Goal: Information Seeking & Learning: Learn about a topic

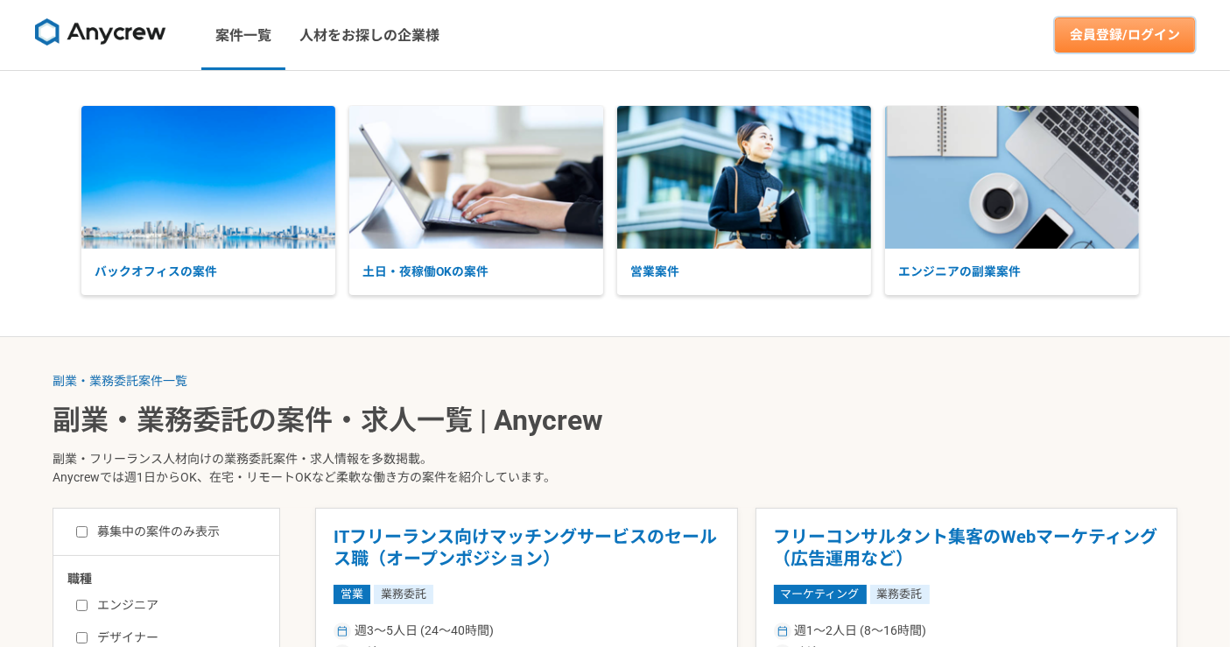
click at [1094, 39] on link "会員登録/ログイン" at bounding box center [1125, 35] width 140 height 35
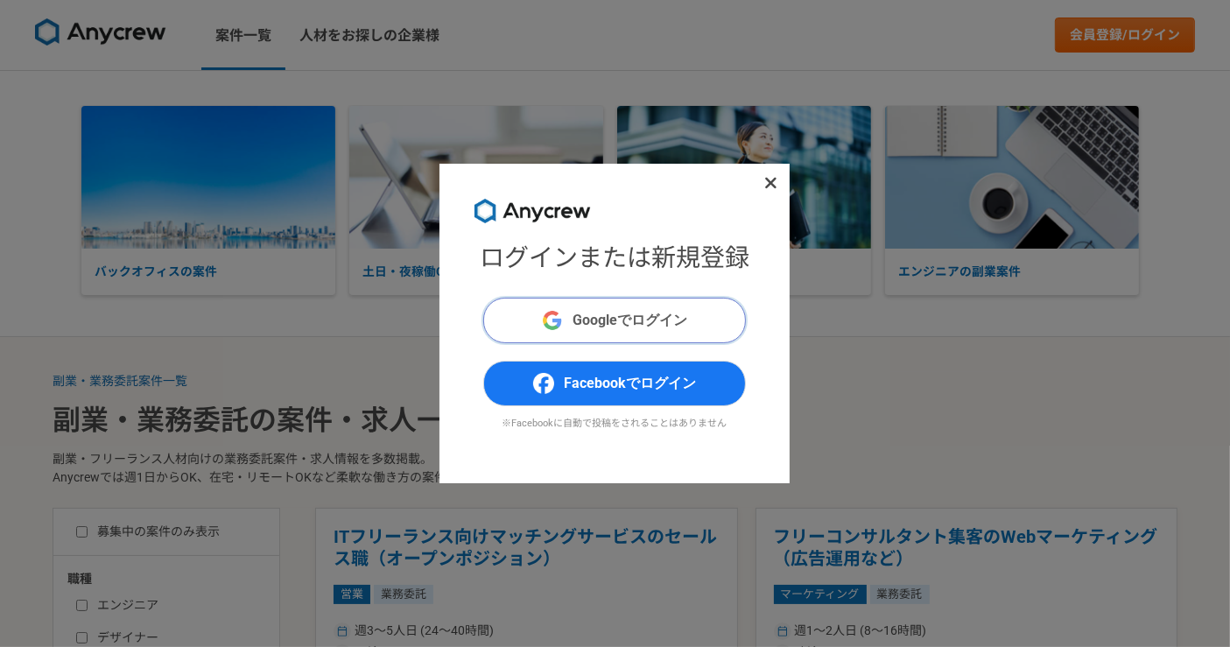
click at [614, 319] on span "Googleでログイン" at bounding box center [631, 320] width 115 height 21
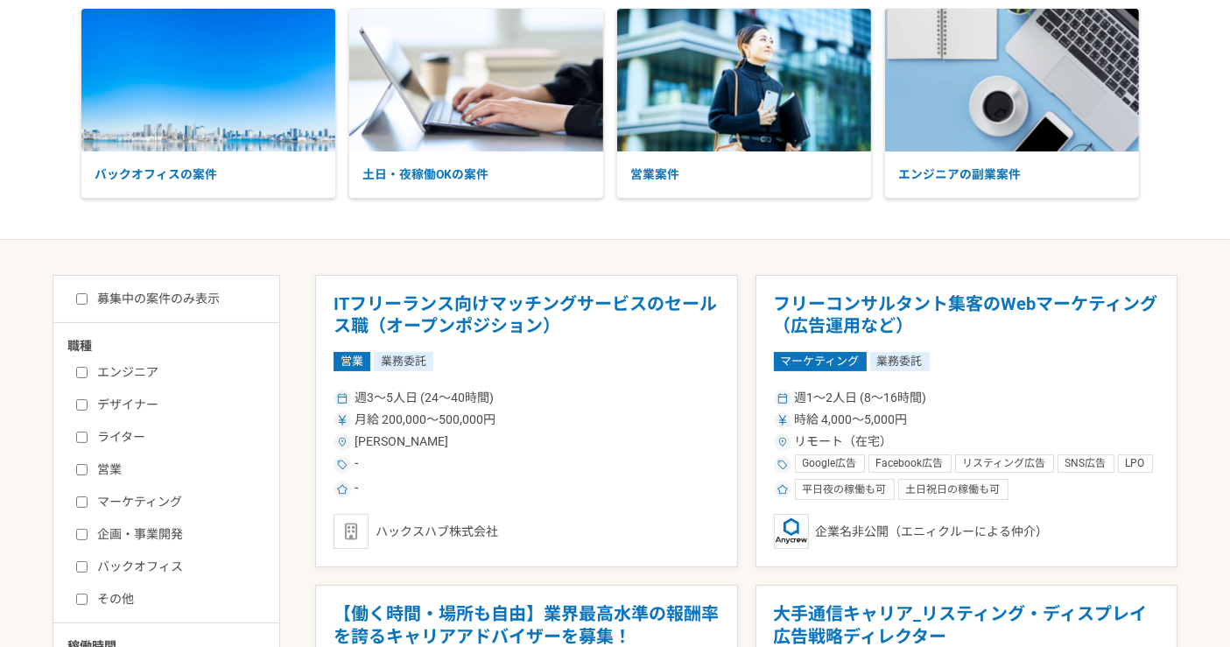
scroll to position [194, 0]
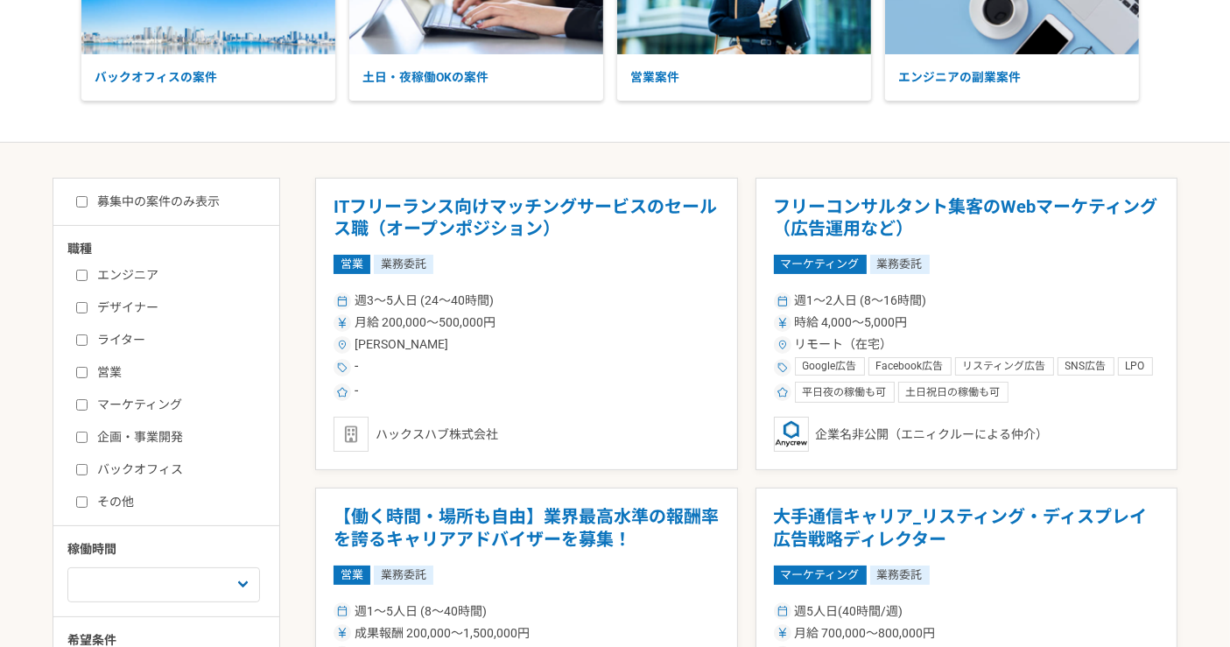
click at [80, 434] on input "企画・事業開発" at bounding box center [81, 437] width 11 height 11
checkbox input "true"
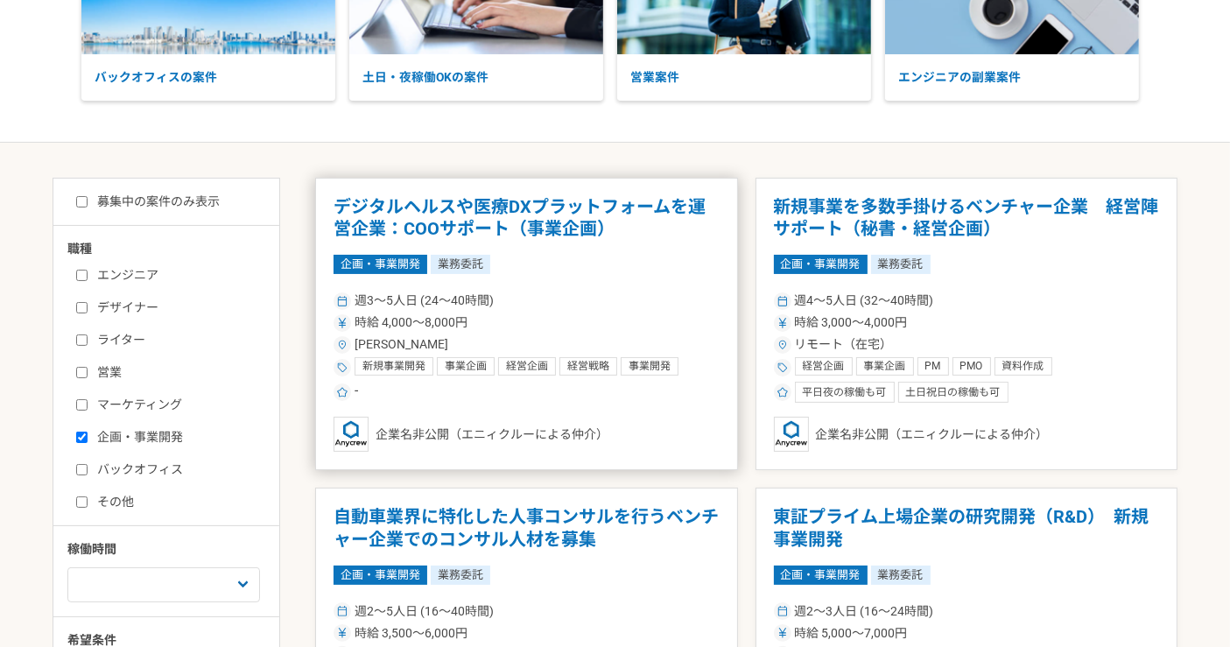
click at [588, 209] on h1 "デジタルヘルスや医療DXプラットフォームを運営企業：COOサポート（事業企画）" at bounding box center [527, 218] width 386 height 45
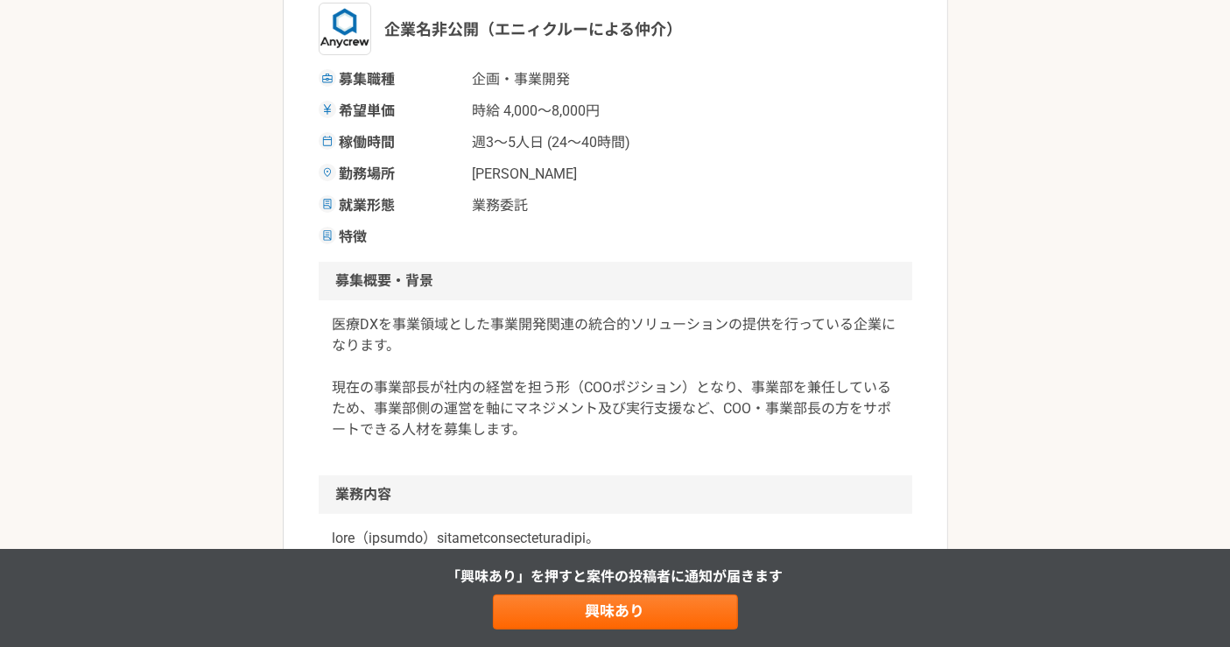
scroll to position [389, 0]
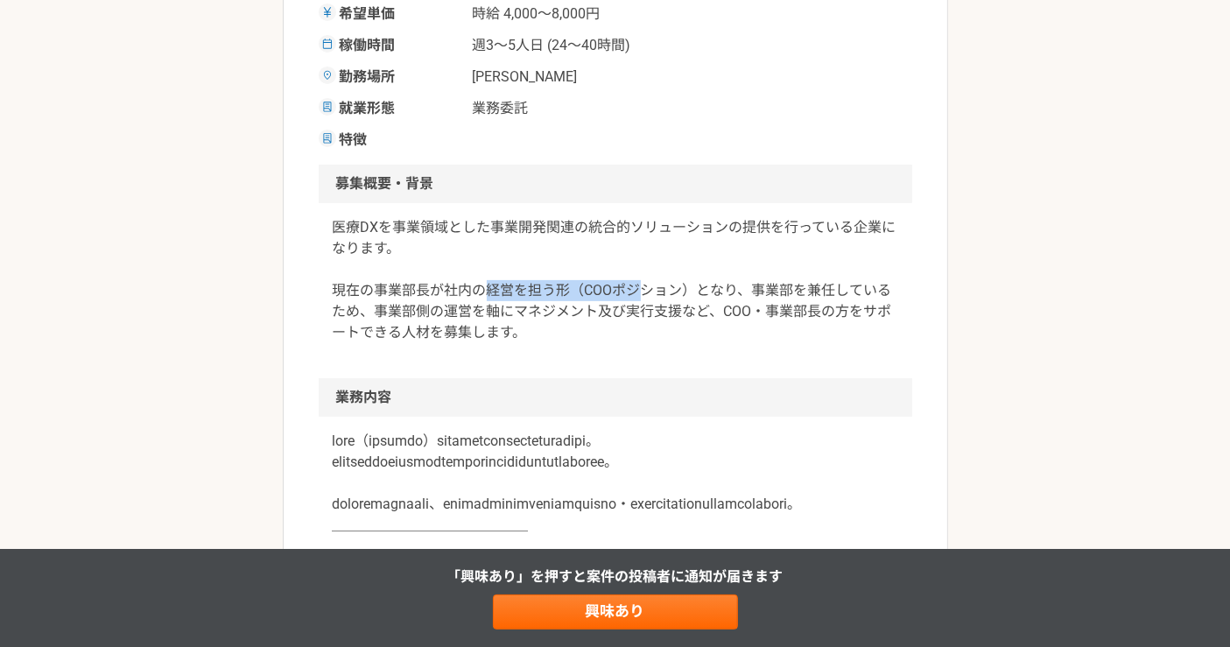
drag, startPoint x: 482, startPoint y: 291, endPoint x: 651, endPoint y: 294, distance: 169.9
click at [646, 288] on p "医療DXを事業領域とした事業開発関連の統合的ソリューションの提供を行っている企業になります。 現在の事業部長が社内の経営を担う形（COOポジション）となり、事…" at bounding box center [616, 280] width 566 height 126
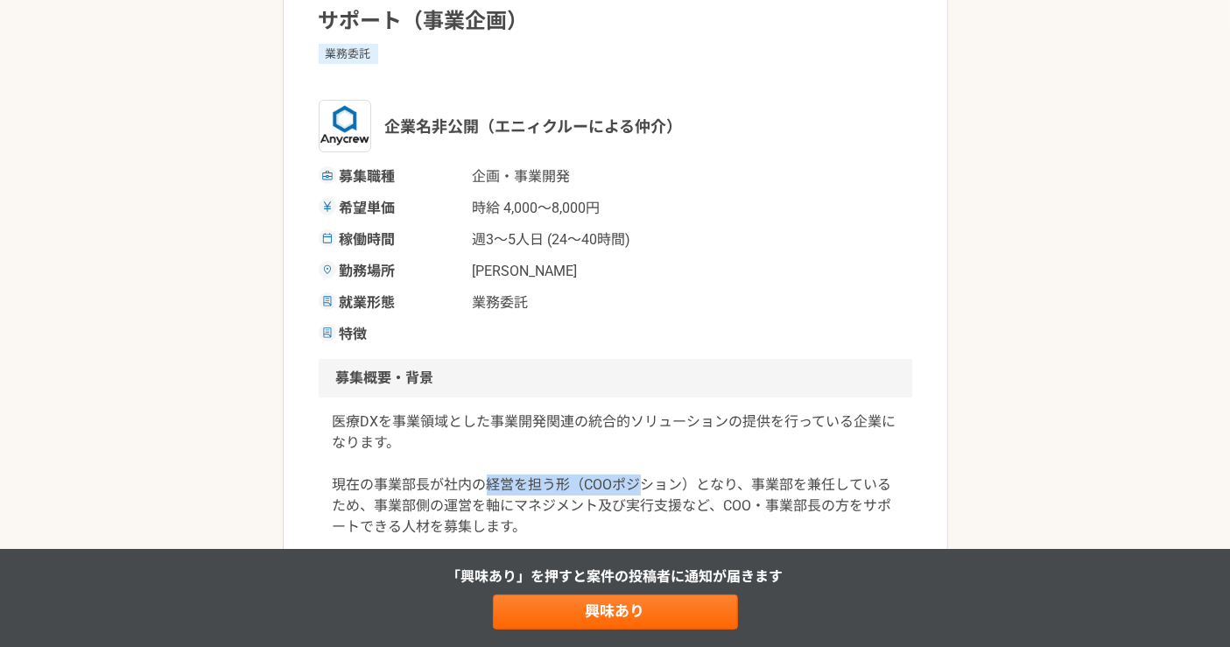
scroll to position [97, 0]
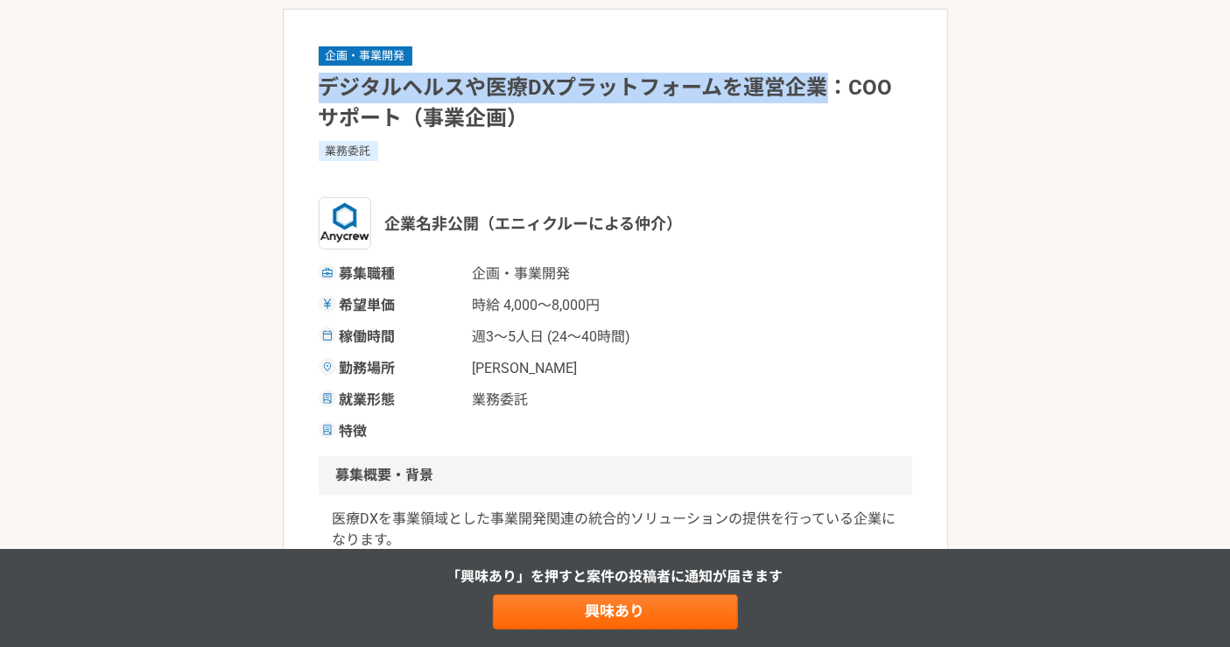
drag, startPoint x: 320, startPoint y: 89, endPoint x: 818, endPoint y: 90, distance: 498.2
click at [818, 90] on h1 "デジタルヘルスや医療DXプラットフォームを運営企業：COOサポート（事業企画）" at bounding box center [616, 103] width 594 height 61
copy h1 "デジタルヘルスや医療DXプラットフォームを運営企業"
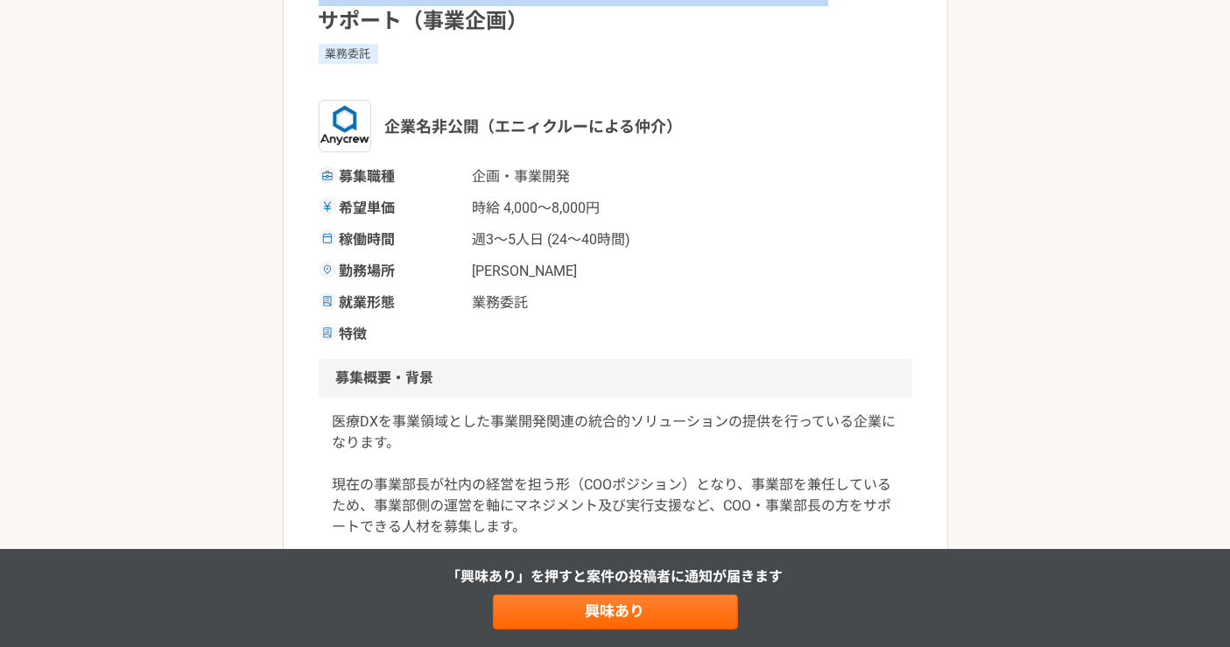
scroll to position [292, 0]
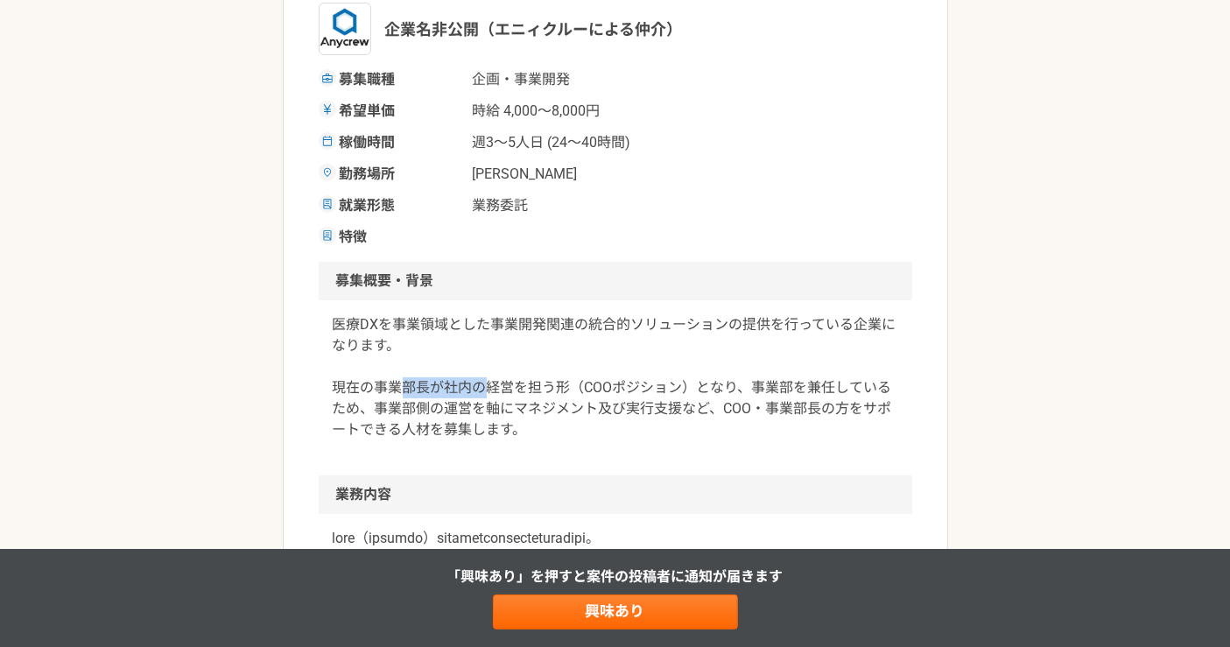
drag, startPoint x: 410, startPoint y: 385, endPoint x: 488, endPoint y: 387, distance: 77.9
click at [482, 386] on p "医療DXを事業領域とした事業開発関連の統合的ソリューションの提供を行っている企業になります。 現在の事業部長が社内の経営を担う形（COOポジション）となり、事…" at bounding box center [616, 377] width 566 height 126
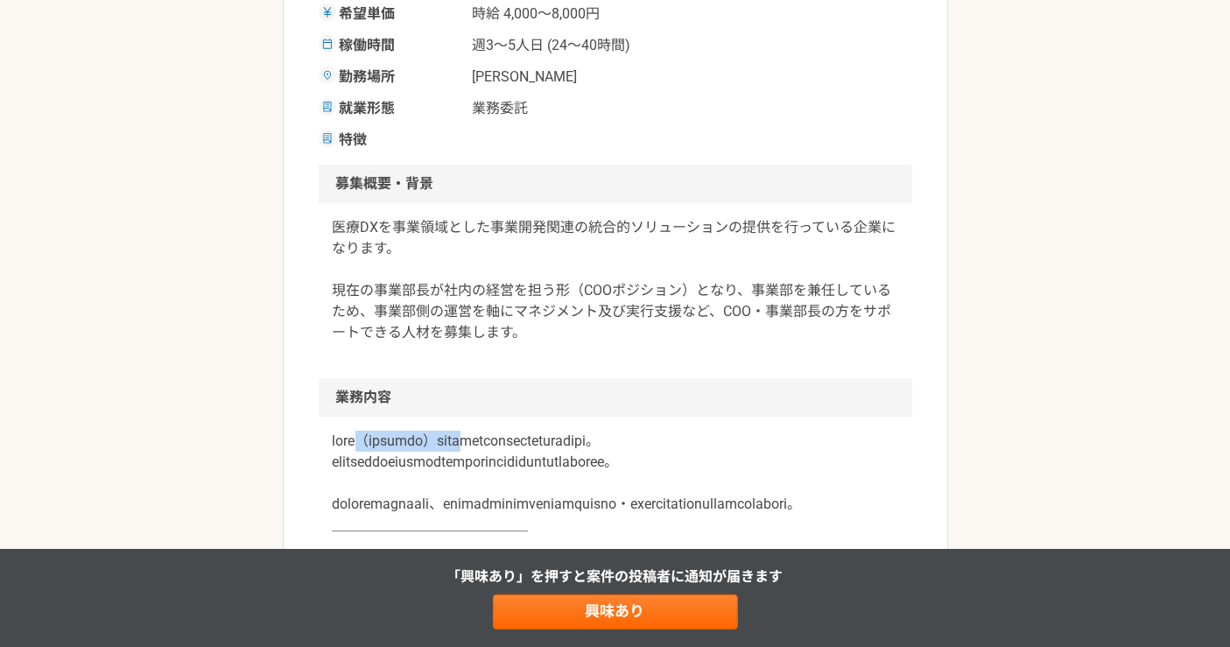
drag, startPoint x: 390, startPoint y: 449, endPoint x: 614, endPoint y: 436, distance: 224.5
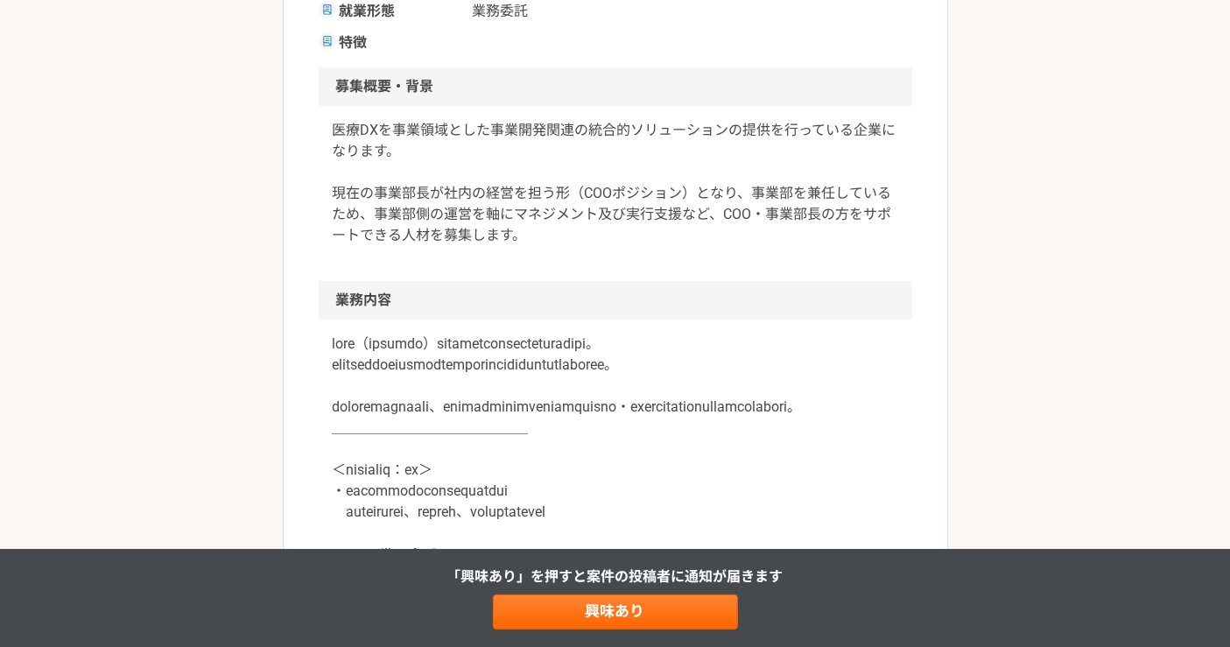
click at [588, 384] on p at bounding box center [616, 596] width 566 height 525
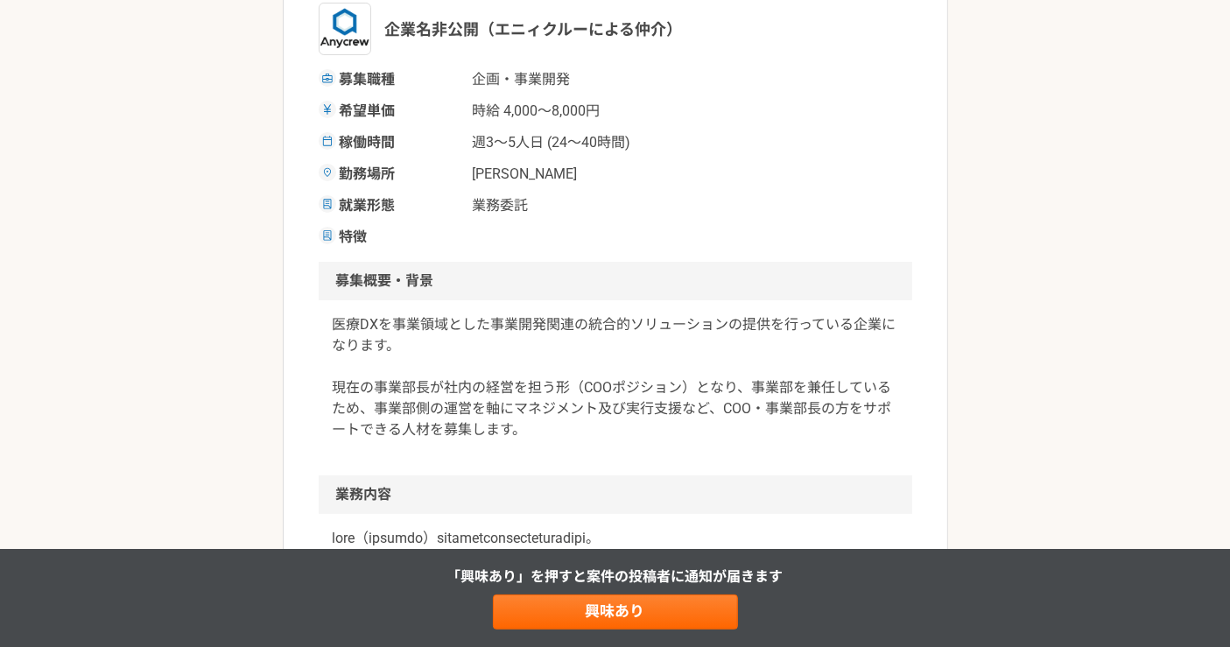
scroll to position [0, 0]
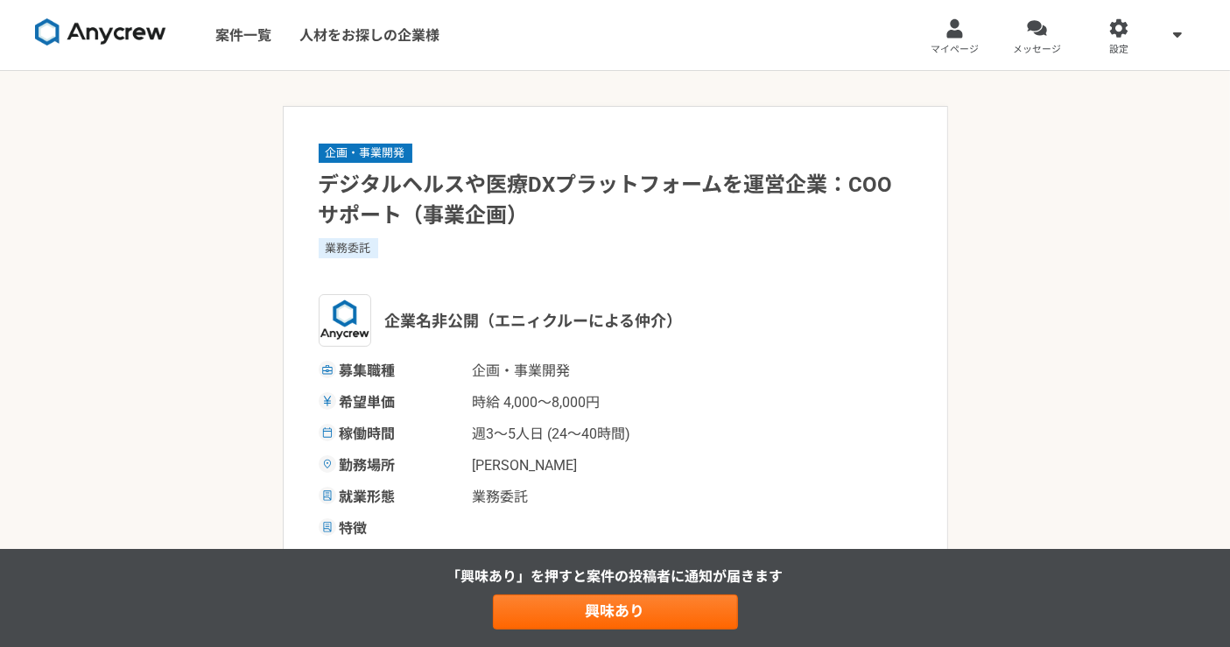
click at [327, 170] on h1 "デジタルヘルスや医療DXプラットフォームを運営企業：COOサポート（事業企画）" at bounding box center [616, 200] width 594 height 61
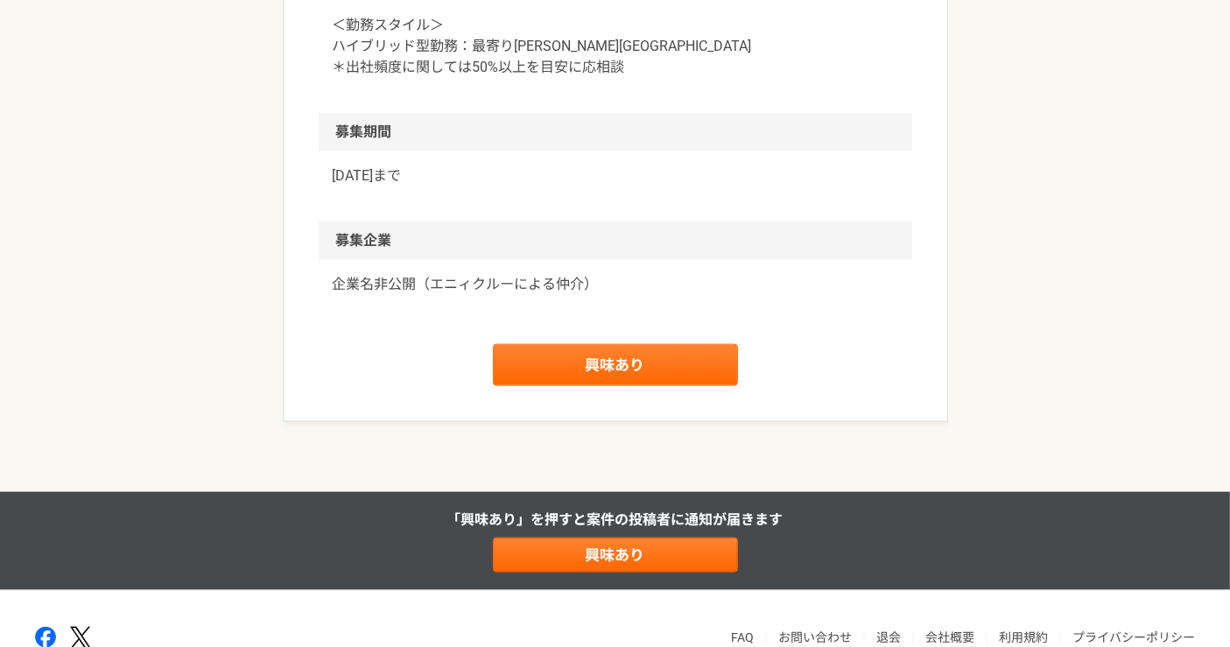
scroll to position [1952, 0]
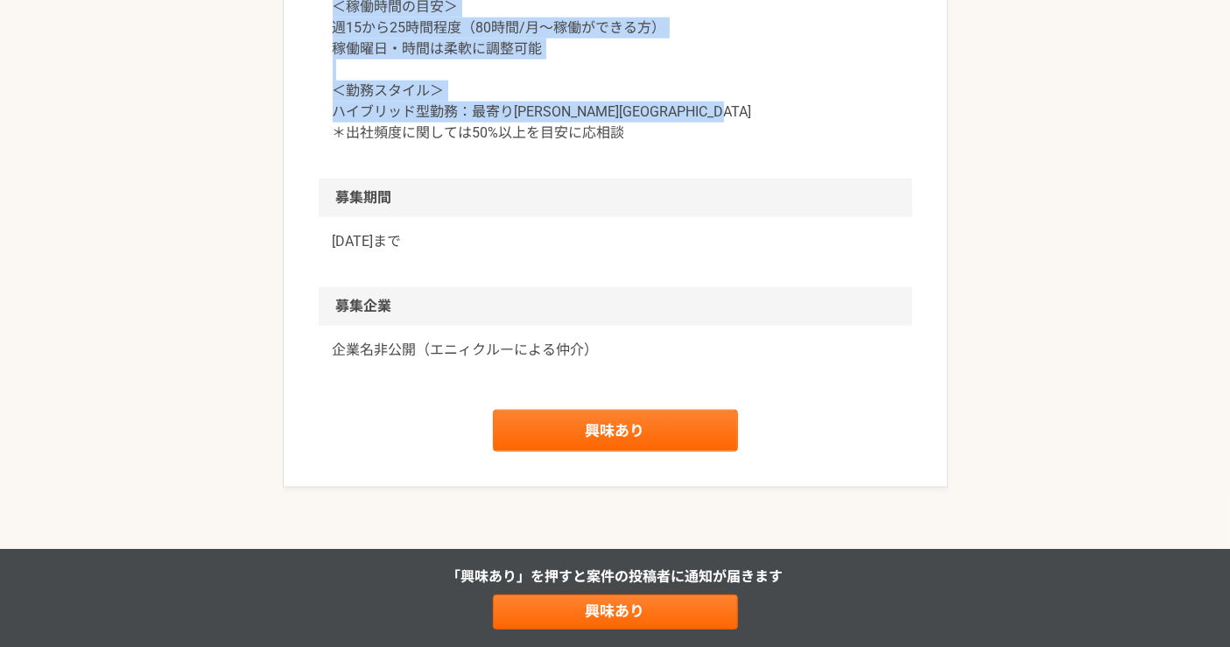
drag, startPoint x: 317, startPoint y: 151, endPoint x: 730, endPoint y: 171, distance: 413.7
copy article "lo・ipsu dolorsitamETconsecteturad：ELItsed（doei） temp incidi（utlaboreetd） magn a…"
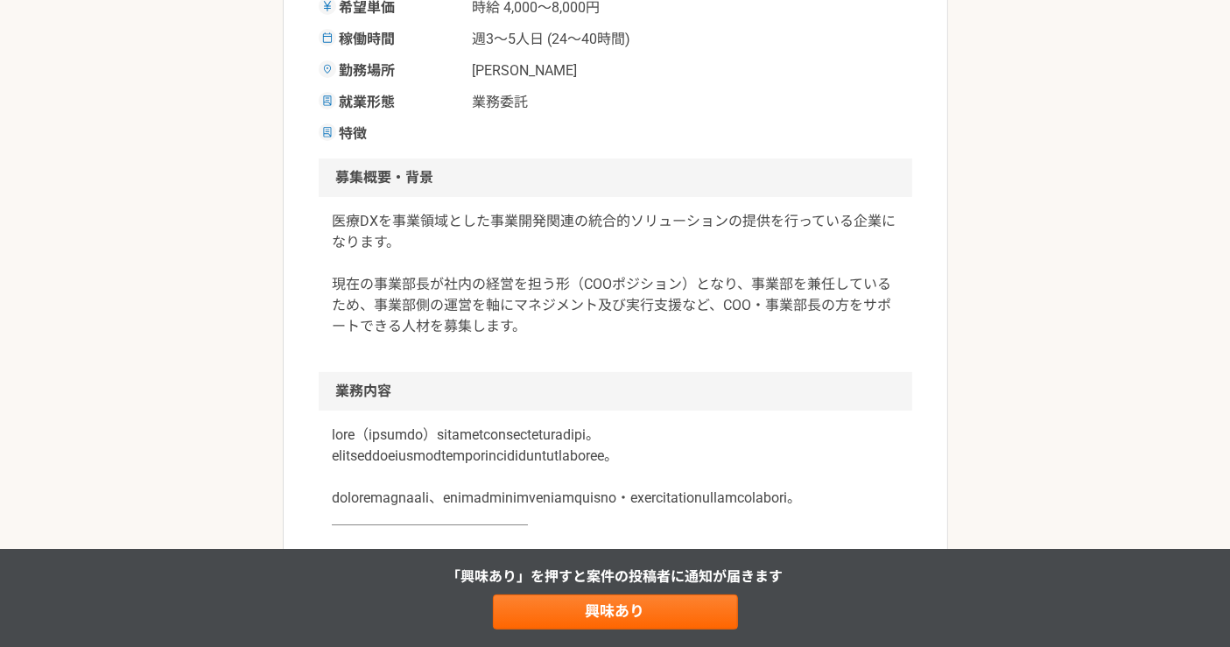
scroll to position [492, 0]
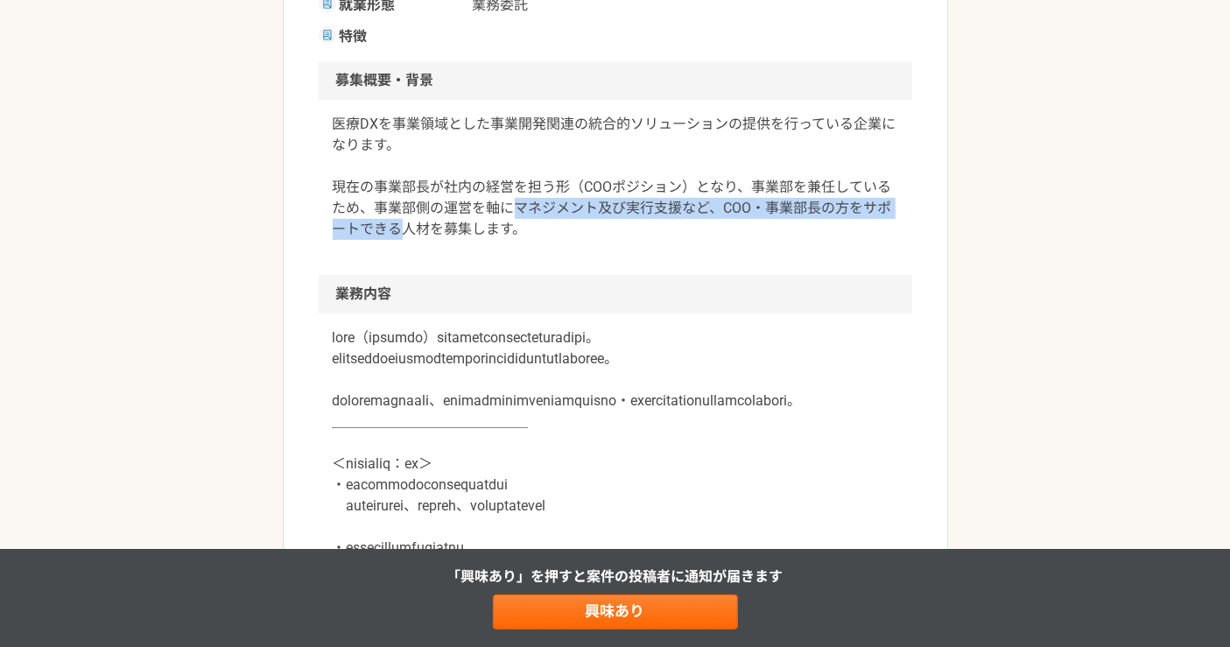
drag, startPoint x: 517, startPoint y: 205, endPoint x: 402, endPoint y: 229, distance: 118.0
click at [402, 229] on p "医療DXを事業領域とした事業開発関連の統合的ソリューションの提供を行っている企業になります。 現在の事業部長が社内の経営を担う形（COOポジション）となり、事…" at bounding box center [616, 177] width 566 height 126
copy p "マネジメント及び実行支援など、COO・事業部長の方をサポートできる"
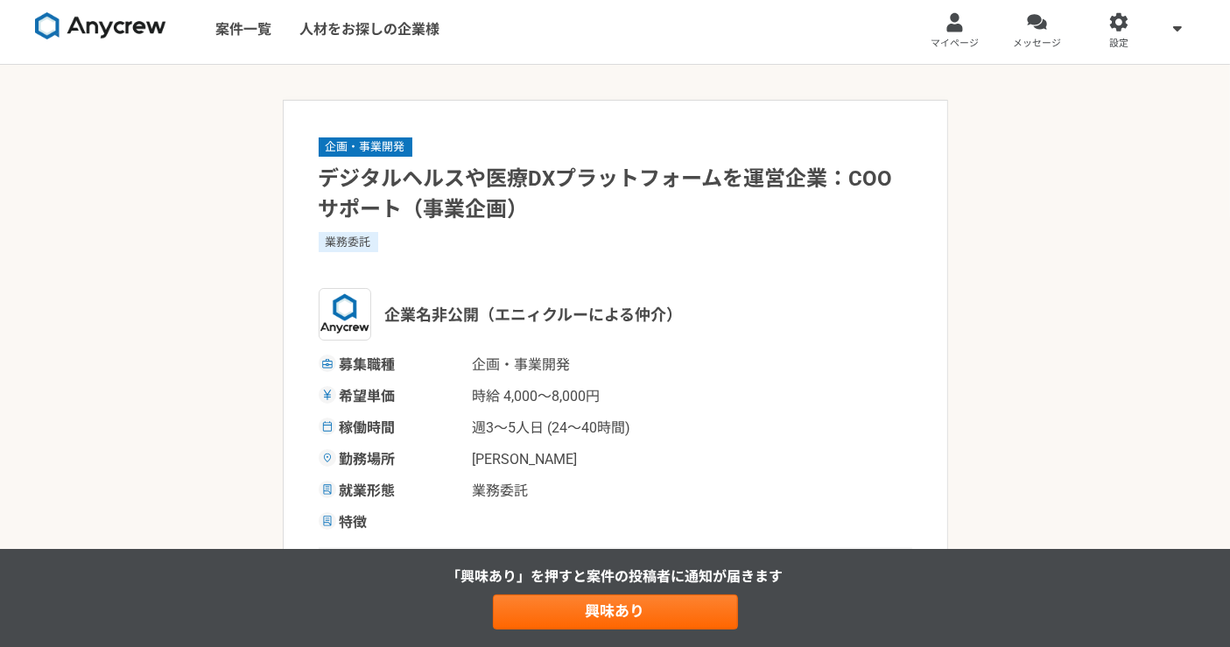
scroll to position [0, 0]
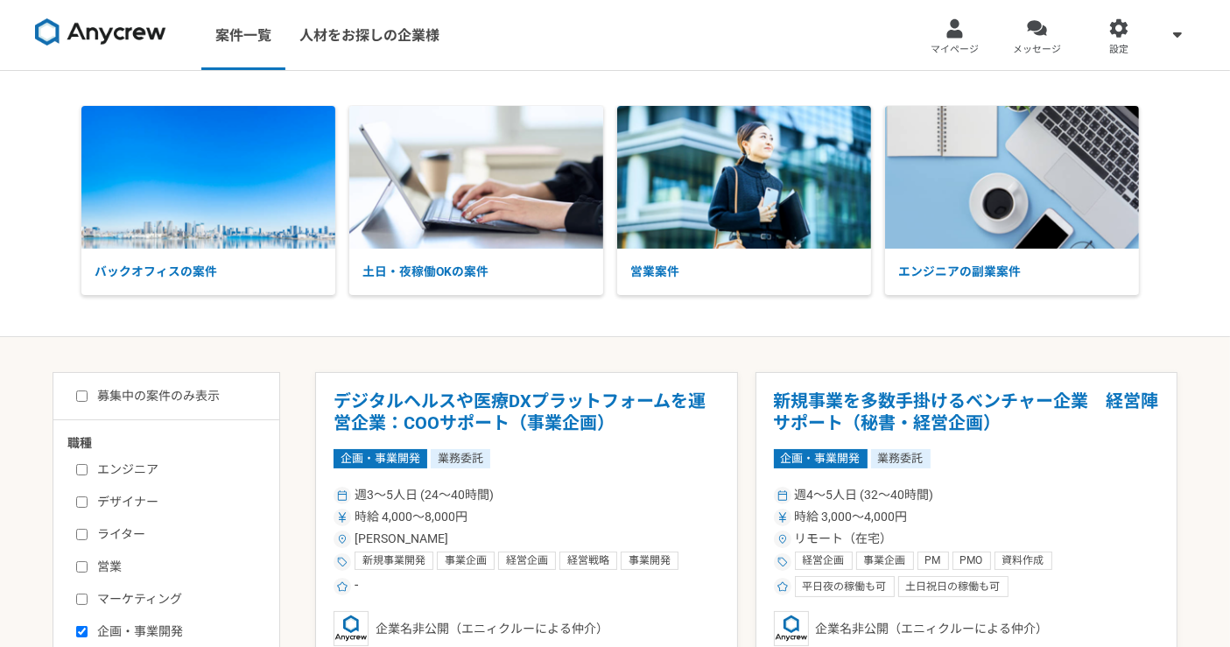
scroll to position [97, 0]
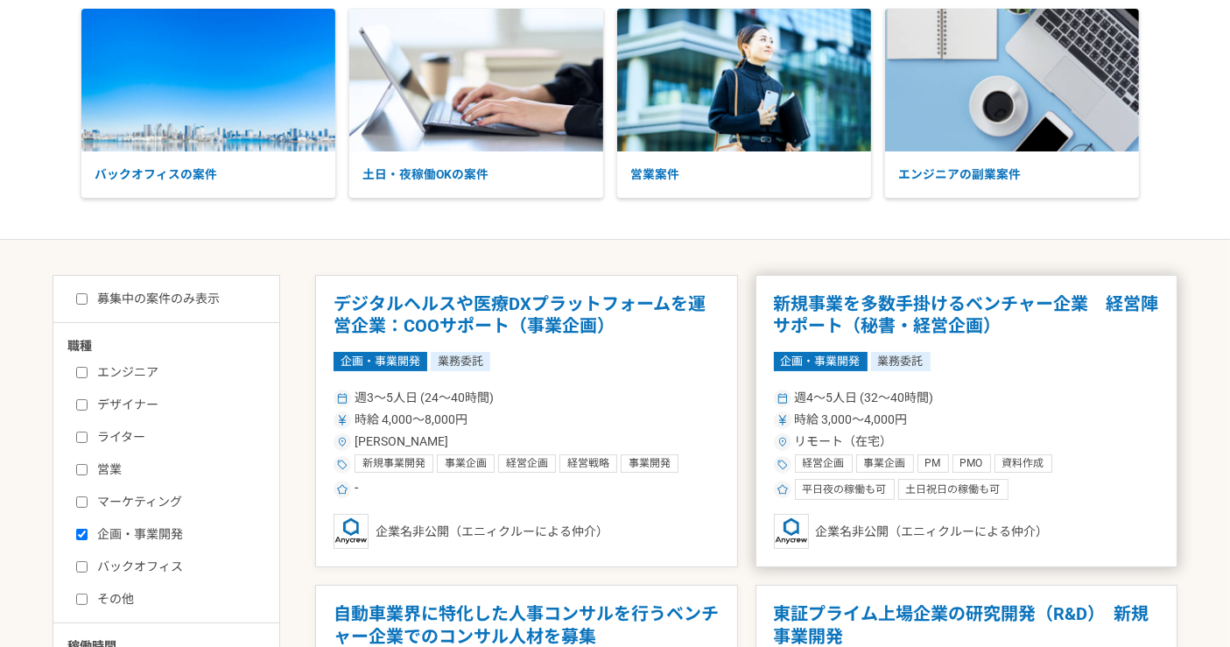
click at [1048, 311] on h1 "新規事業を多数手掛けるベンチャー企業　経営陣サポート（秘書・経営企画）" at bounding box center [967, 315] width 386 height 45
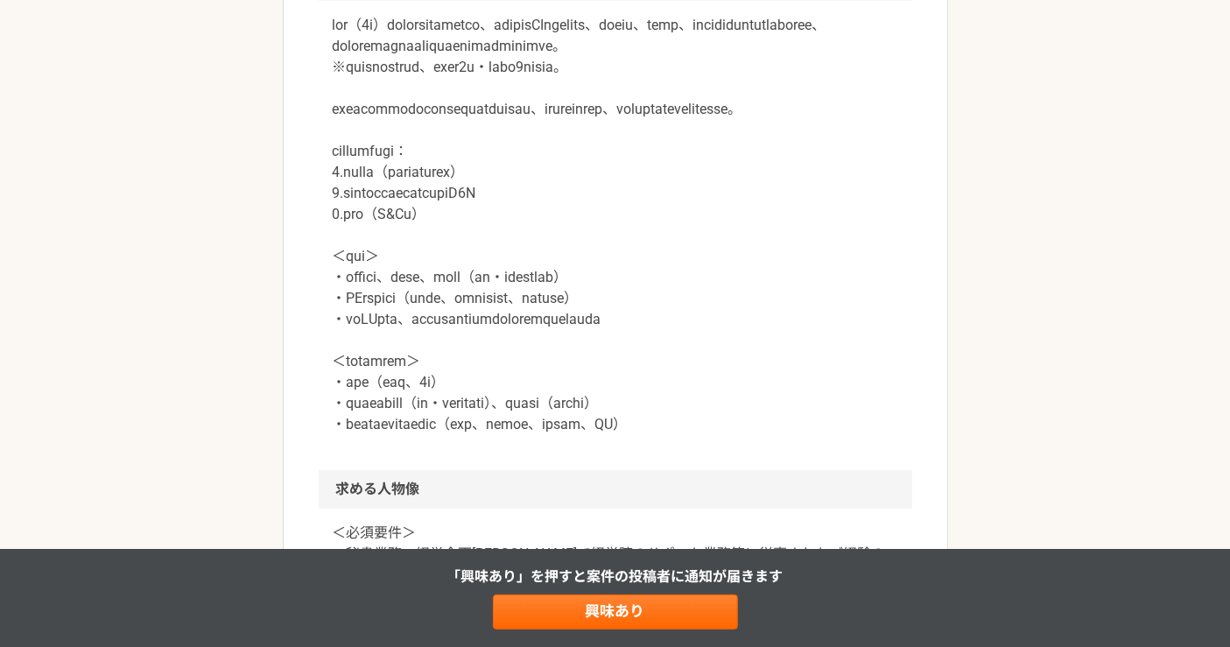
scroll to position [1070, 0]
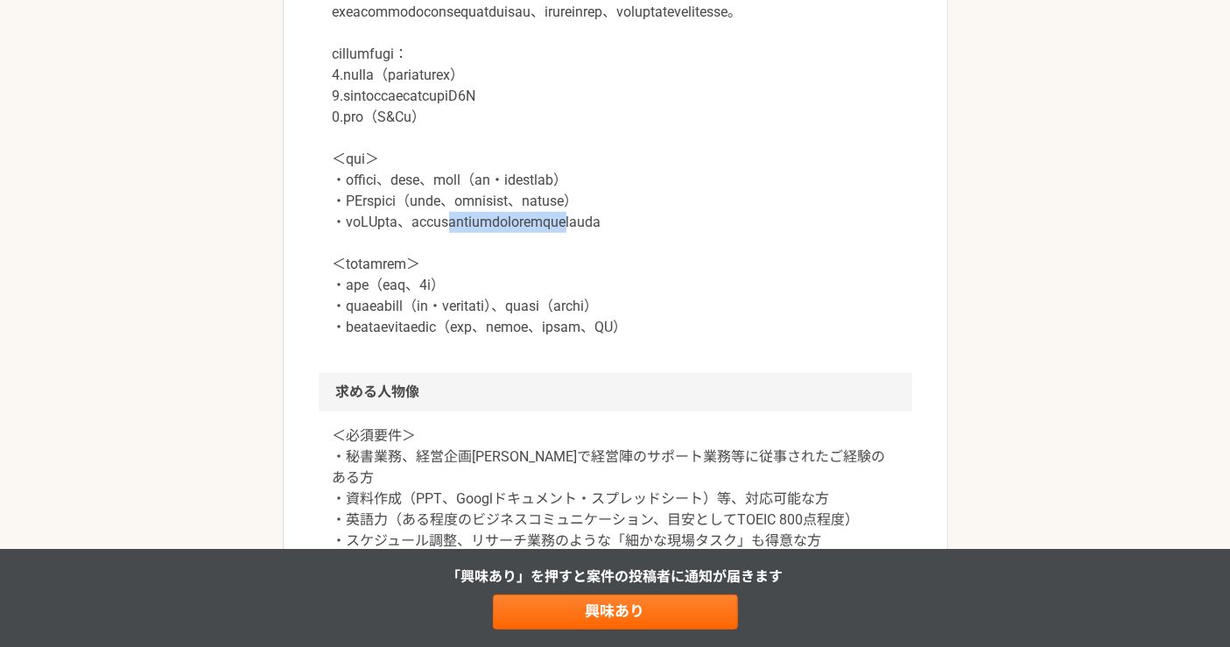
drag, startPoint x: 557, startPoint y: 348, endPoint x: 743, endPoint y: 359, distance: 186.8
click at [743, 338] on p at bounding box center [616, 128] width 566 height 420
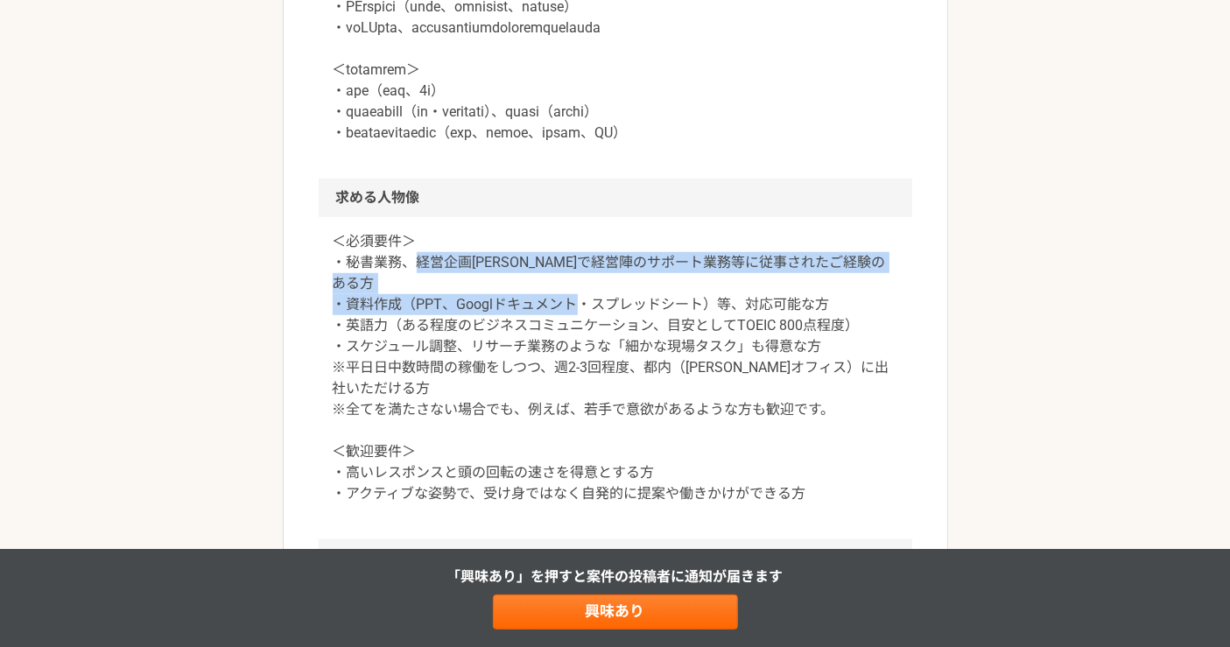
drag, startPoint x: 413, startPoint y: 394, endPoint x: 730, endPoint y: 411, distance: 317.4
click at [729, 412] on p "＜必須要件＞ ・秘書業務、経営企画[PERSON_NAME]で経営陣のサポート業務等に従事されたご経験のある方 ・資料作成（PPT、Googlドキュメント・ス…" at bounding box center [616, 367] width 566 height 273
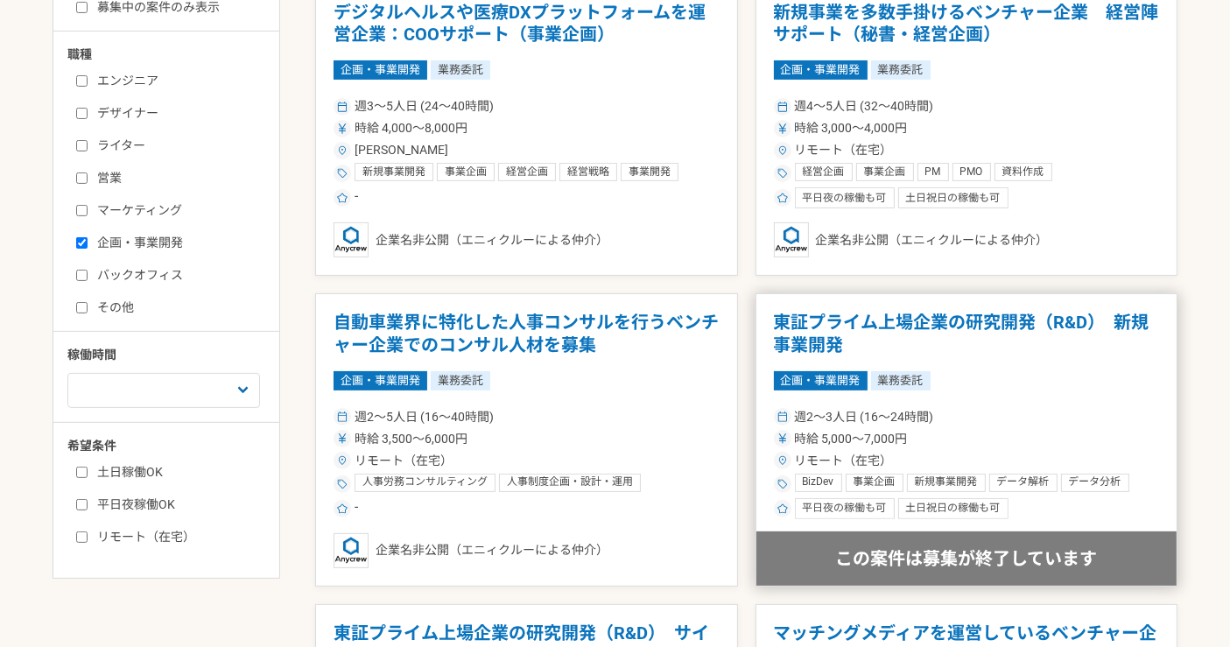
scroll to position [486, 0]
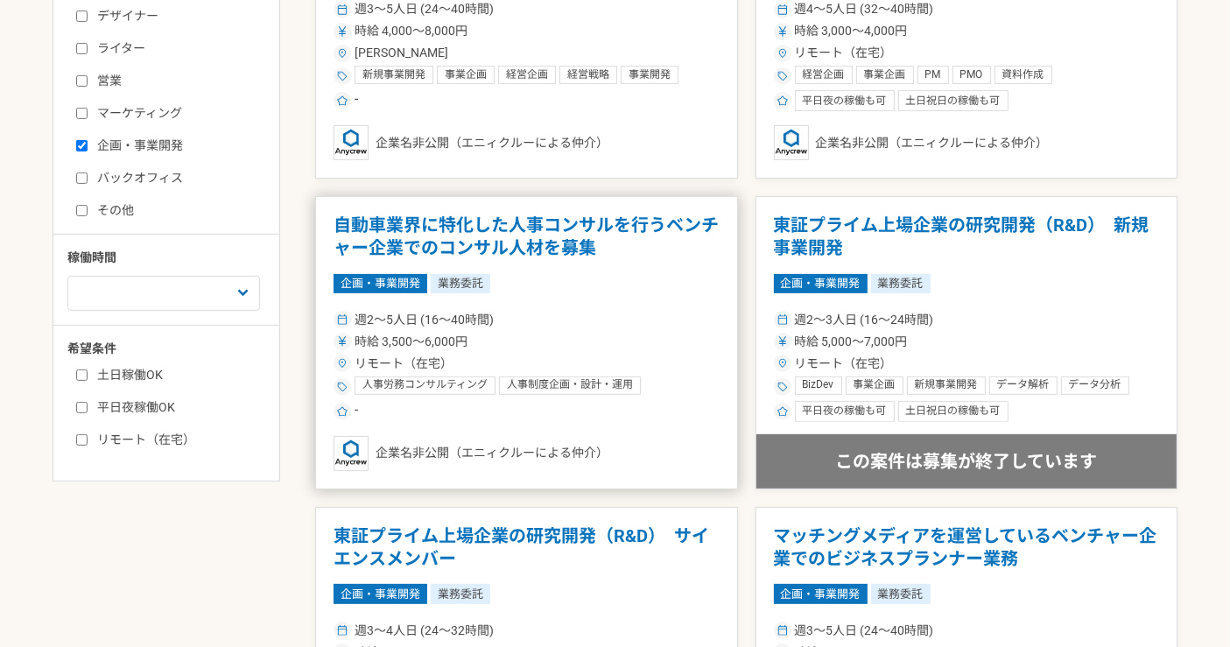
click at [582, 243] on h1 "自動車業界に特化した人事コンサルを行うベンチャー企業でのコンサル人材を募集" at bounding box center [527, 237] width 386 height 45
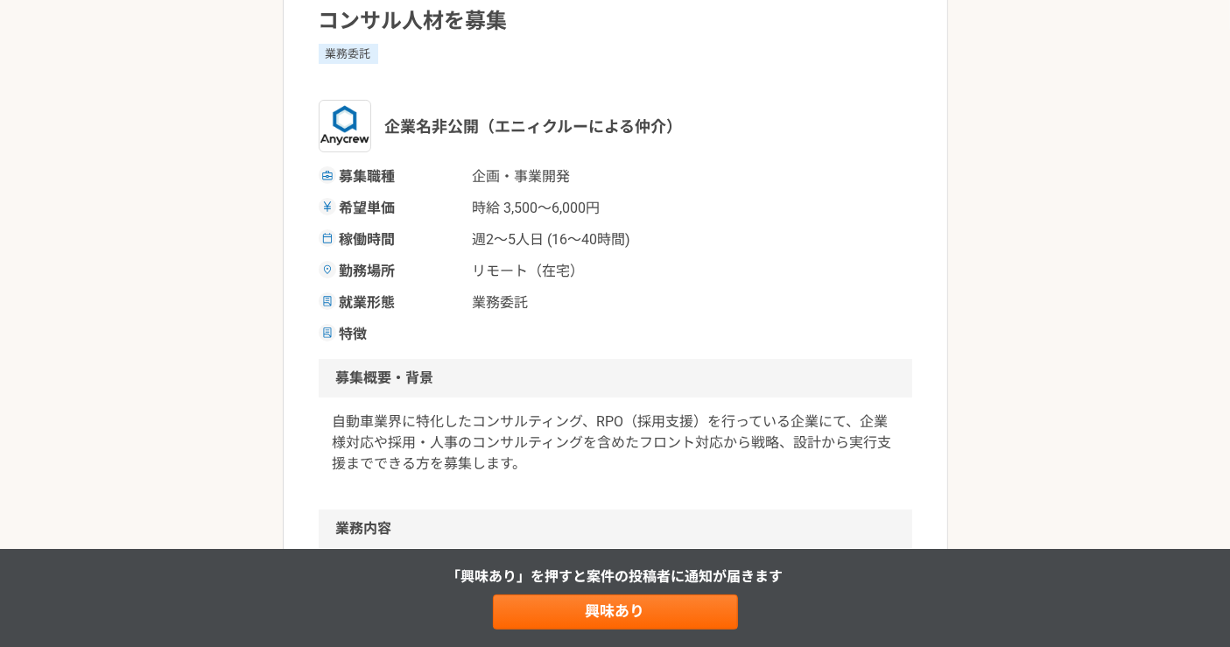
scroll to position [292, 0]
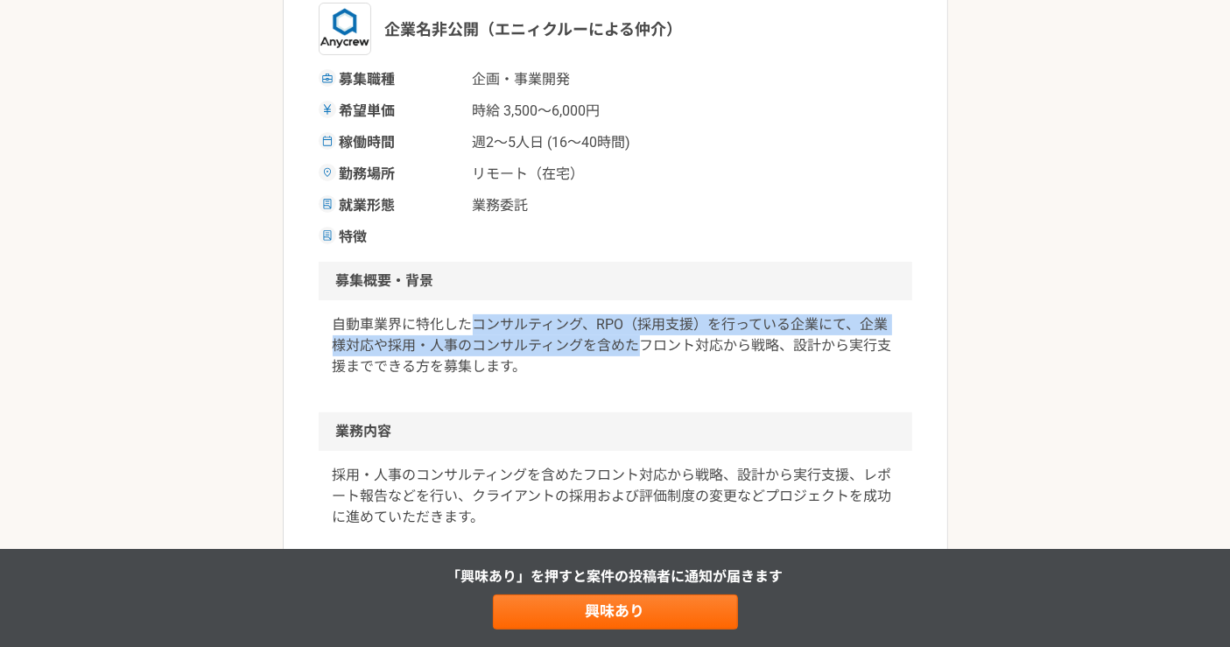
drag, startPoint x: 468, startPoint y: 324, endPoint x: 644, endPoint y: 348, distance: 177.7
click at [644, 348] on p "自動車業界に特化したコンサルティング、RPO（採用支援）を行っている企業にて、企業様対応や採用・人事のコンサルティングを含めたフロント対応から戦略、設計から実…" at bounding box center [616, 345] width 566 height 63
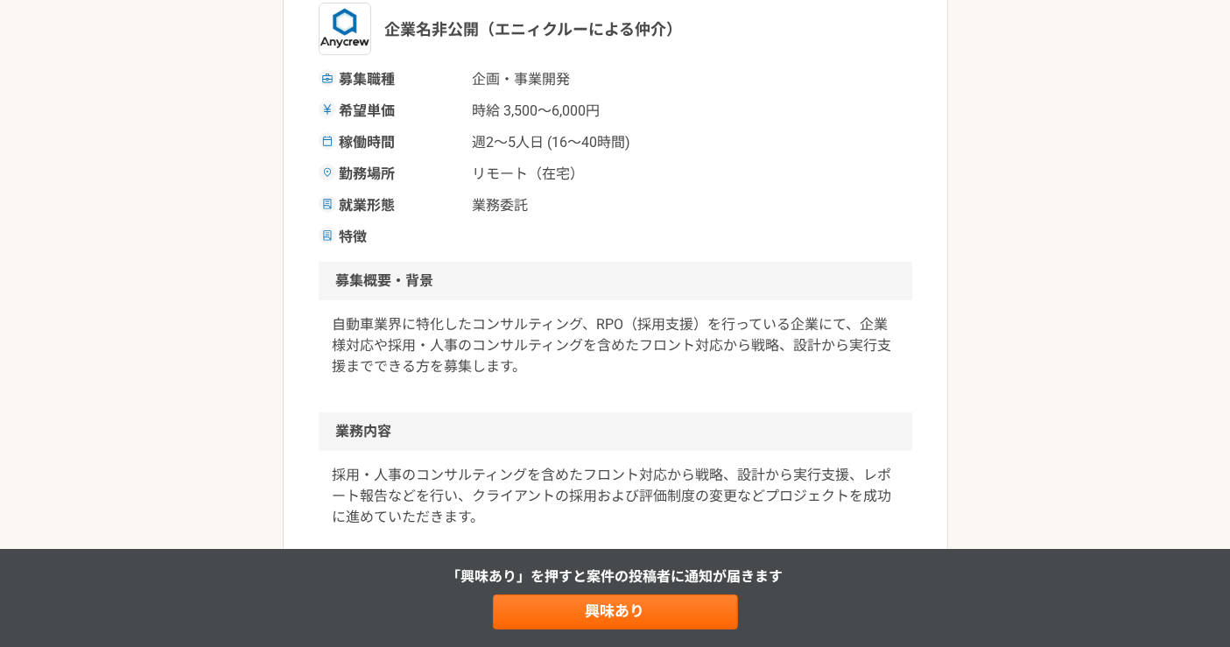
click at [632, 374] on p "自動車業界に特化したコンサルティング、RPO（採用支援）を行っている企業にて、企業様対応や採用・人事のコンサルティングを含めたフロント対応から戦略、設計から実…" at bounding box center [616, 345] width 566 height 63
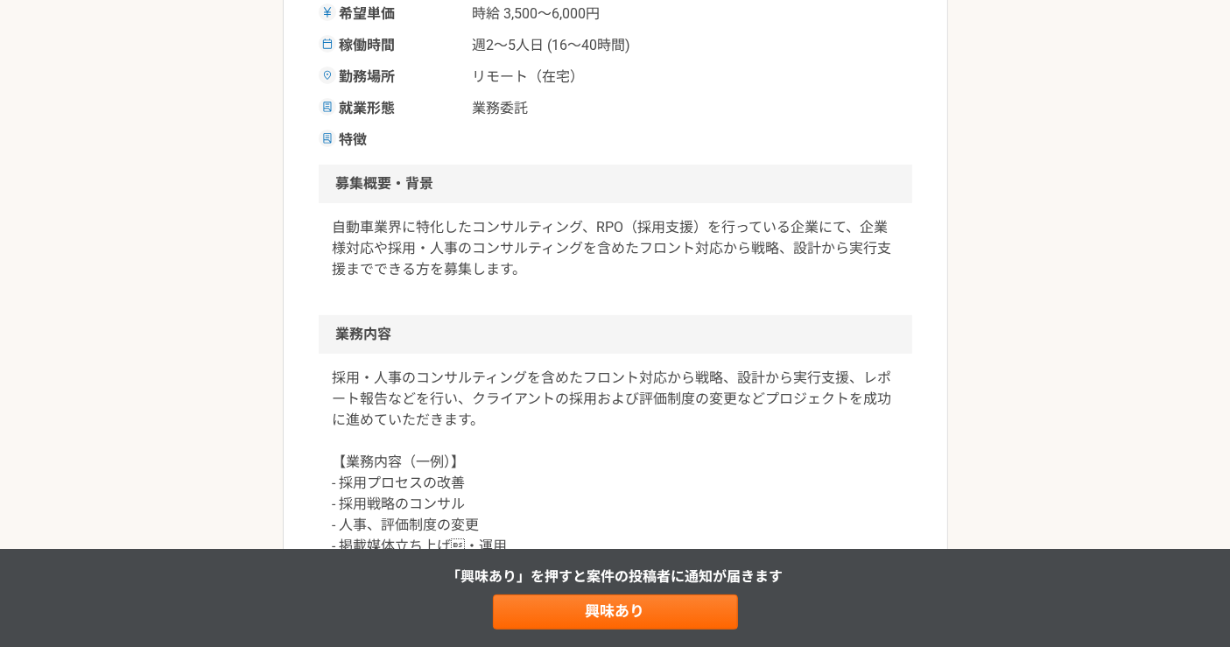
scroll to position [583, 0]
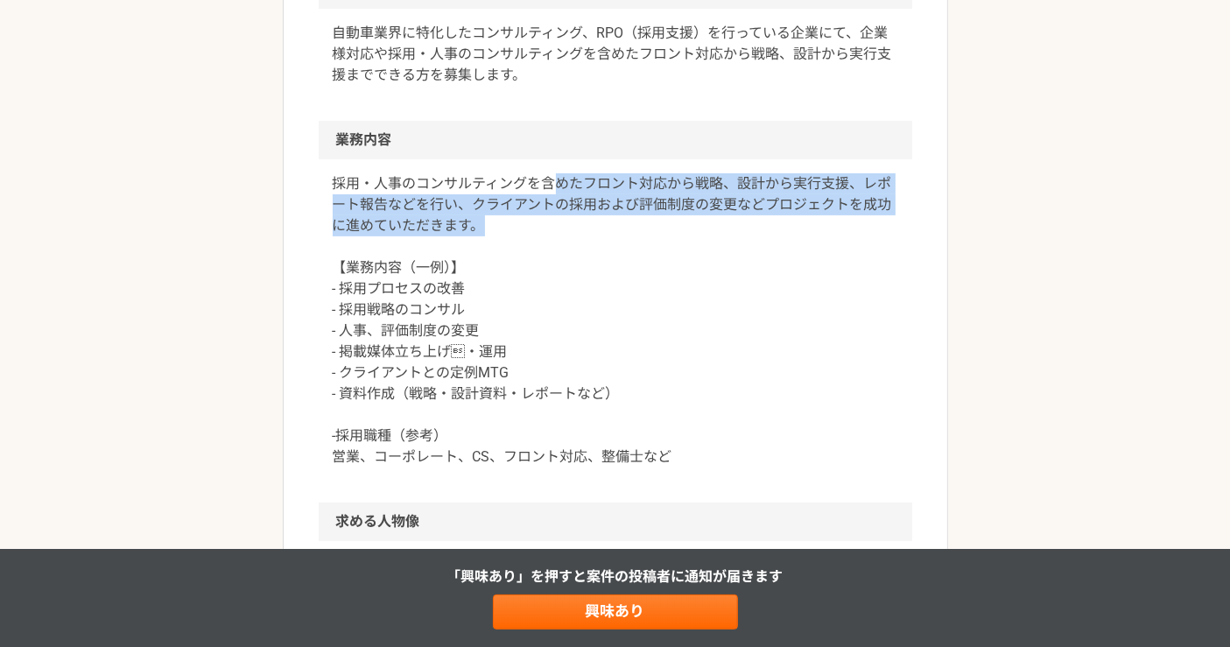
drag, startPoint x: 554, startPoint y: 180, endPoint x: 593, endPoint y: 232, distance: 64.4
click at [593, 232] on p "採用・人事のコンサルティングを含めたフロント対応から戦略、設計から実行支援、レポート報告などを行い、クライアントの採用および評価制度の変更などプロジェクトを成…" at bounding box center [616, 320] width 566 height 294
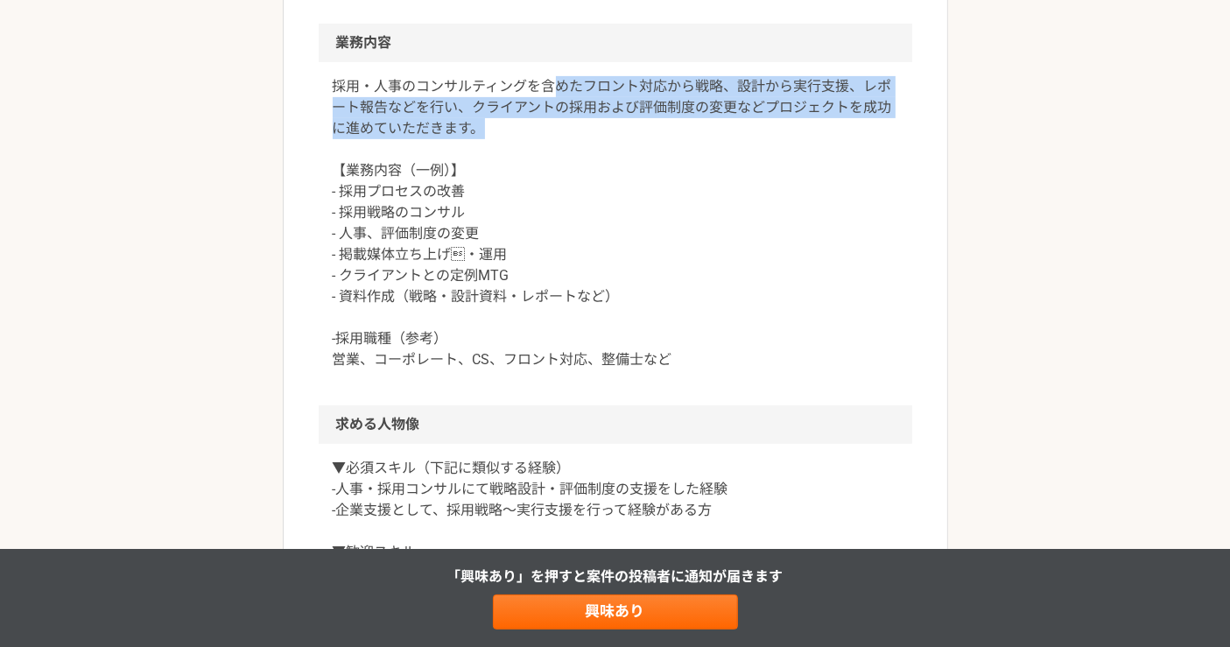
scroll to position [876, 0]
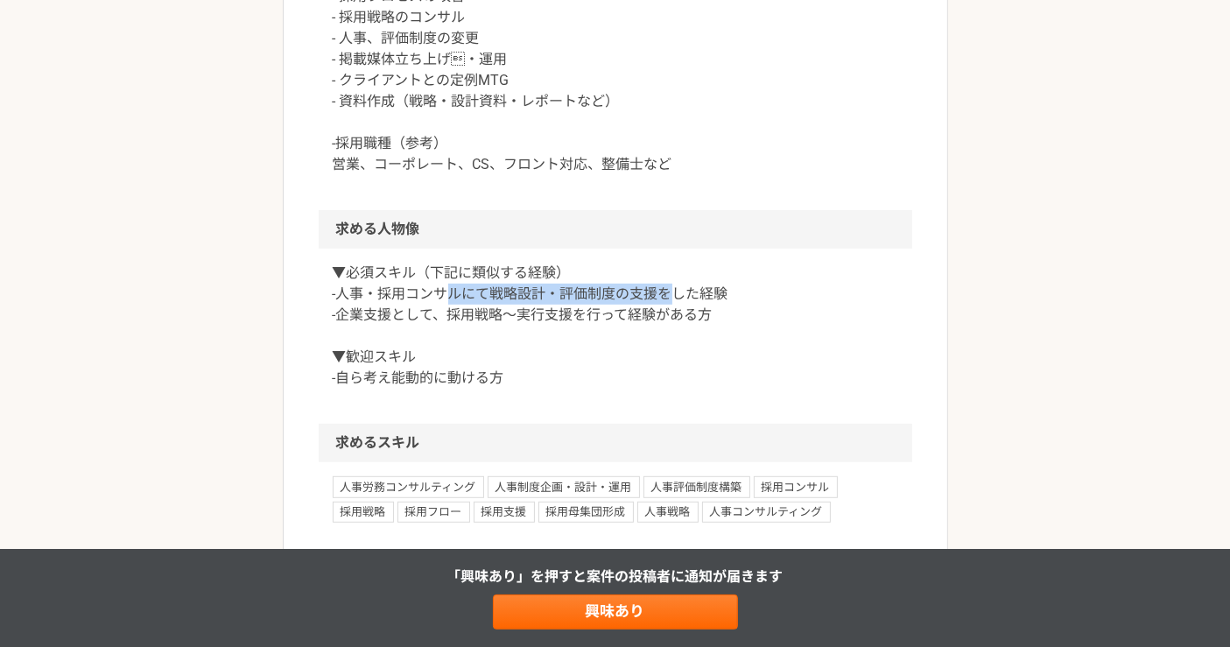
drag, startPoint x: 445, startPoint y: 298, endPoint x: 693, endPoint y: 301, distance: 248.7
click at [672, 293] on p "▼必須スキル（下記に類似する経験） -人事・採用コンサルにて戦略設計・評価制度の支援をした経験 -企業支援として、採用戦略〜実行支援を行って経験がある方 ▼歓…" at bounding box center [616, 326] width 566 height 126
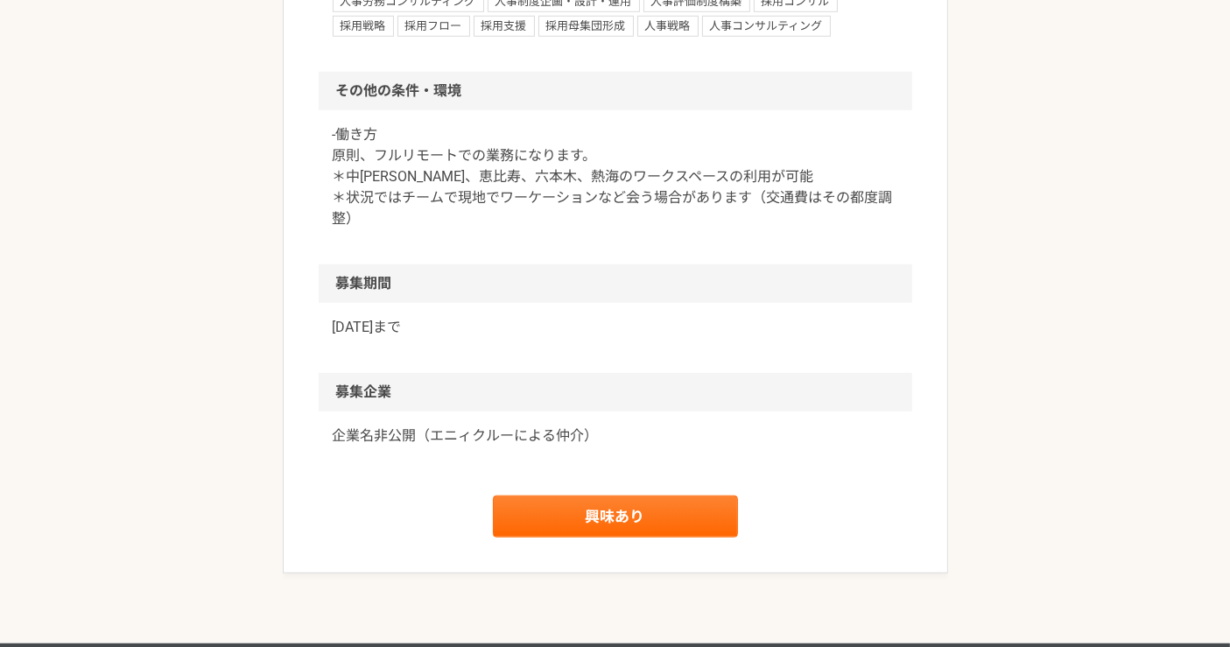
scroll to position [1556, 0]
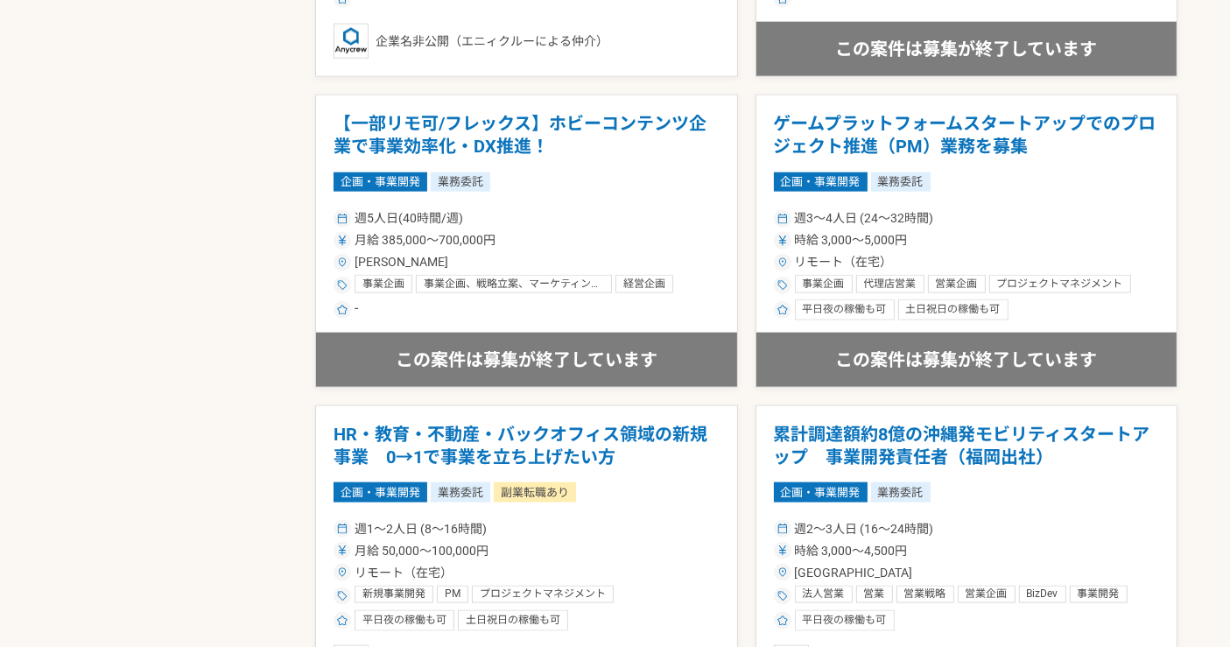
scroll to position [2431, 0]
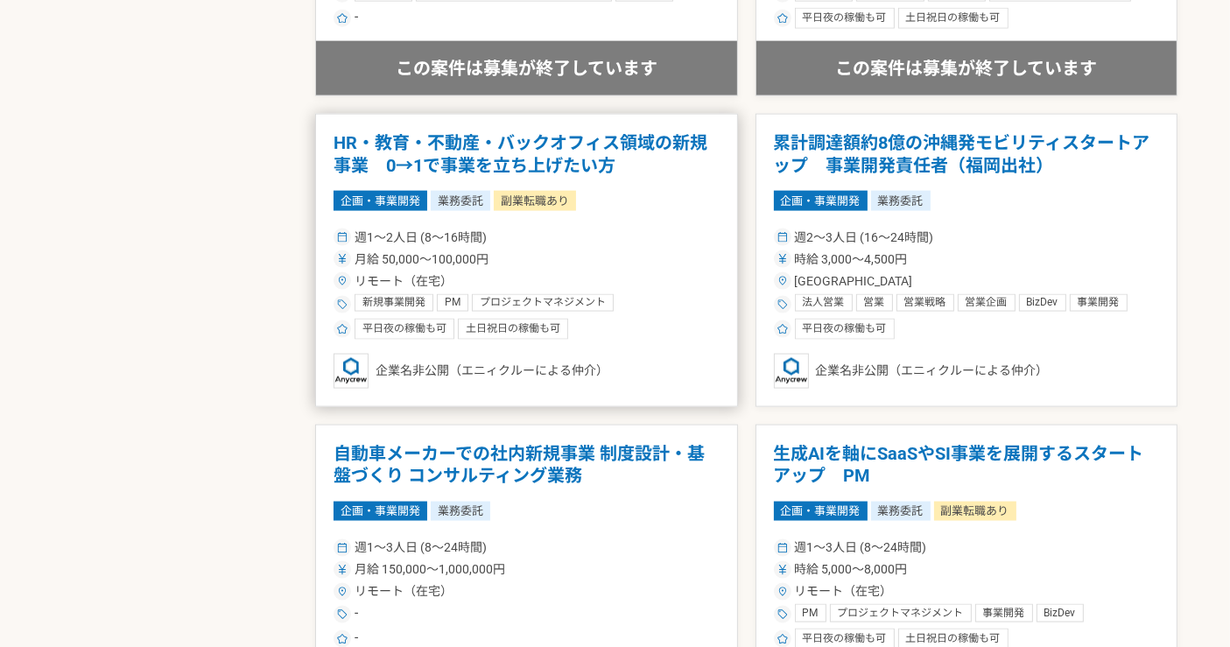
click at [619, 145] on h1 "HR・教育・不動産・バックオフィス領域の新規事業　0→1で事業を立ち上げたい方" at bounding box center [527, 154] width 386 height 45
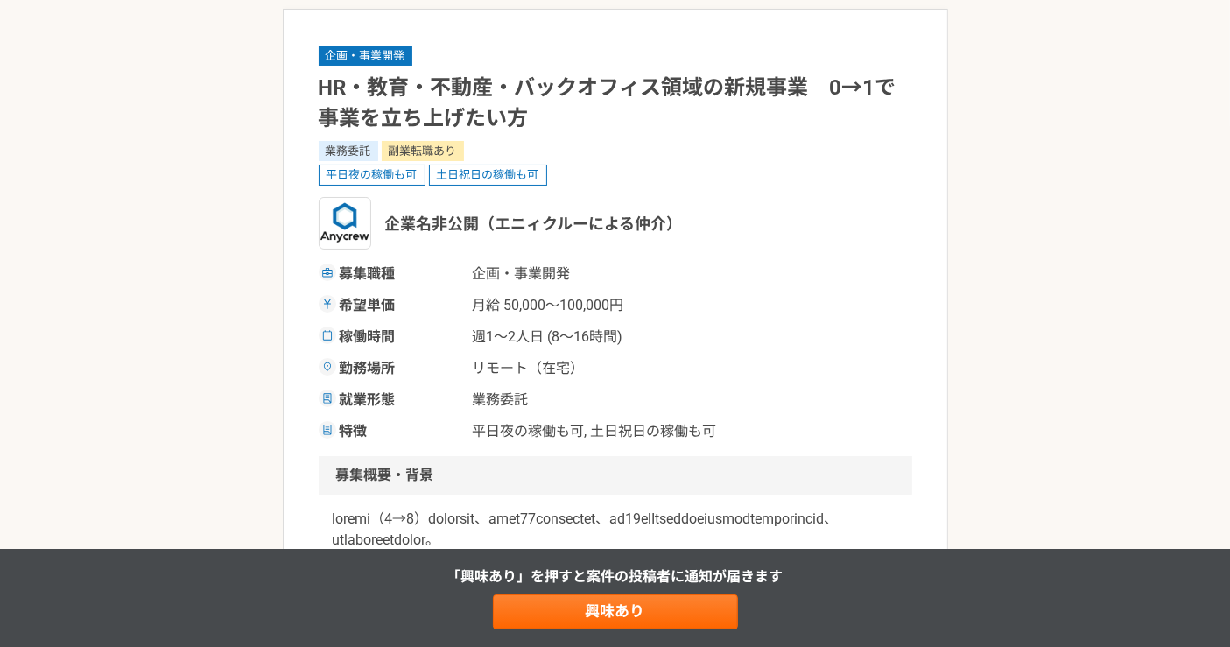
scroll to position [292, 0]
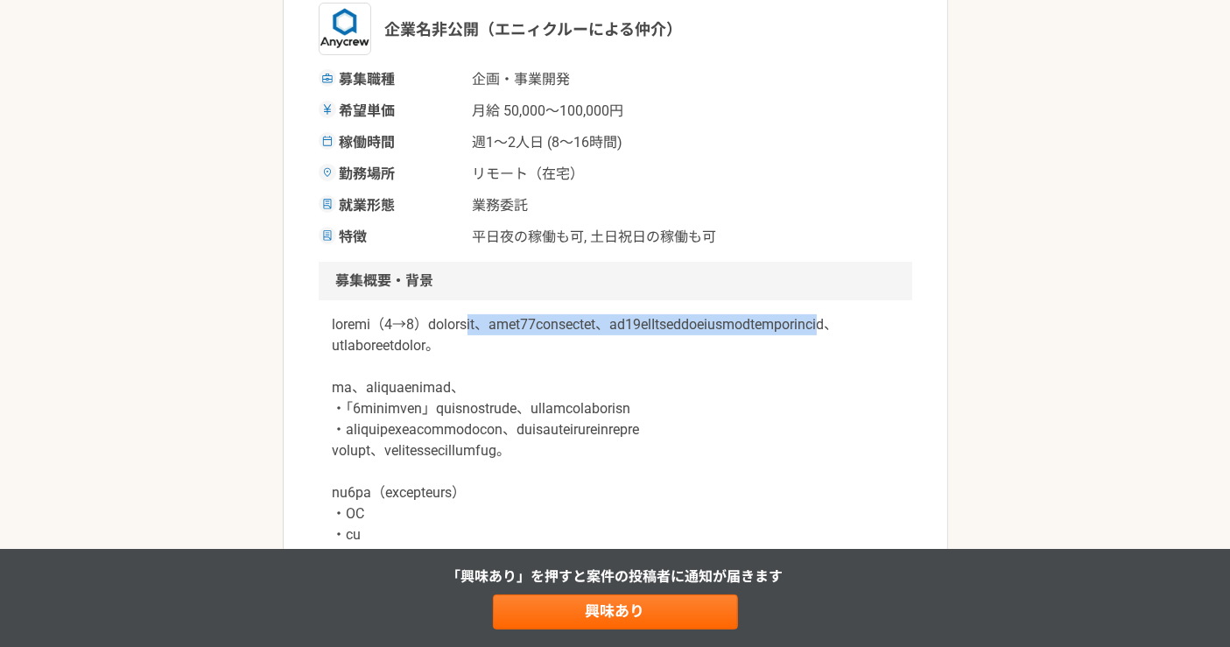
drag, startPoint x: 556, startPoint y: 325, endPoint x: 637, endPoint y: 351, distance: 85.6
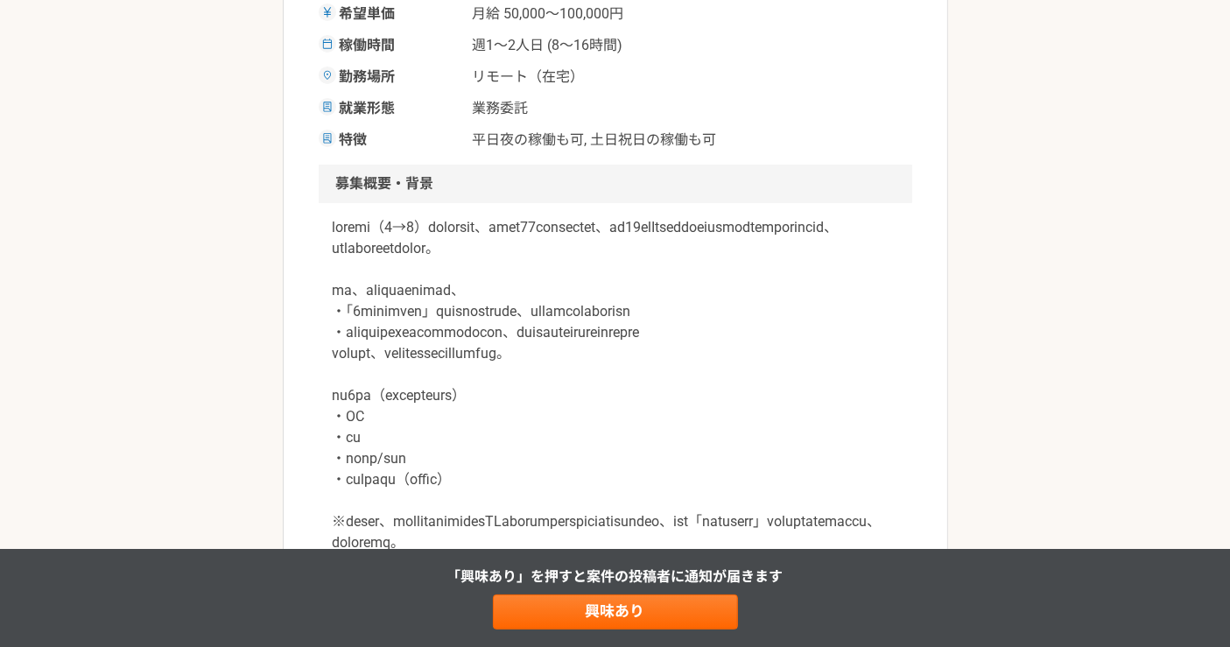
scroll to position [486, 0]
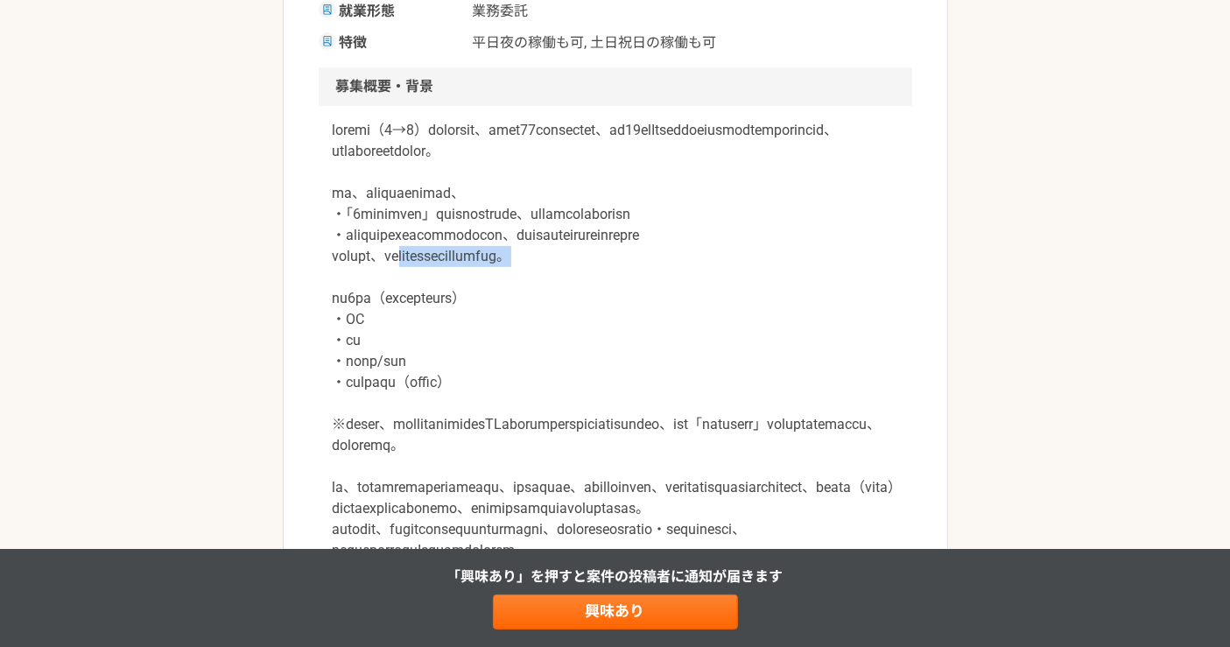
drag, startPoint x: 458, startPoint y: 278, endPoint x: 693, endPoint y: 275, distance: 234.7
click at [693, 275] on p at bounding box center [616, 498] width 566 height 757
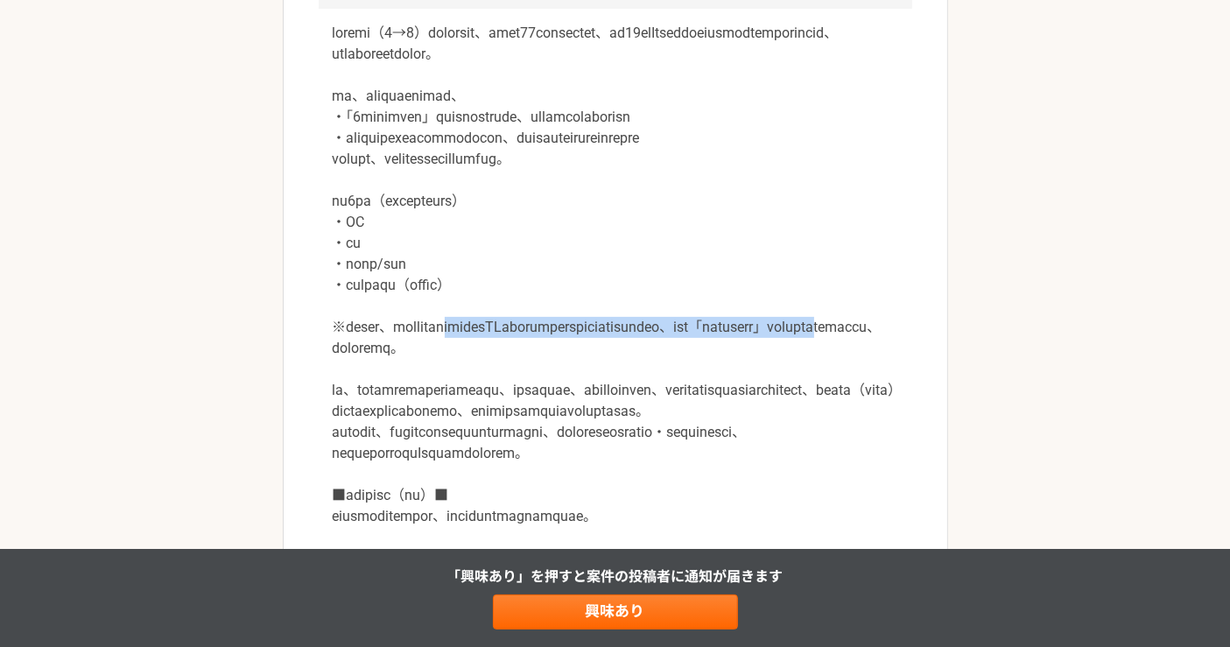
drag, startPoint x: 539, startPoint y: 348, endPoint x: 698, endPoint y: 374, distance: 160.5
click at [698, 374] on p at bounding box center [616, 401] width 566 height 757
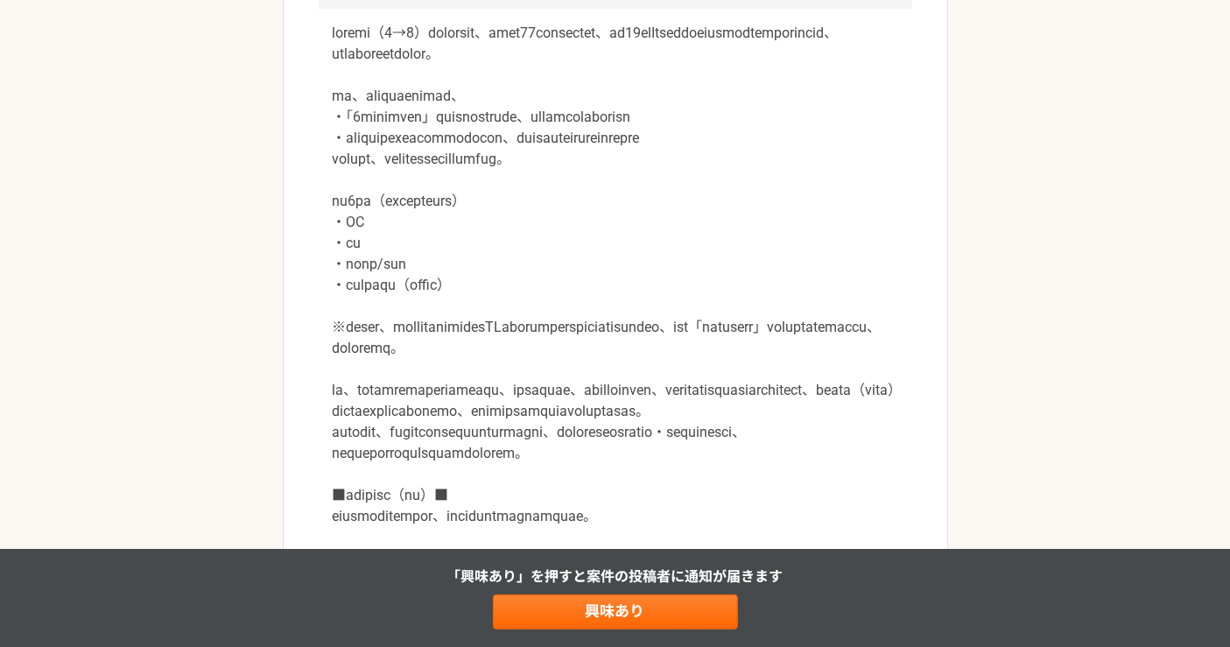
click at [689, 405] on p at bounding box center [616, 401] width 566 height 757
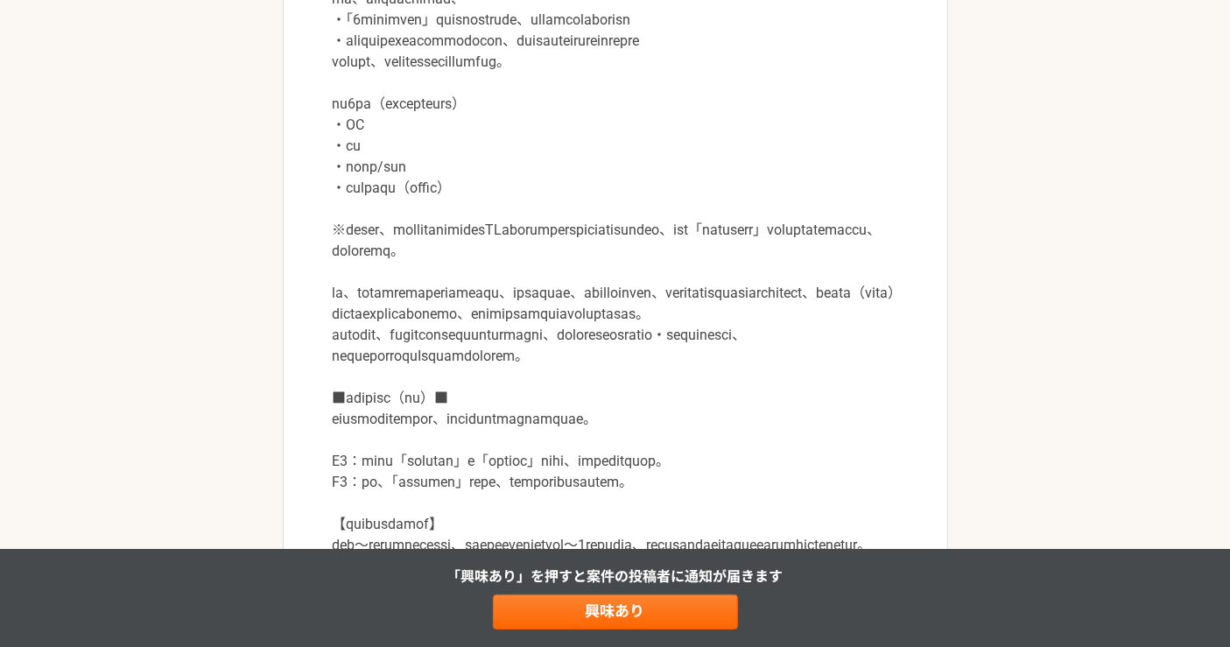
scroll to position [876, 0]
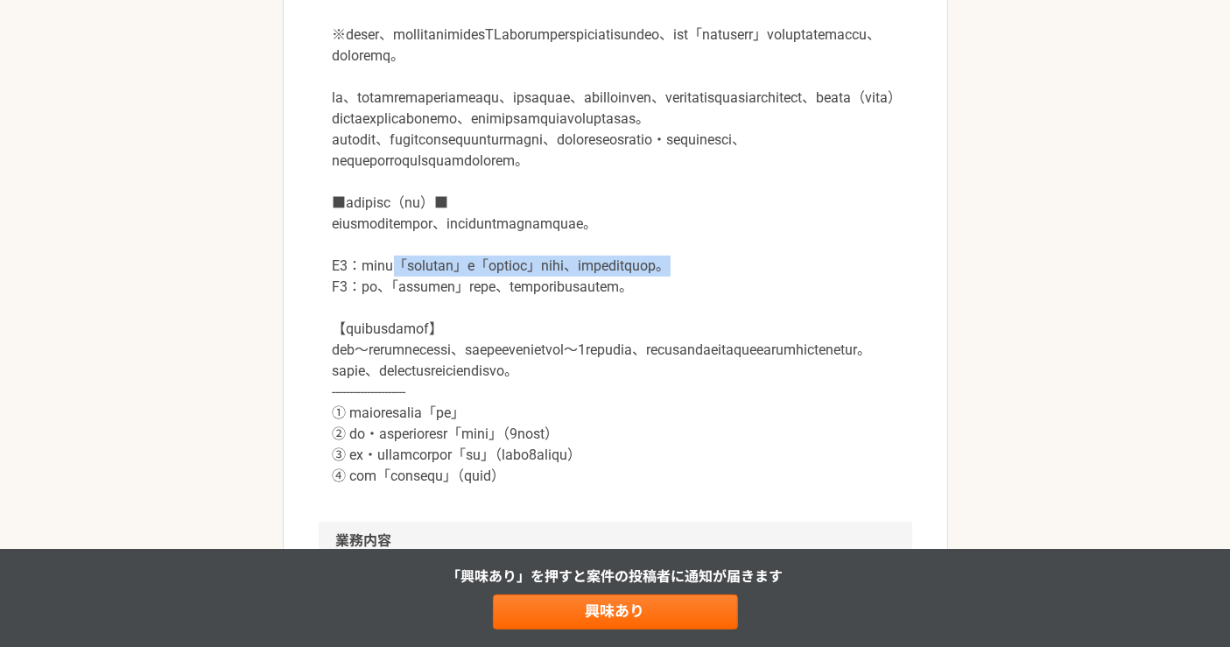
drag, startPoint x: 425, startPoint y: 376, endPoint x: 623, endPoint y: 393, distance: 199.5
click at [623, 393] on p at bounding box center [616, 108] width 566 height 757
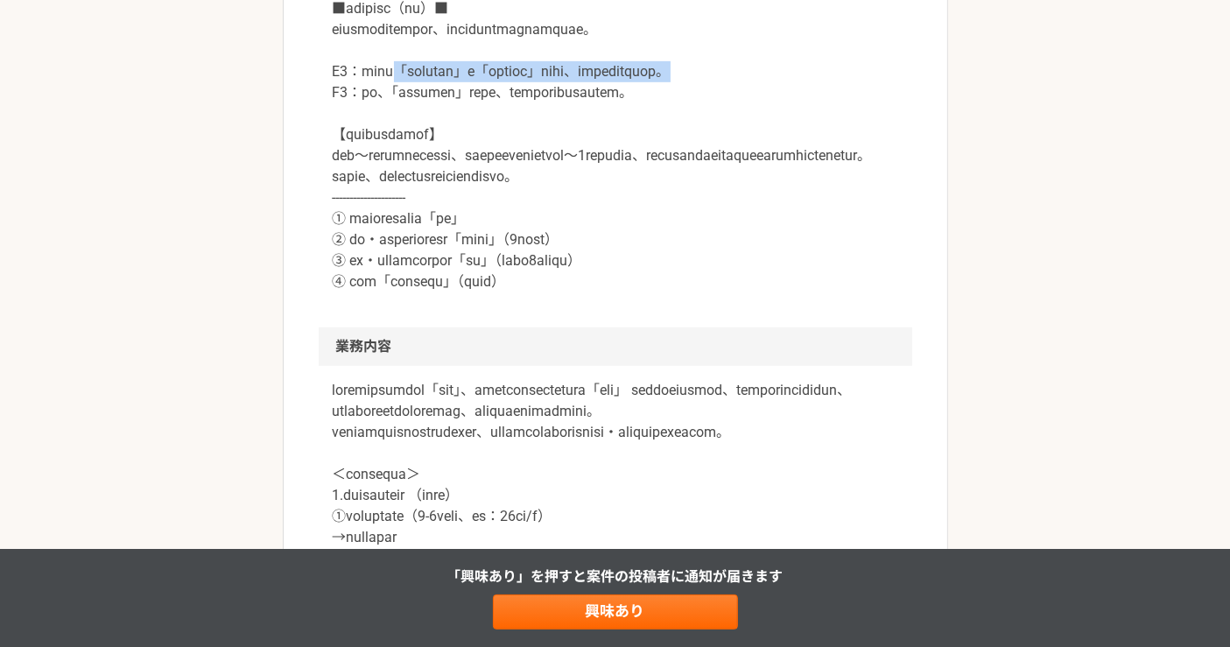
scroll to position [1362, 0]
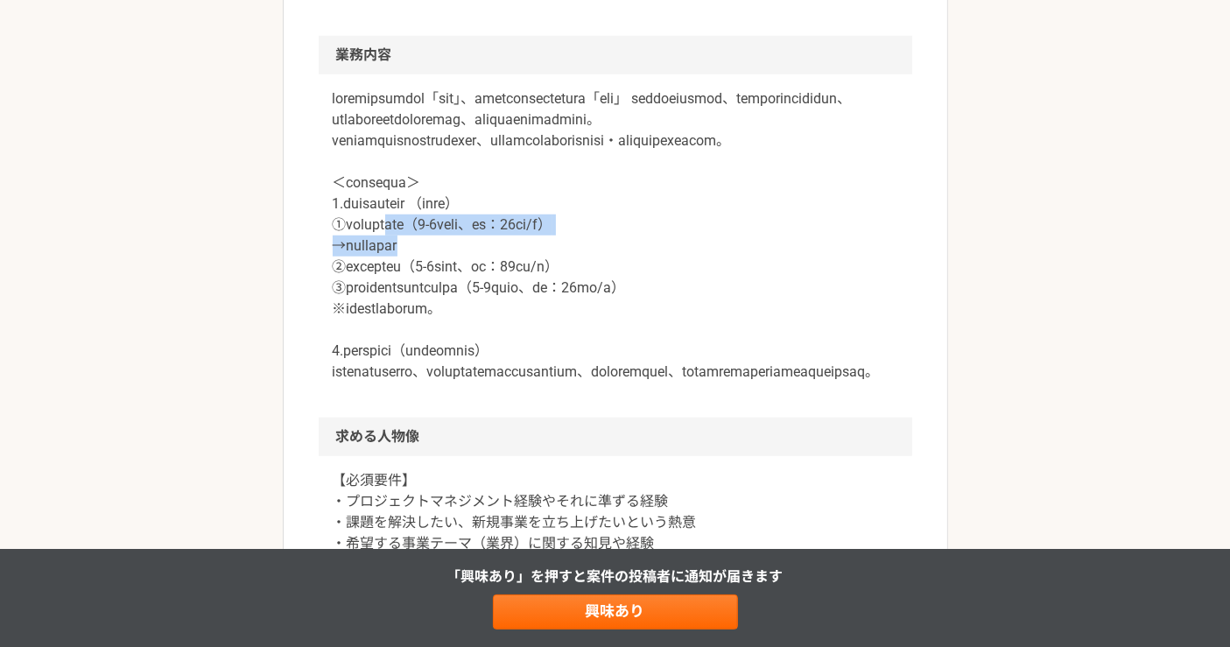
drag, startPoint x: 431, startPoint y: 412, endPoint x: 751, endPoint y: 391, distance: 321.1
click at [725, 383] on p at bounding box center [616, 235] width 566 height 294
click at [775, 341] on p at bounding box center [616, 235] width 566 height 294
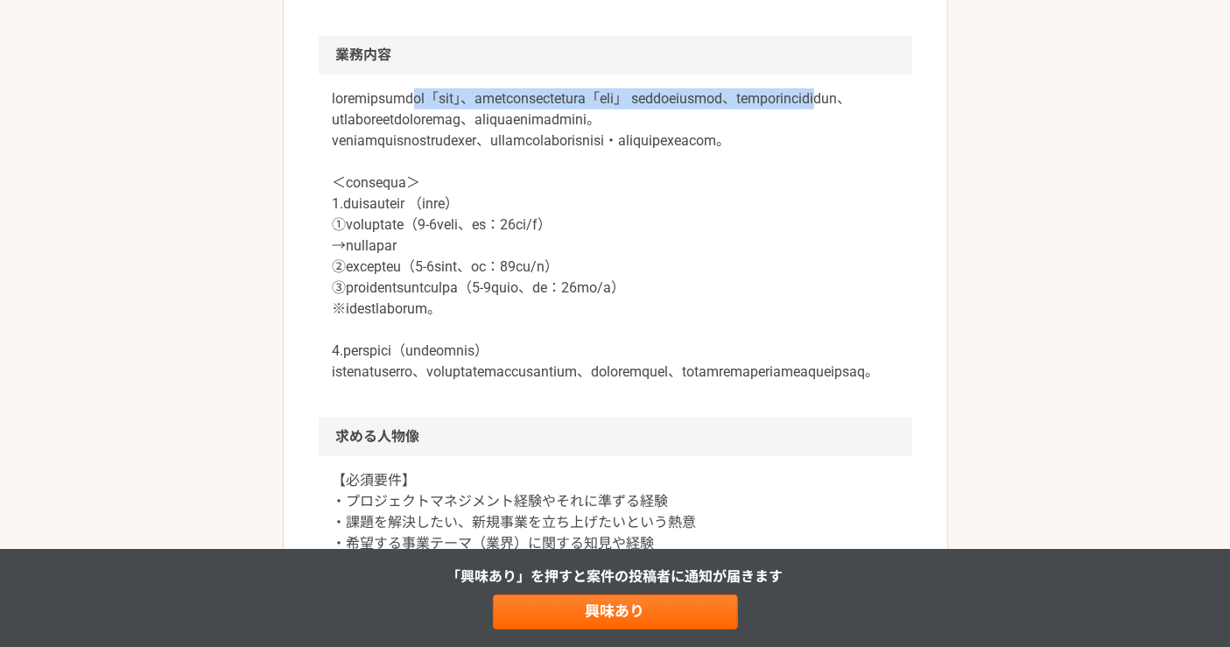
drag, startPoint x: 491, startPoint y: 236, endPoint x: 683, endPoint y: 269, distance: 194.5
click at [683, 269] on p at bounding box center [616, 235] width 566 height 294
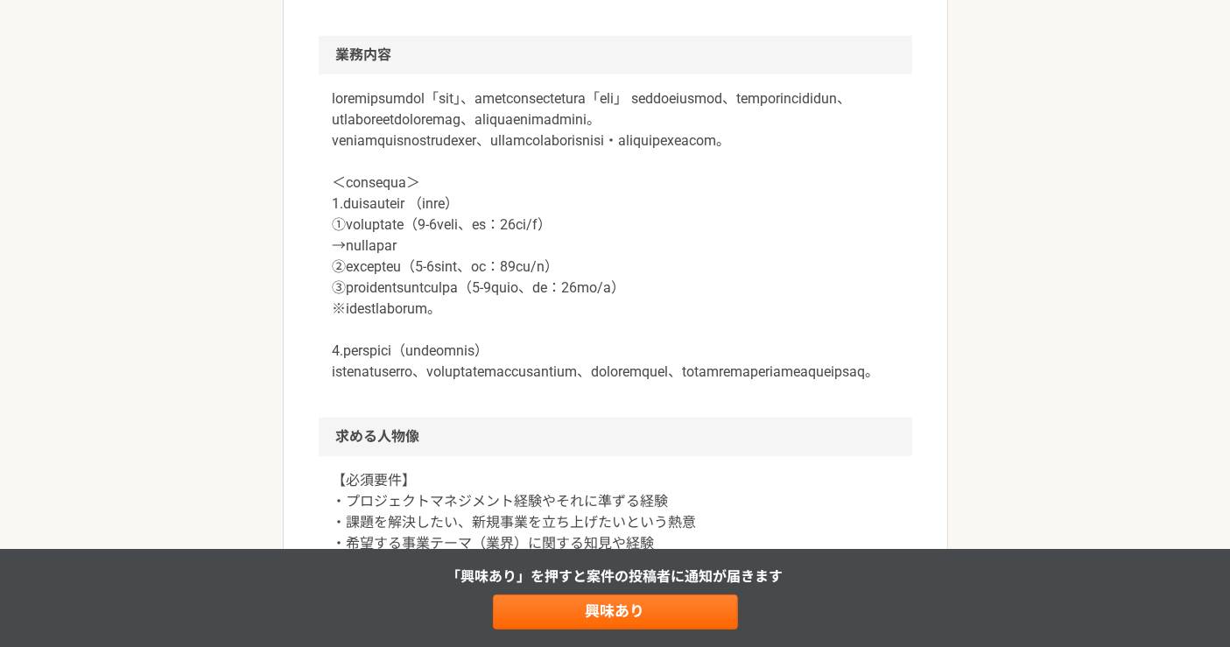
click at [699, 313] on p at bounding box center [616, 235] width 566 height 294
drag, startPoint x: 485, startPoint y: 411, endPoint x: 741, endPoint y: 394, distance: 256.2
click at [715, 383] on p at bounding box center [616, 235] width 566 height 294
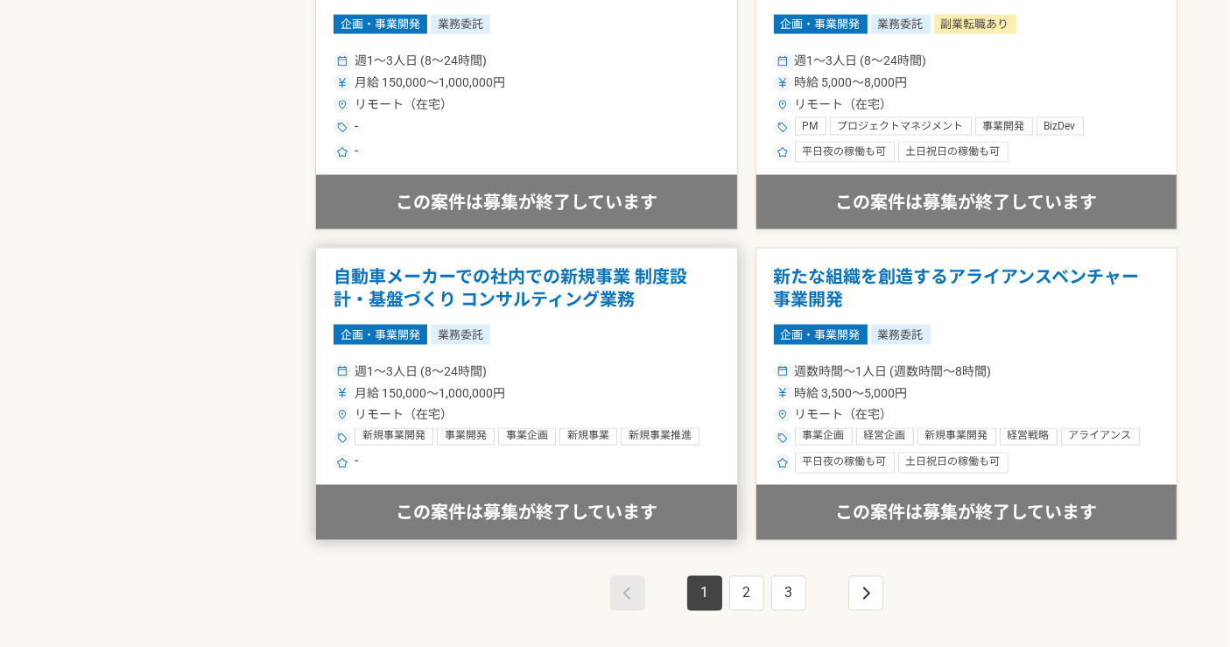
scroll to position [3015, 0]
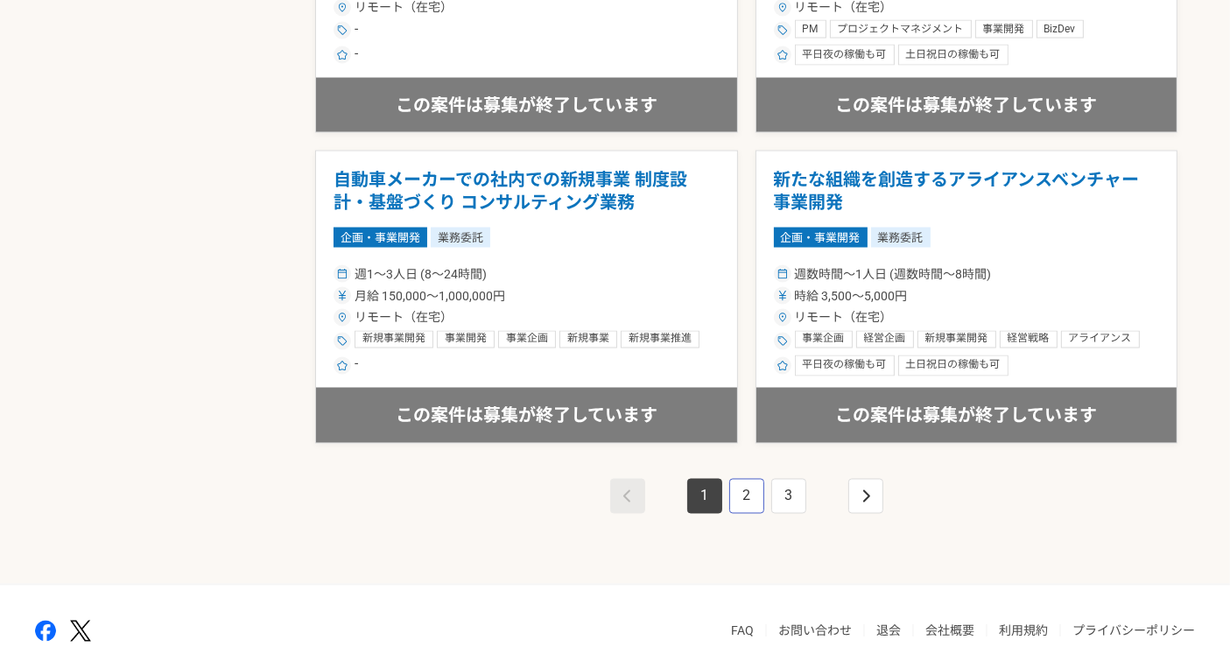
click at [750, 494] on link "2" at bounding box center [746, 496] width 35 height 35
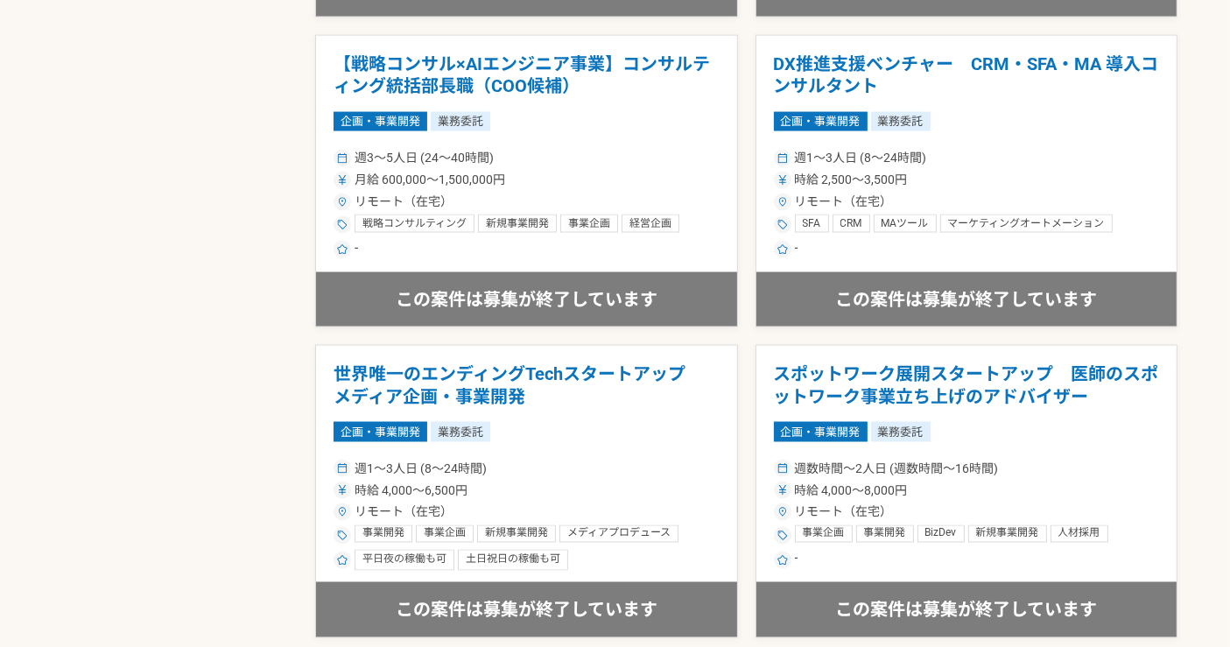
scroll to position [3097, 0]
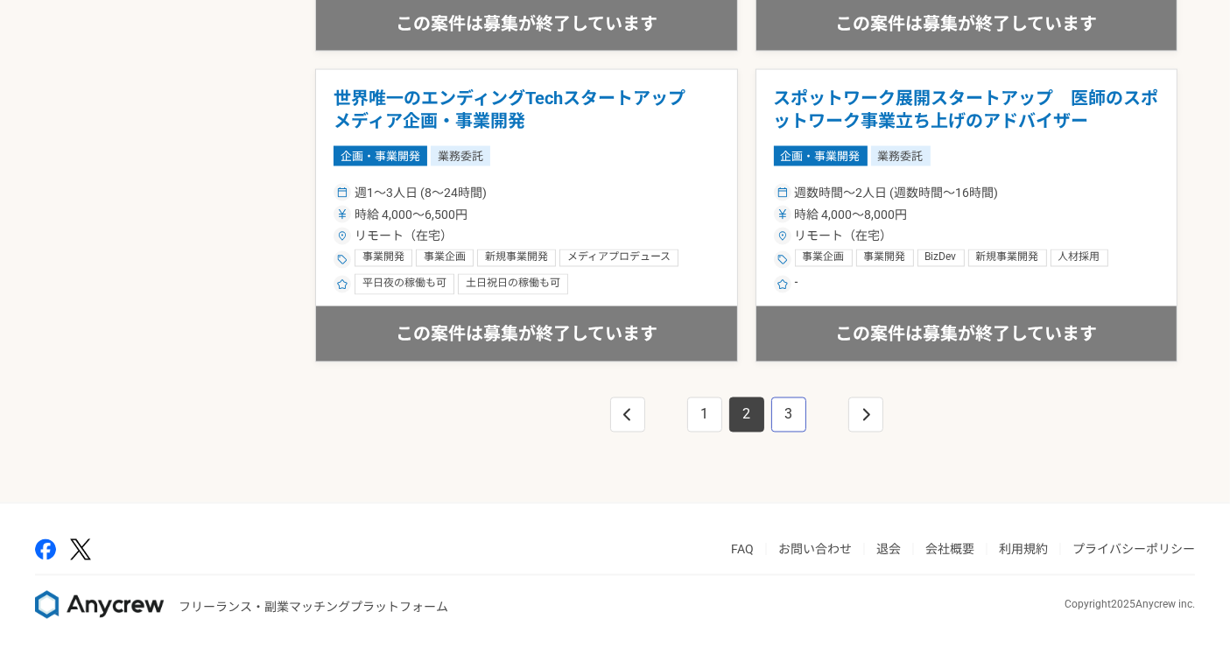
click at [792, 409] on link "3" at bounding box center [788, 415] width 35 height 35
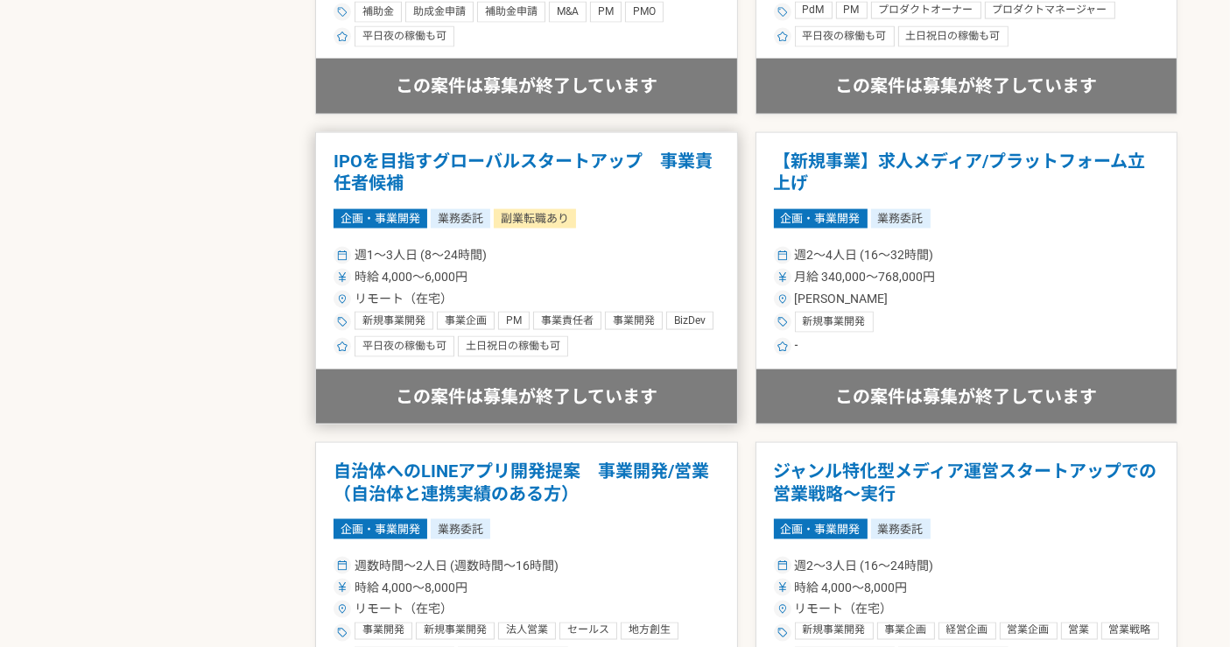
scroll to position [3097, 0]
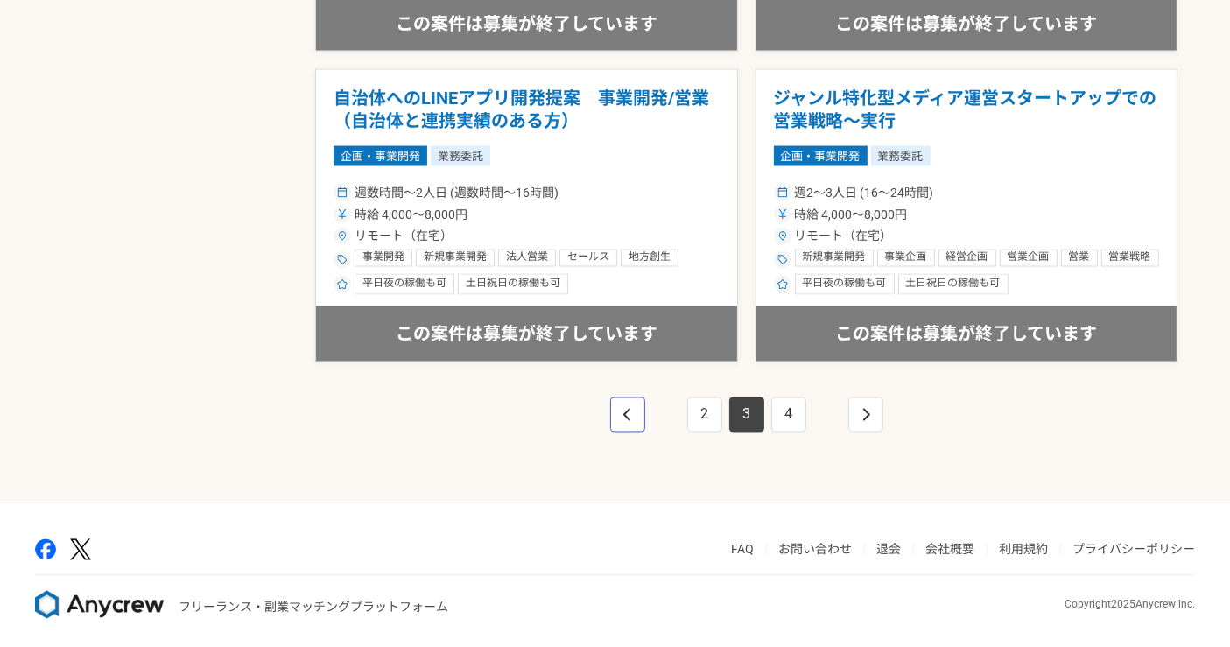
click at [635, 414] on link "pagination" at bounding box center [627, 415] width 35 height 35
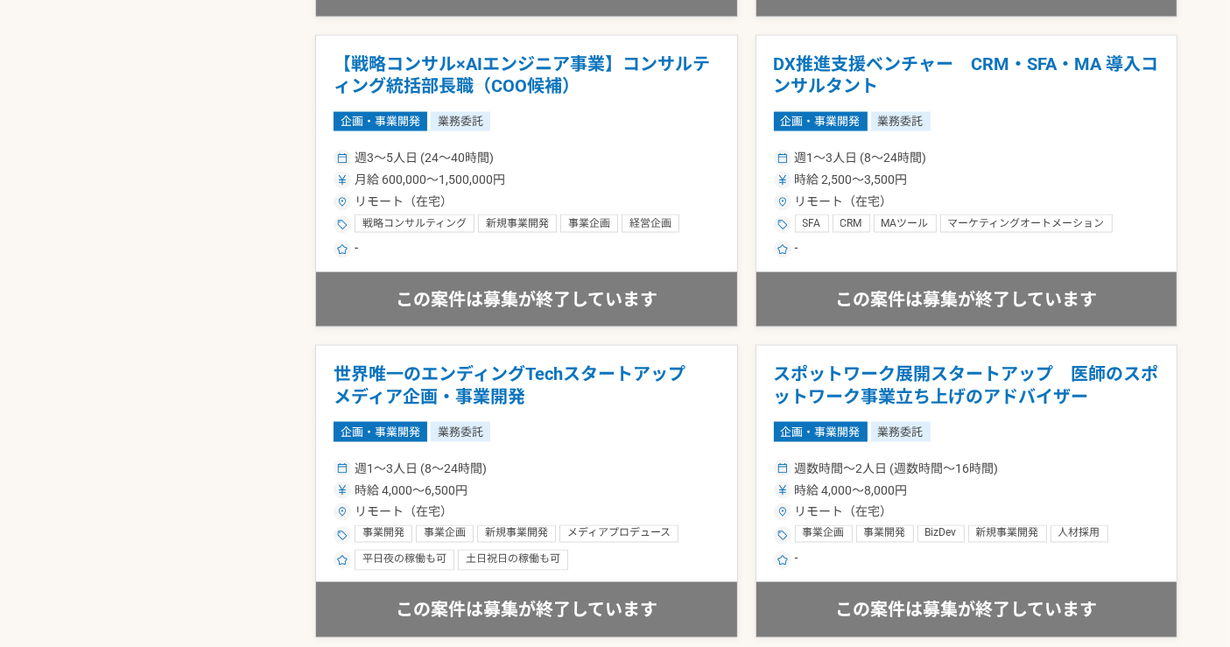
scroll to position [3097, 0]
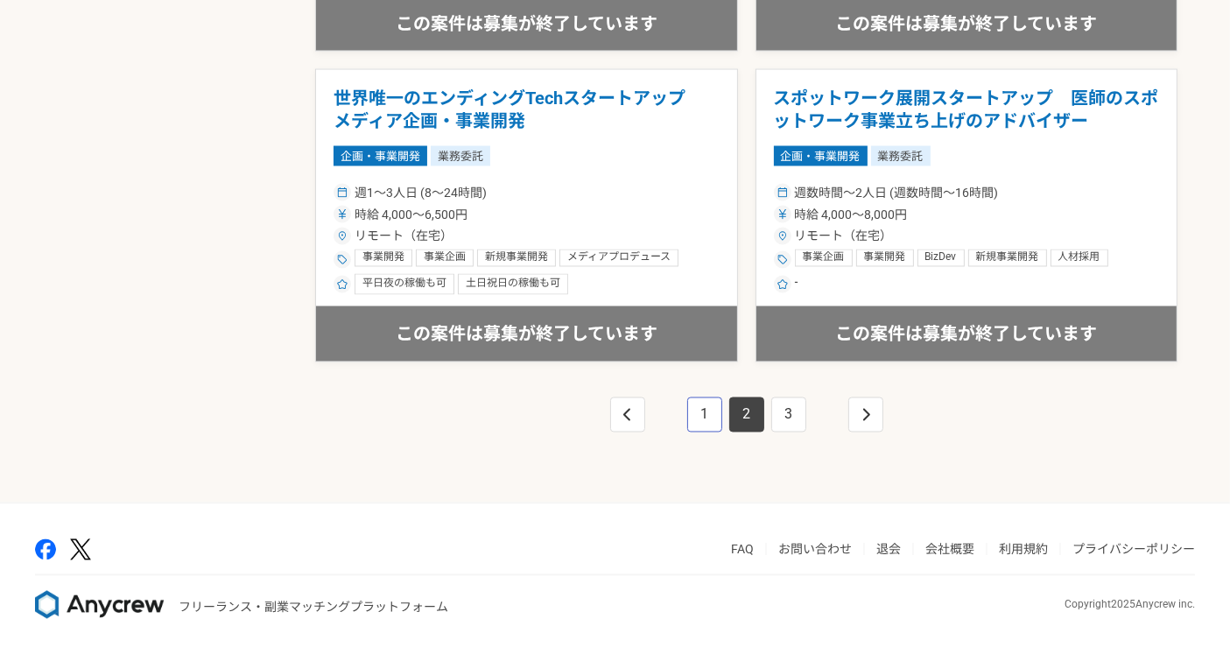
click at [702, 414] on link "1" at bounding box center [704, 415] width 35 height 35
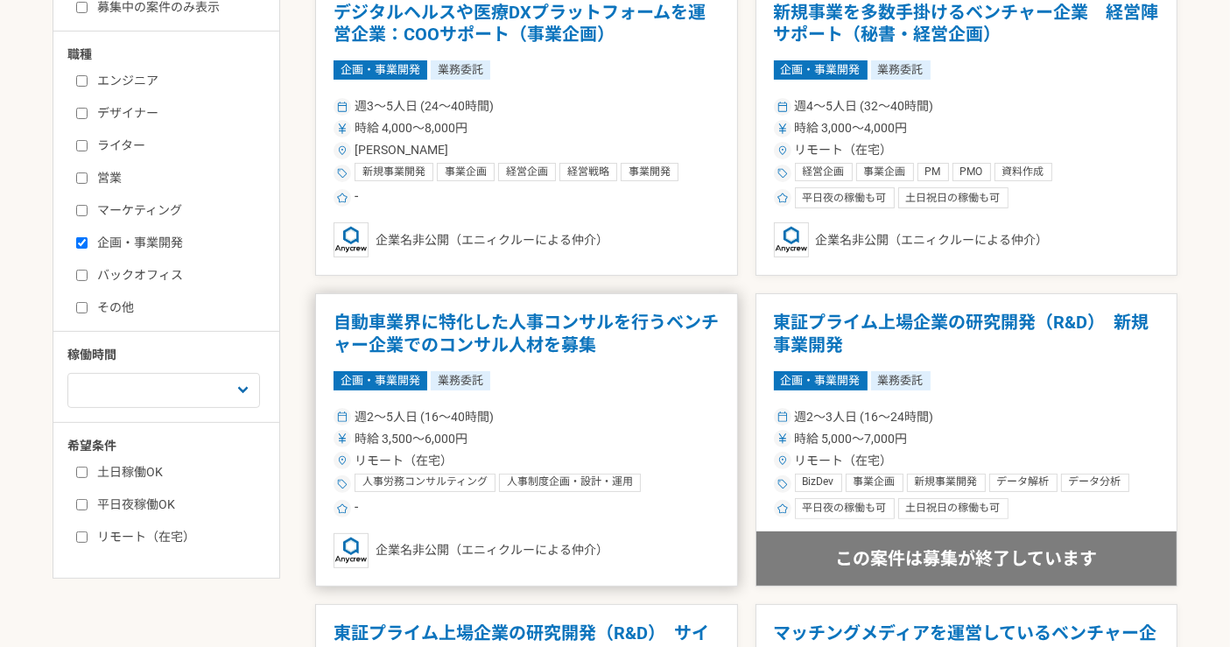
scroll to position [194, 0]
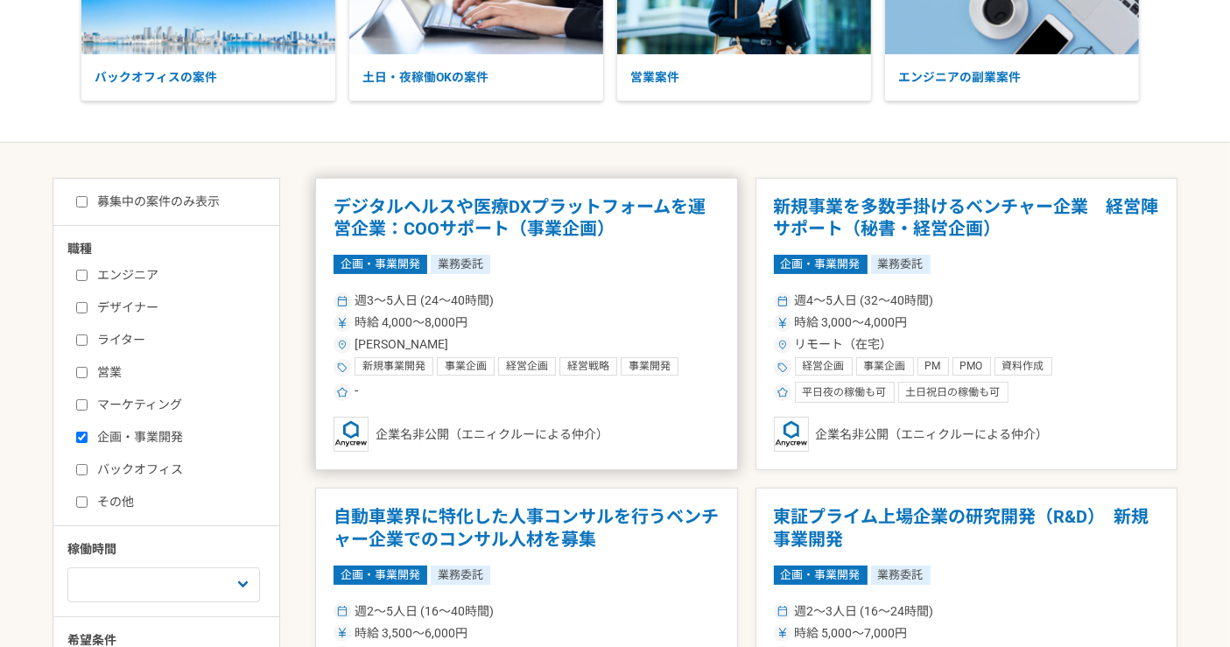
click at [645, 293] on div "週3〜5人日 (24〜40時間)" at bounding box center [527, 301] width 386 height 18
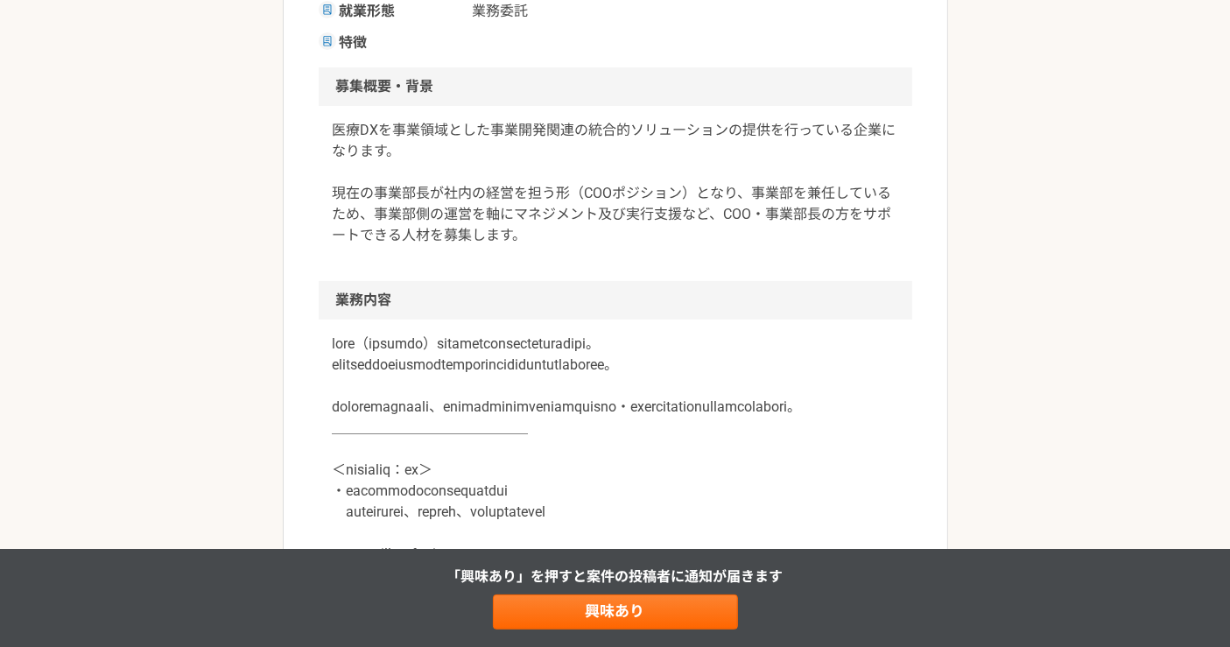
scroll to position [583, 0]
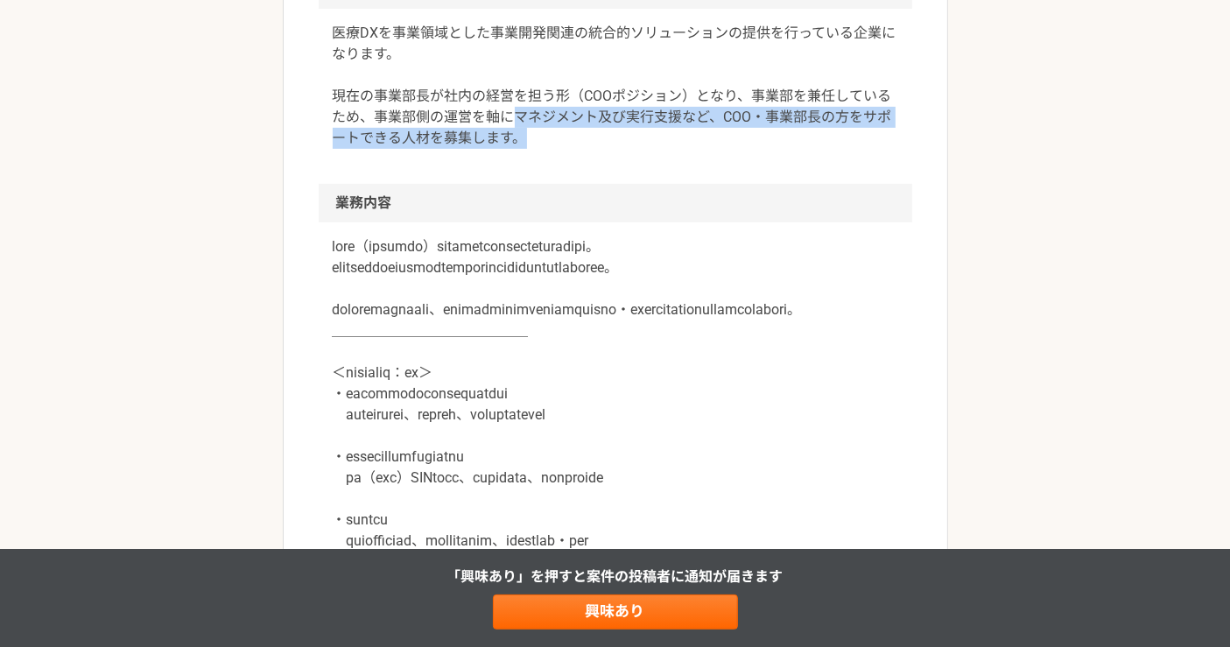
drag, startPoint x: 514, startPoint y: 111, endPoint x: 798, endPoint y: 153, distance: 286.8
click at [789, 129] on p "医療DXを事業領域とした事業開発関連の統合的ソリューションの提供を行っている企業になります。 現在の事業部長が社内の経営を担う形（COOポジション）となり、事…" at bounding box center [616, 86] width 566 height 126
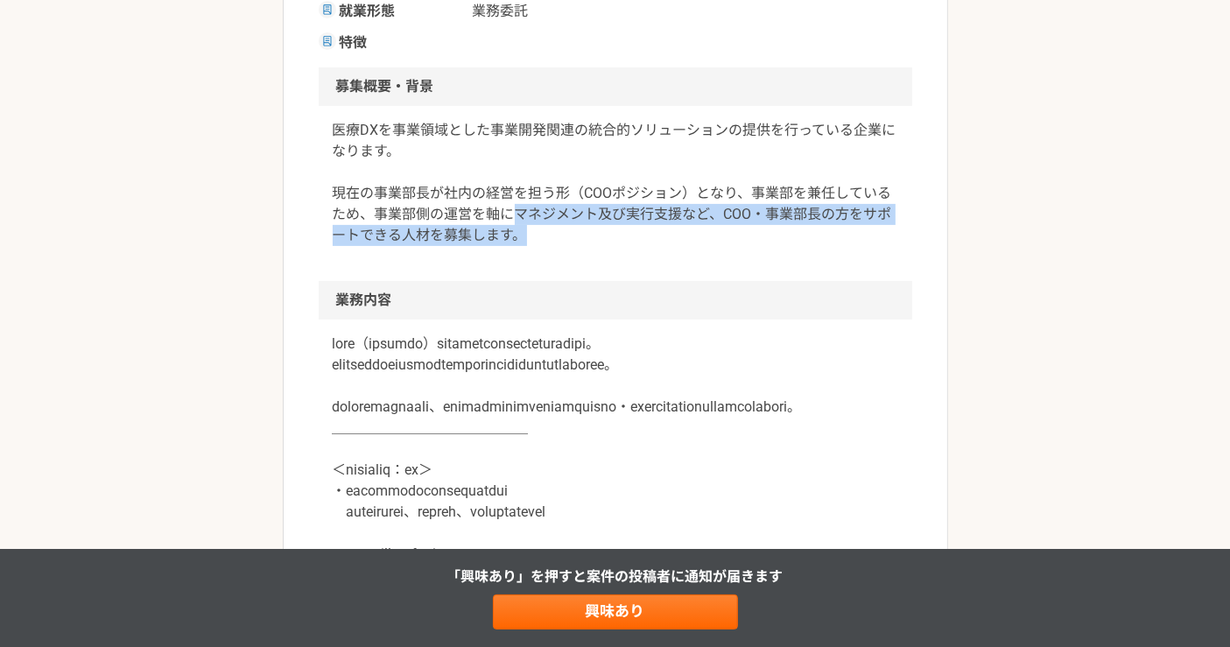
click at [760, 256] on div "医療DXを事業領域とした事業開発関連の統合的ソリューションの提供を行っている企業になります。 現在の事業部長が社内の経営を担う形（COOポジション）となり、事…" at bounding box center [616, 193] width 594 height 175
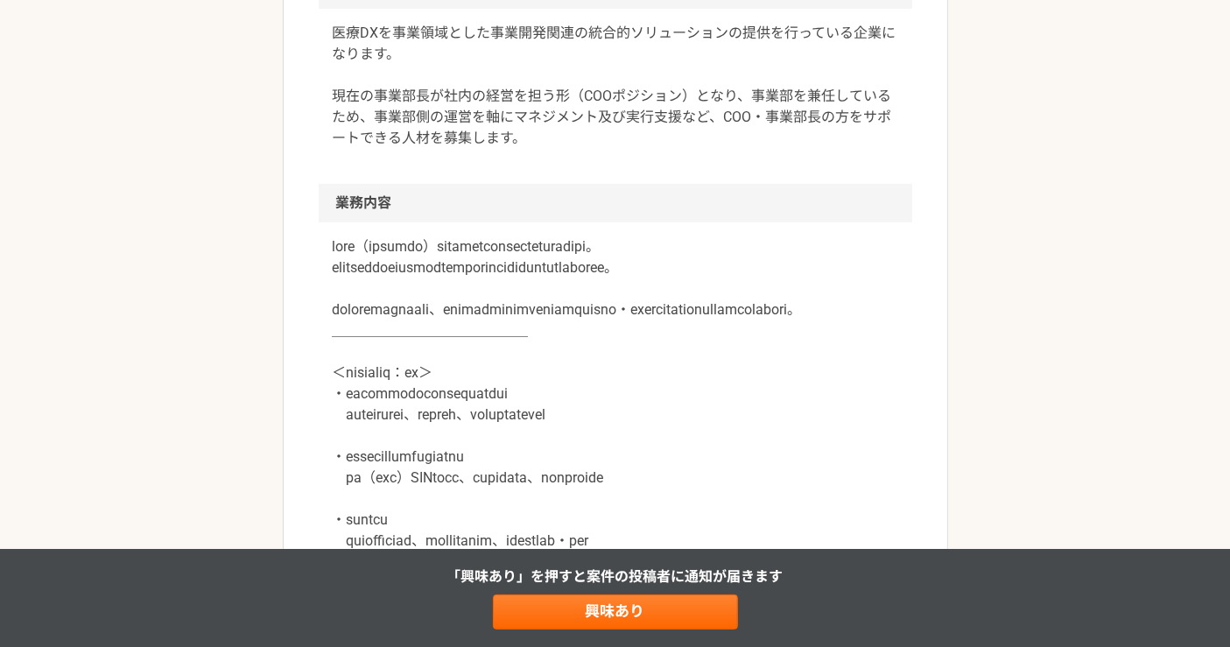
scroll to position [680, 0]
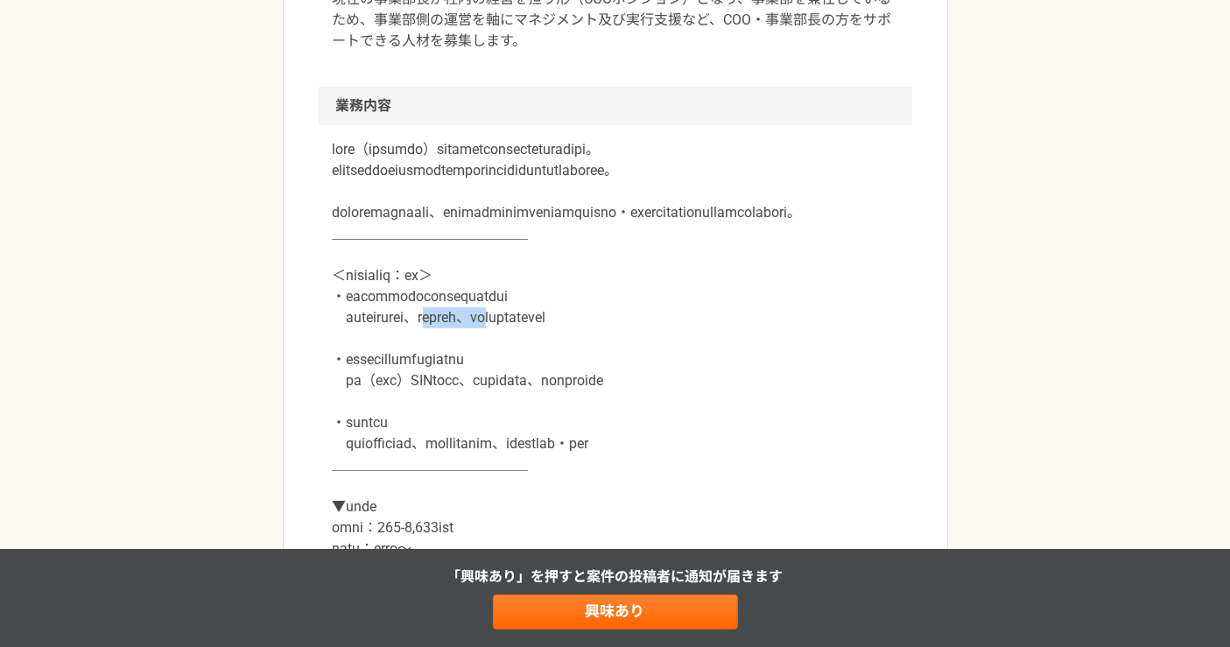
drag, startPoint x: 509, startPoint y: 363, endPoint x: 741, endPoint y: 356, distance: 232.1
click at [645, 359] on p at bounding box center [616, 401] width 566 height 525
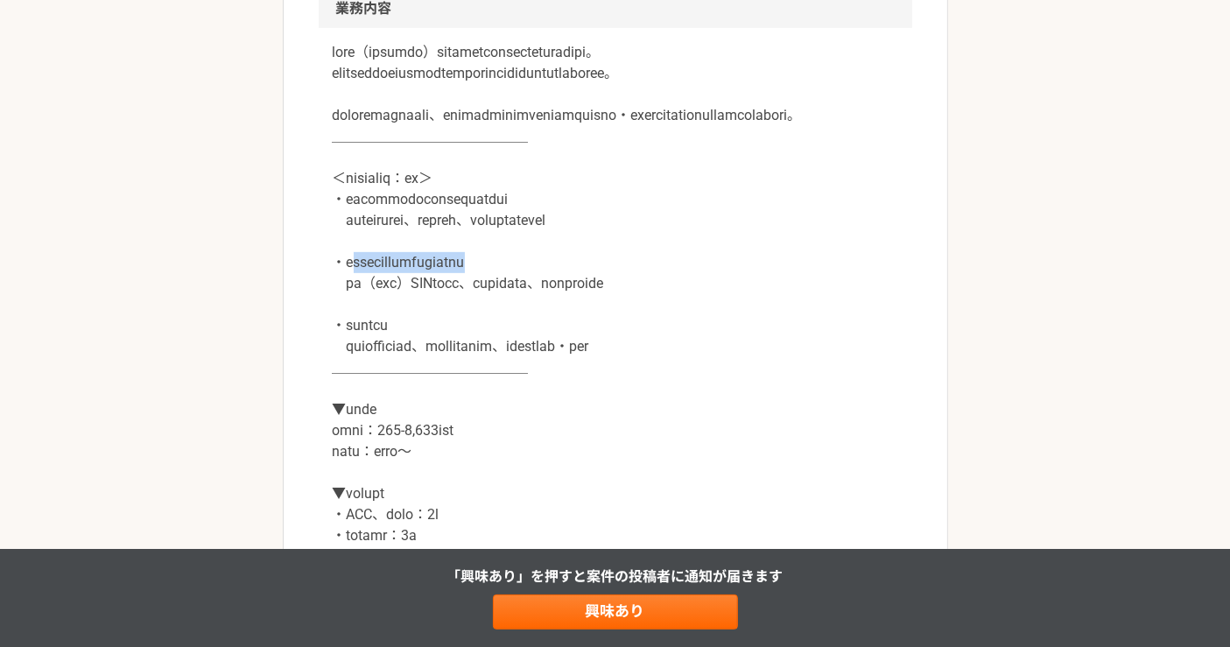
drag, startPoint x: 355, startPoint y: 308, endPoint x: 650, endPoint y: 305, distance: 295.1
click at [615, 305] on p at bounding box center [616, 304] width 566 height 525
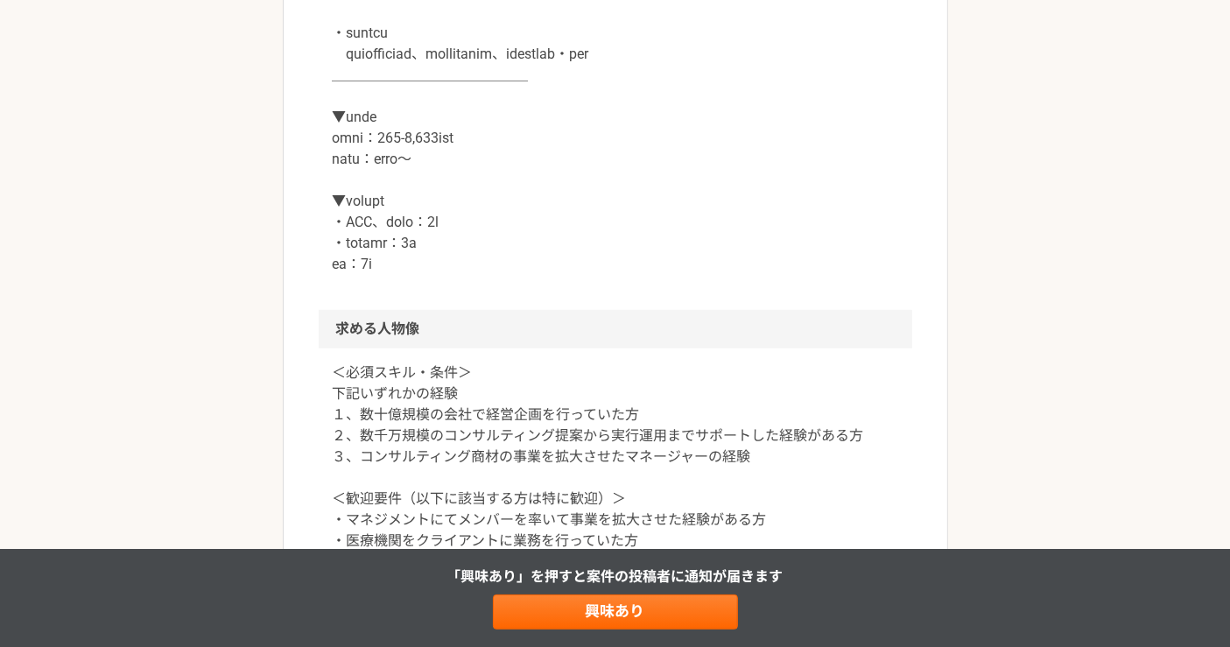
scroll to position [1264, 0]
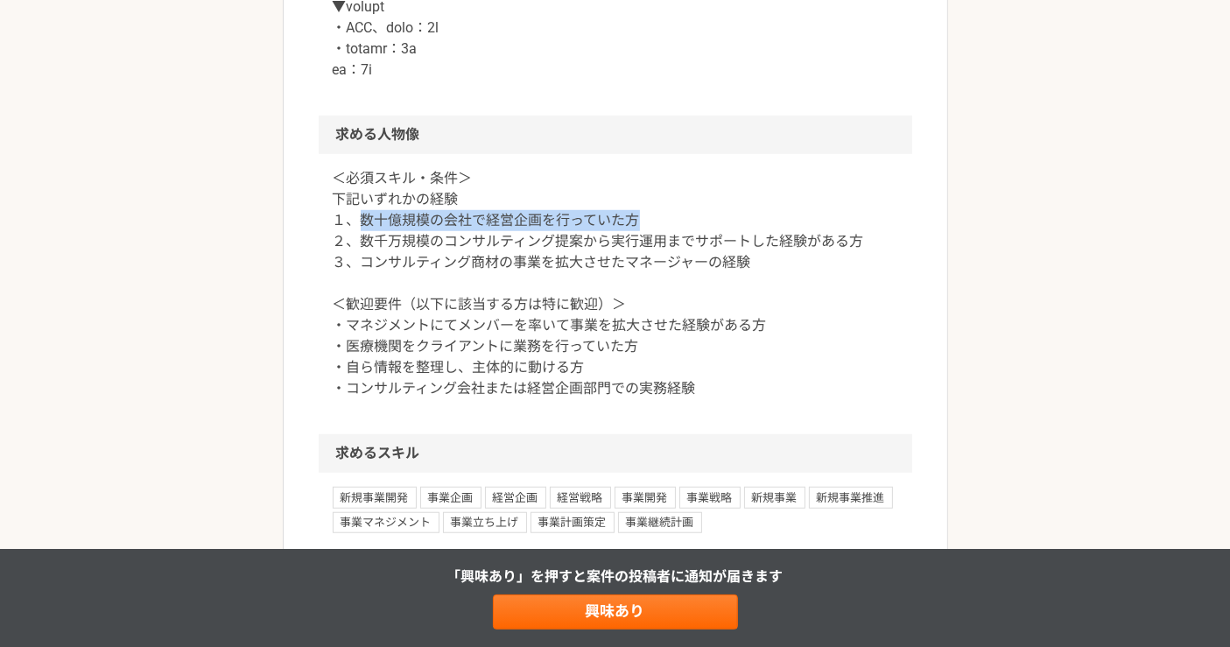
drag, startPoint x: 355, startPoint y: 259, endPoint x: 650, endPoint y: 269, distance: 295.2
click at [679, 258] on p "＜必須スキル・条件＞ 下記いずれかの経験 １、数十億規模の会社で経営企画を行っていた方 ２、数千万規模のコンサルティング提案から実行運用までサポートした経験が…" at bounding box center [616, 283] width 566 height 231
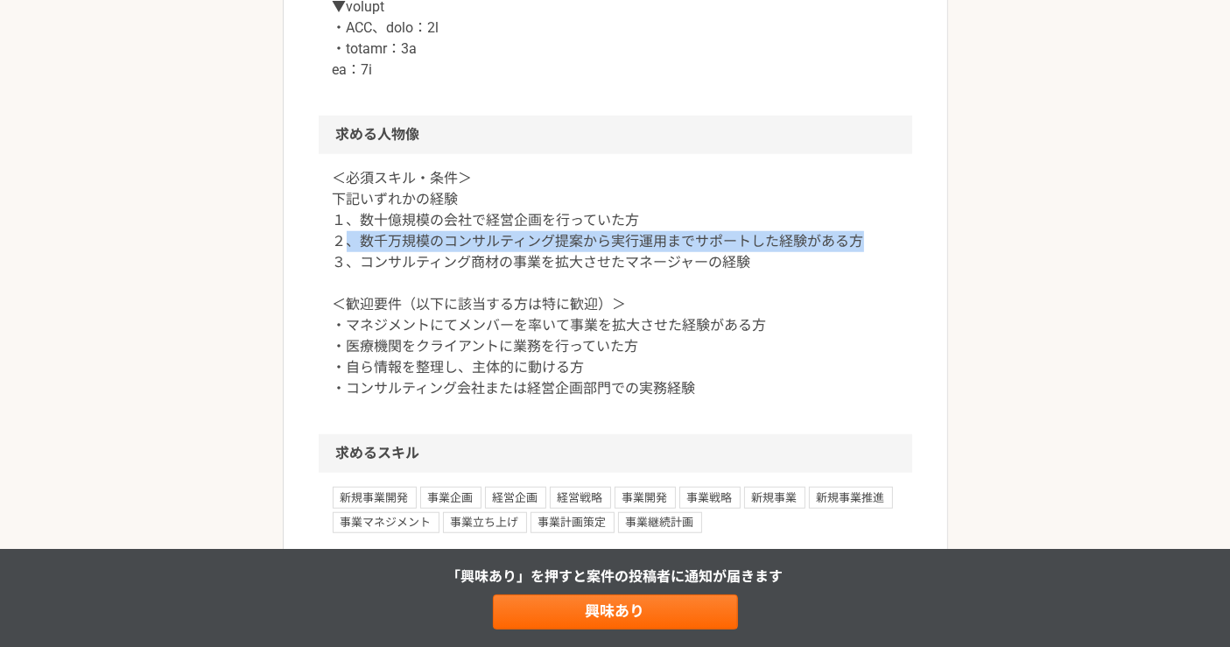
drag, startPoint x: 352, startPoint y: 288, endPoint x: 861, endPoint y: 283, distance: 508.7
click at [861, 283] on p "＜必須スキル・条件＞ 下記いずれかの経験 １、数十億規模の会社で経営企画を行っていた方 ２、数千万規模のコンサルティング提案から実行運用までサポートした経験が…" at bounding box center [616, 283] width 566 height 231
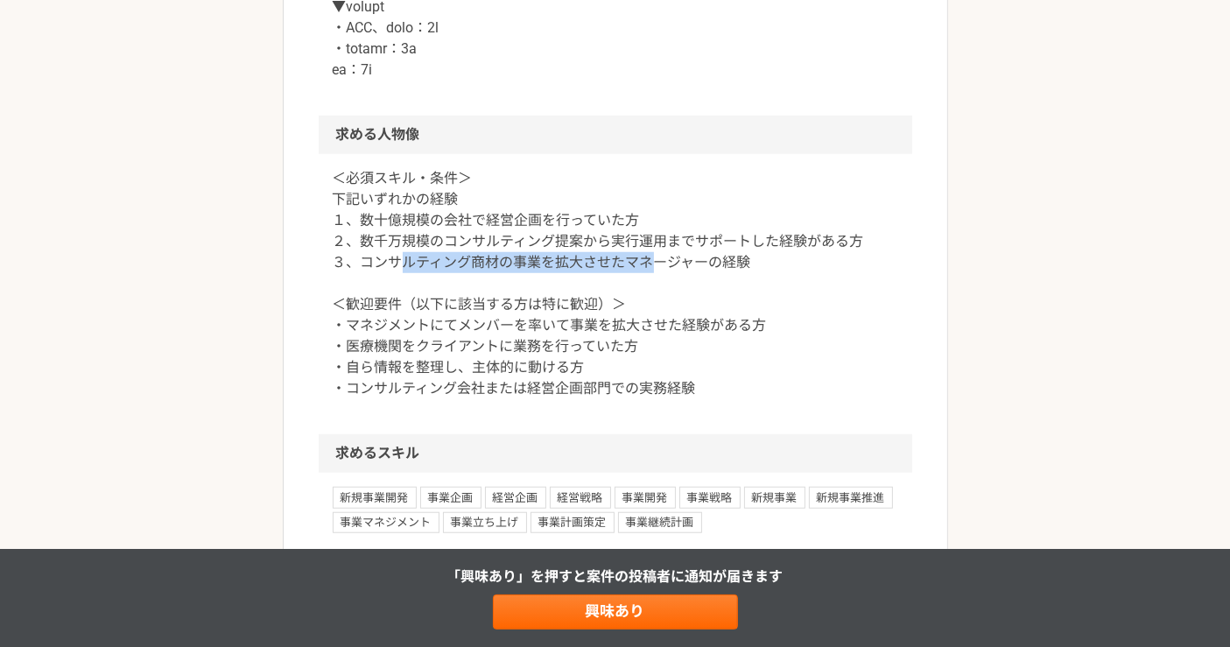
drag, startPoint x: 407, startPoint y: 304, endPoint x: 897, endPoint y: 296, distance: 489.5
click at [837, 297] on p "＜必須スキル・条件＞ 下記いずれかの経験 １、数十億規模の会社で経営企画を行っていた方 ２、数千万規模のコンサルティング提案から実行運用までサポートした経験が…" at bounding box center [616, 283] width 566 height 231
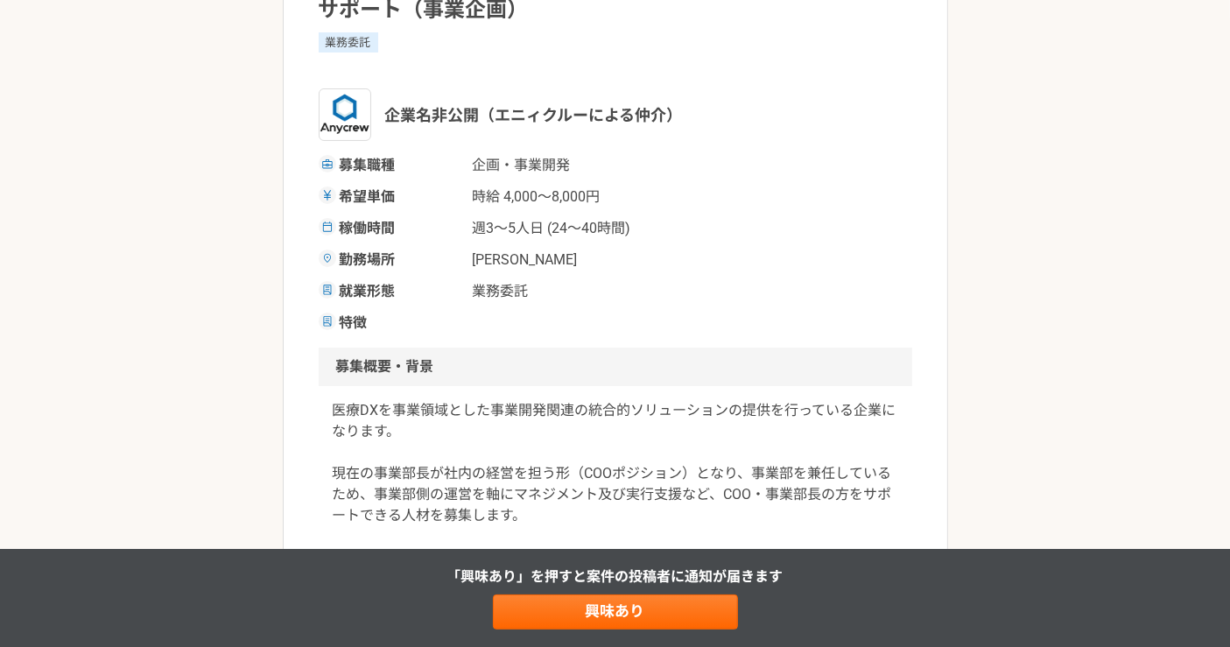
scroll to position [0, 0]
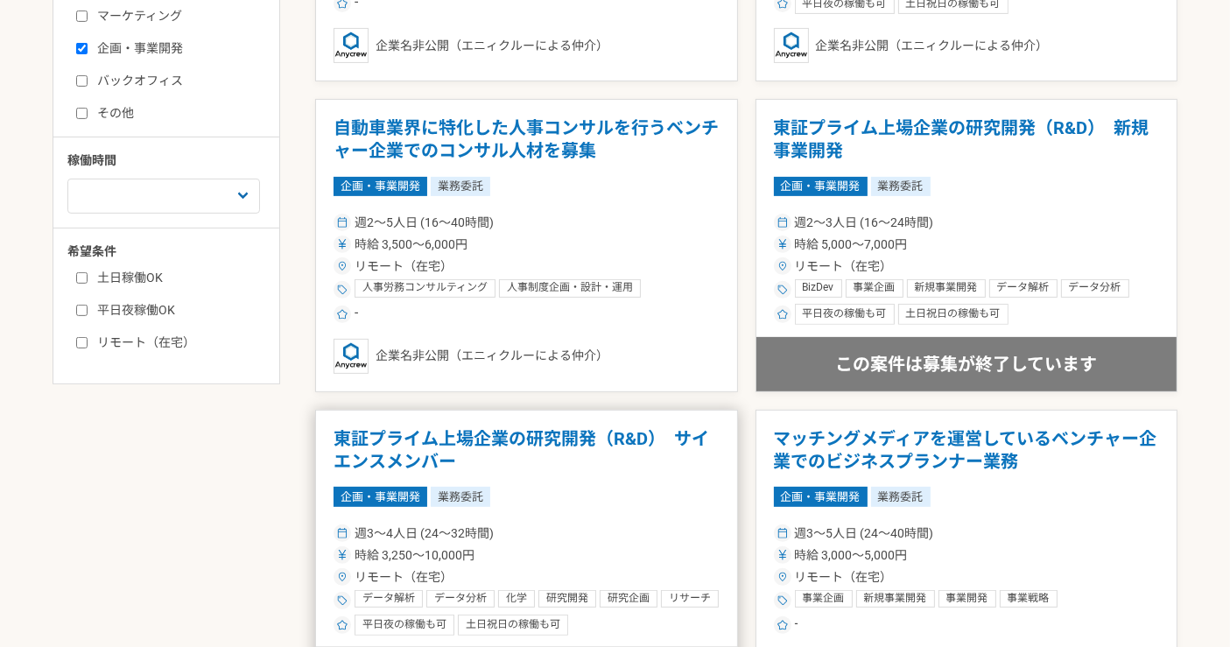
scroll to position [778, 0]
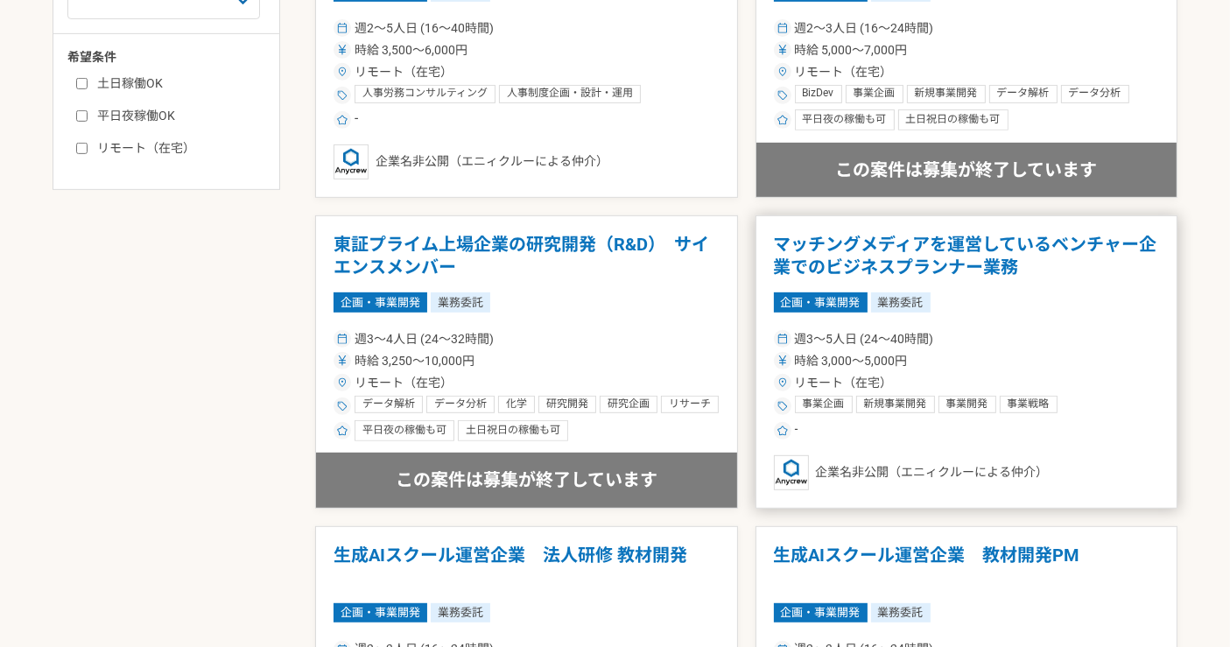
click at [1040, 316] on article "マッチングメディアを運営しているベンチャー企業でのビジネスプランナー業務 企画・事業開発 業務委託 週3〜5人日 (24〜40時間) 時給 3,000〜5,0…" at bounding box center [967, 361] width 423 height 293
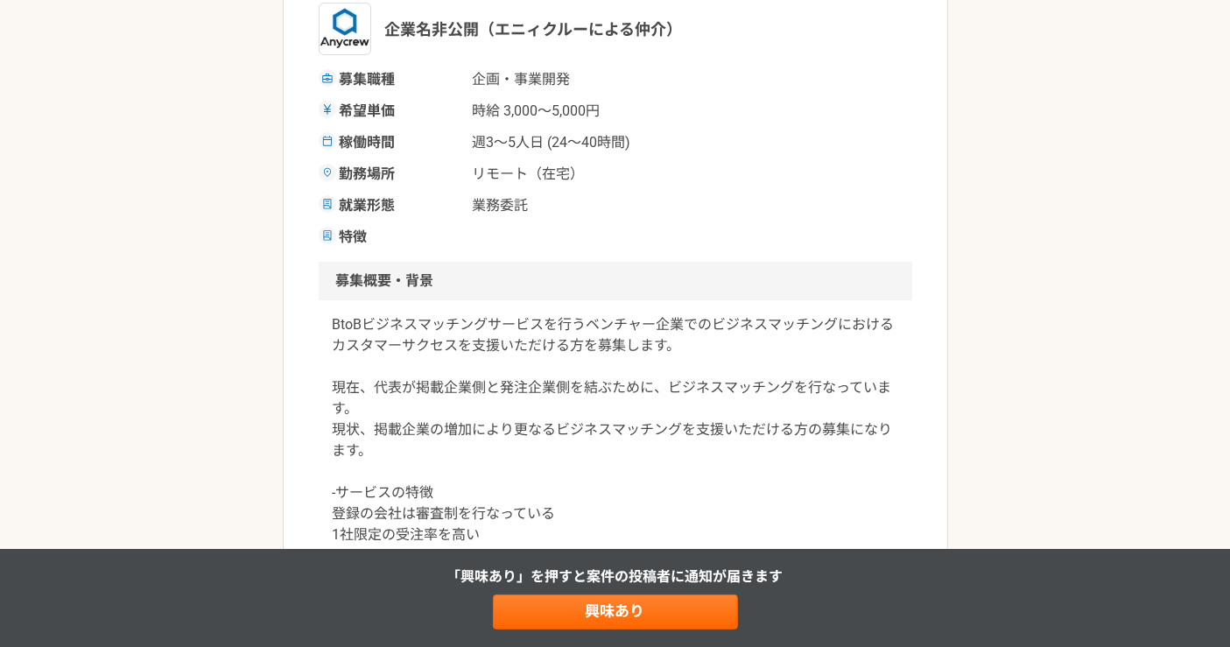
scroll to position [389, 0]
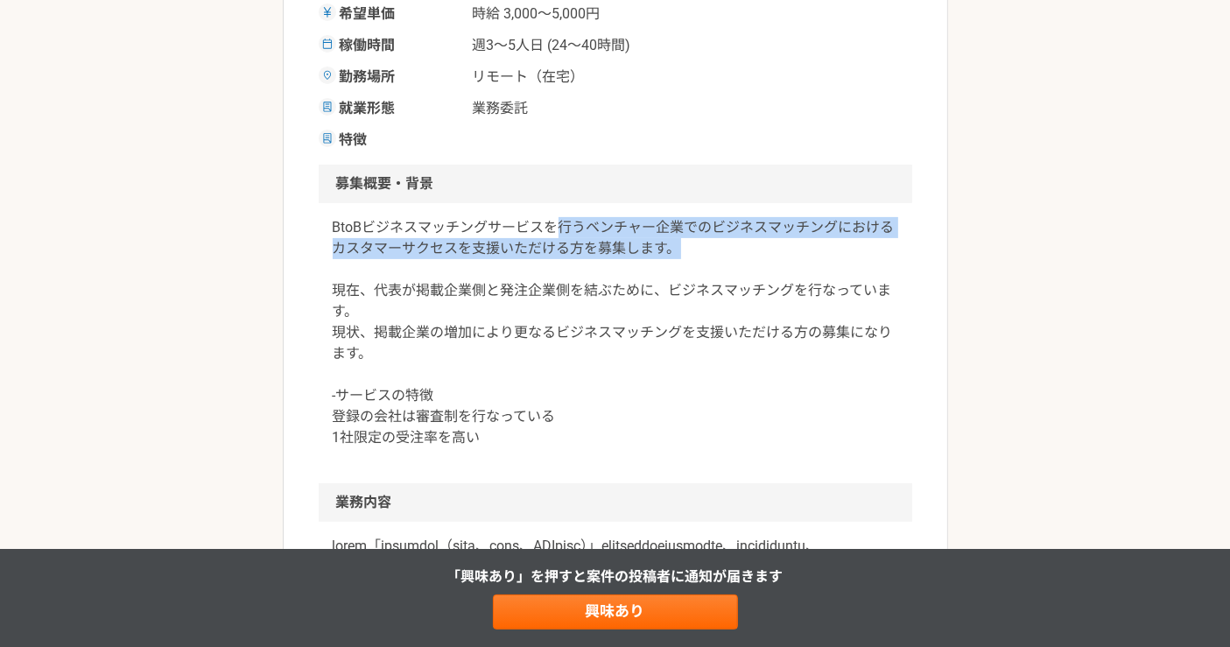
drag, startPoint x: 554, startPoint y: 235, endPoint x: 676, endPoint y: 257, distance: 123.7
click at [676, 257] on p "BtoBビジネスマッチングサービスを行うベンチャー企業でのビジネスマッチングにおけるカスタマーサクセスを支援いただける方を募集します。 現在、代表が掲載企業側…" at bounding box center [616, 332] width 566 height 231
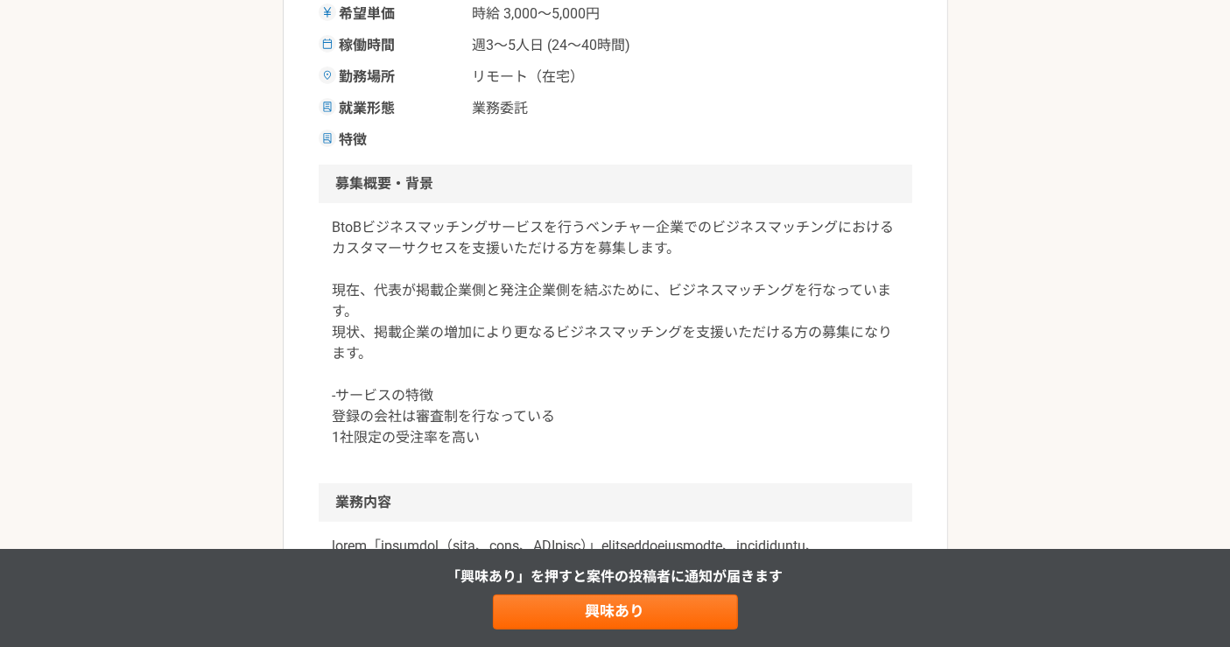
click at [678, 286] on p "BtoBビジネスマッチングサービスを行うベンチャー企業でのビジネスマッチングにおけるカスタマーサクセスを支援いただける方を募集します。 現在、代表が掲載企業側…" at bounding box center [616, 332] width 566 height 231
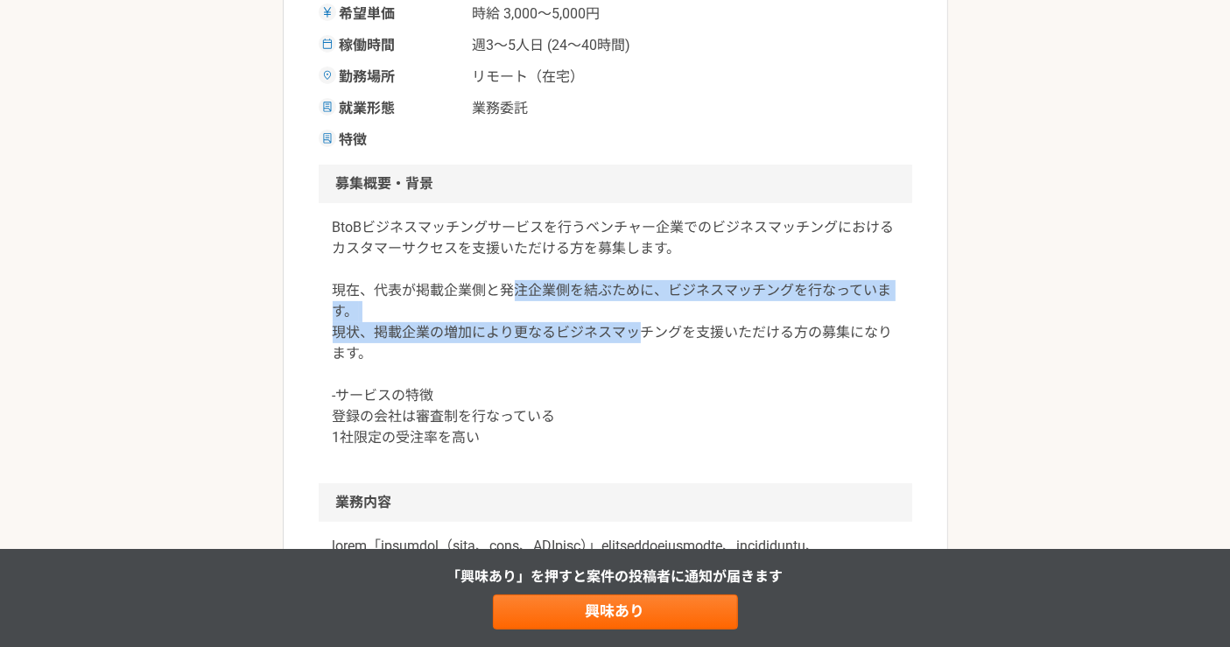
drag, startPoint x: 512, startPoint y: 292, endPoint x: 635, endPoint y: 326, distance: 127.0
click at [635, 326] on p "BtoBビジネスマッチングサービスを行うベンチャー企業でのビジネスマッチングにおけるカスタマーサクセスを支援いただける方を募集します。 現在、代表が掲載企業側…" at bounding box center [616, 332] width 566 height 231
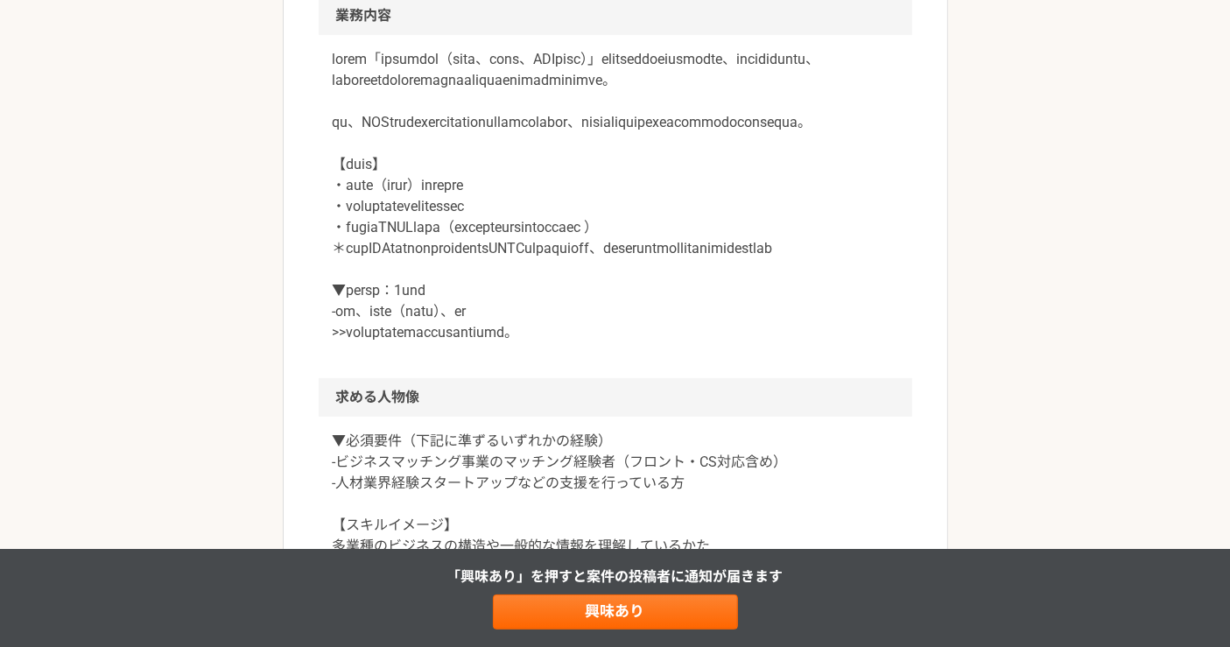
scroll to position [1070, 0]
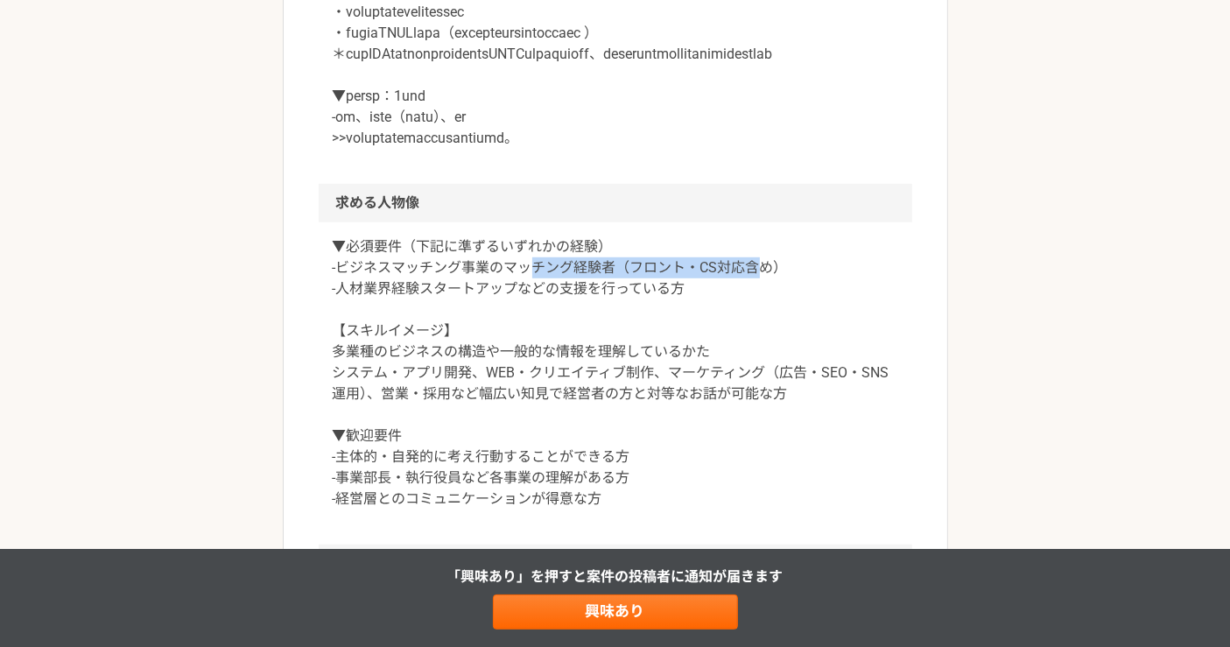
drag, startPoint x: 533, startPoint y: 328, endPoint x: 757, endPoint y: 324, distance: 224.2
click at [757, 324] on p "▼必須要件（下記に準ずるいずれかの経験） -ビジネスマッチング事業のマッチング経験者（フロント・CS対応含め） -人材業界経験スタートアップなどの支援を行って…" at bounding box center [616, 372] width 566 height 273
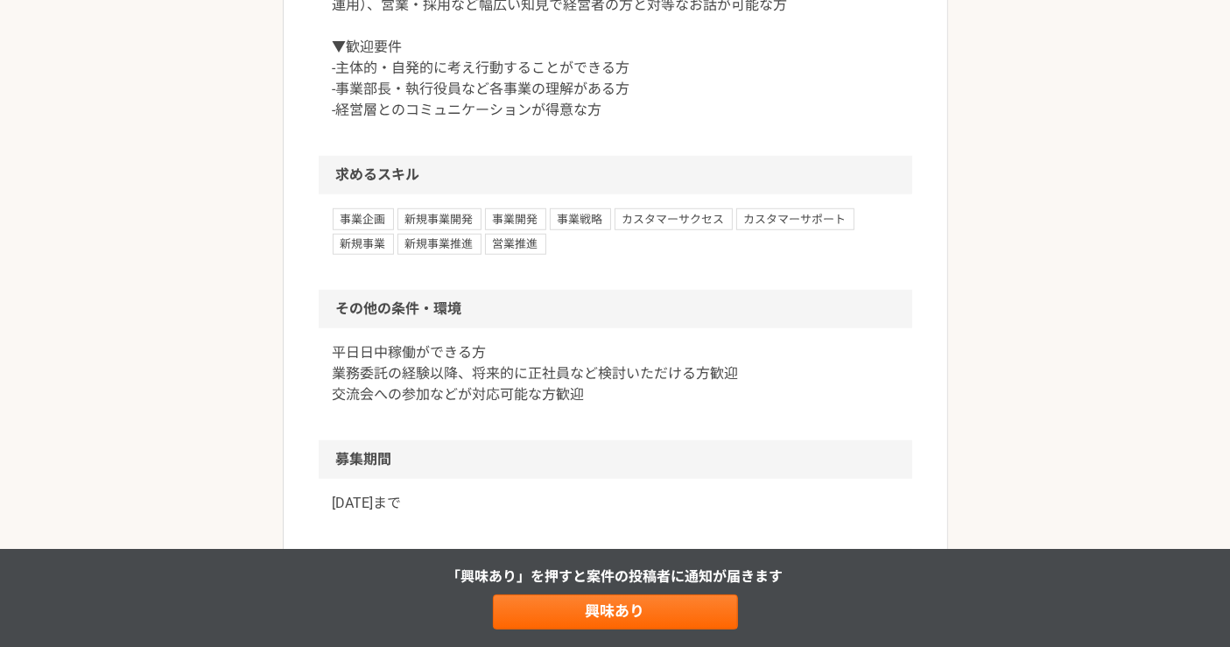
scroll to position [1264, 0]
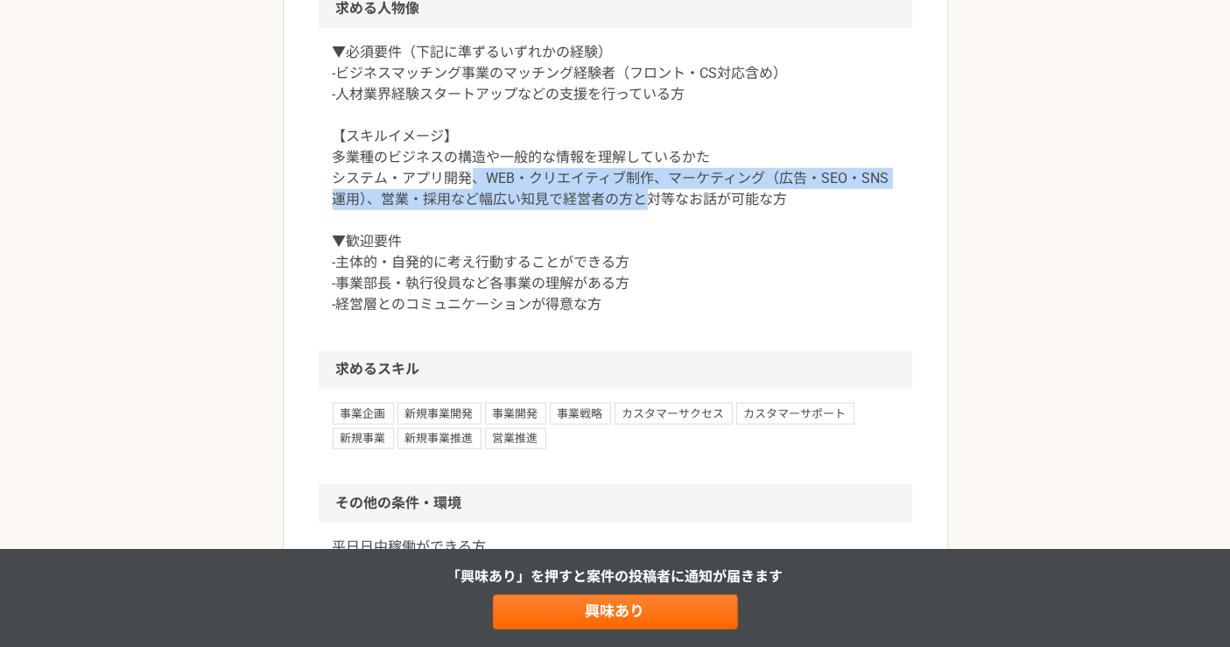
drag, startPoint x: 477, startPoint y: 244, endPoint x: 651, endPoint y: 261, distance: 174.2
click at [651, 261] on p "▼必須要件（下記に準ずるいずれかの経験） -ビジネスマッチング事業のマッチング経験者（フロント・CS対応含め） -人材業界経験スタートアップなどの支援を行って…" at bounding box center [616, 178] width 566 height 273
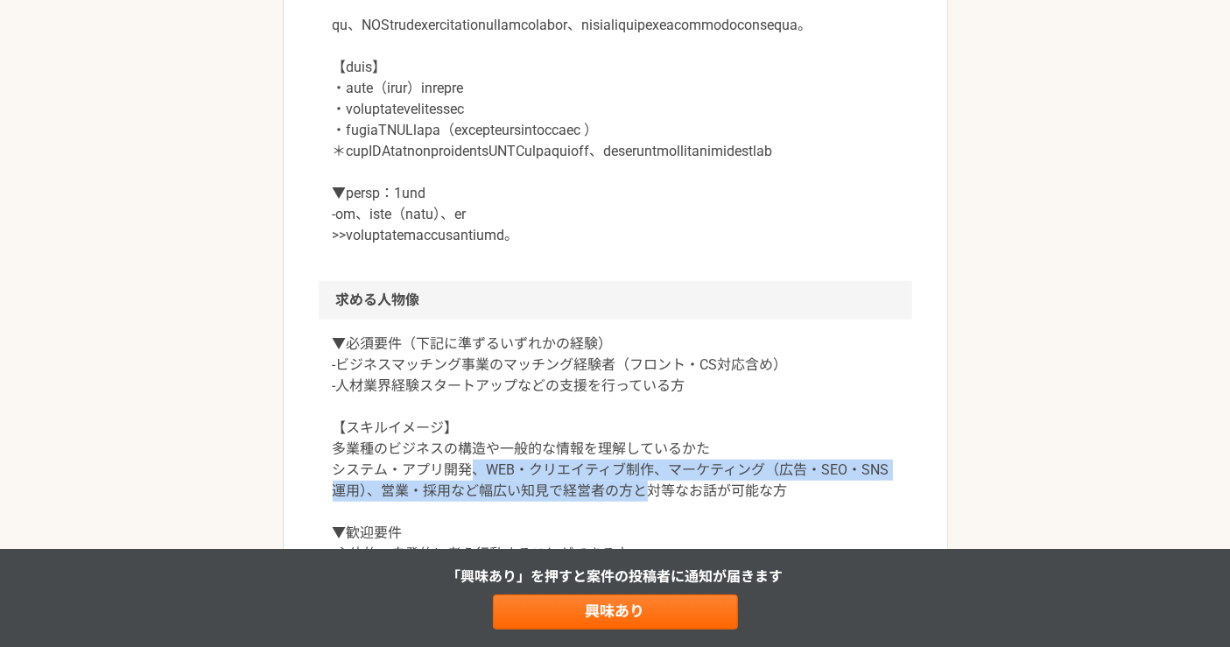
scroll to position [876, 0]
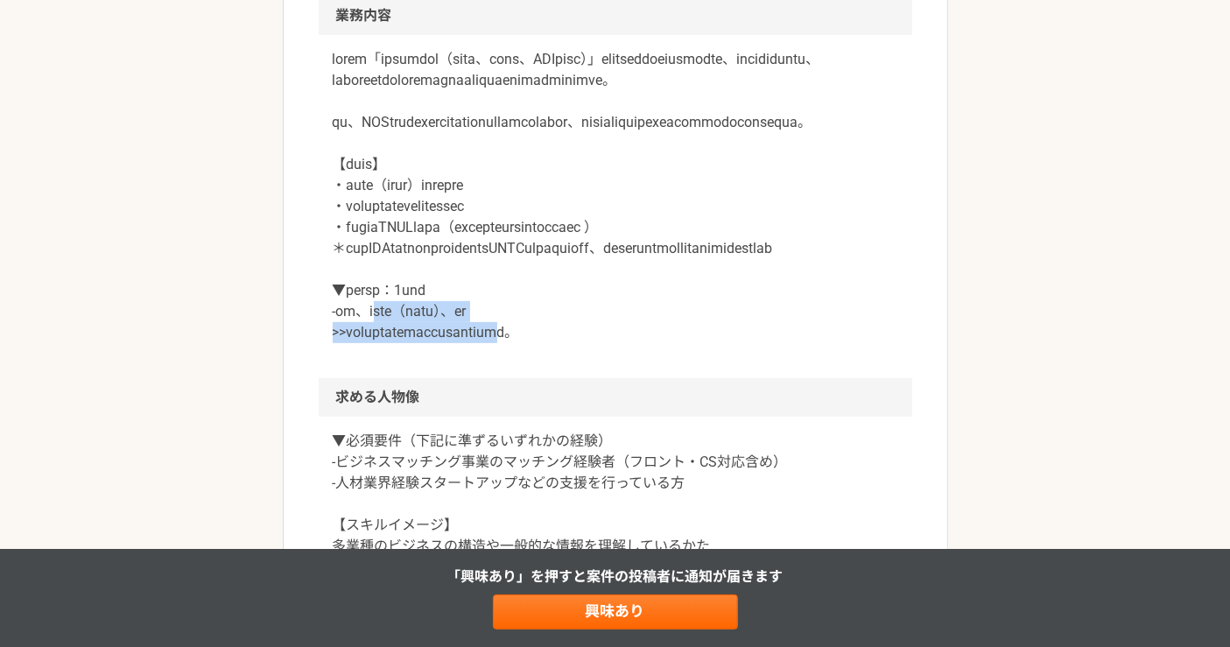
drag, startPoint x: 388, startPoint y: 381, endPoint x: 698, endPoint y: 385, distance: 310.0
click at [651, 343] on p at bounding box center [616, 196] width 566 height 294
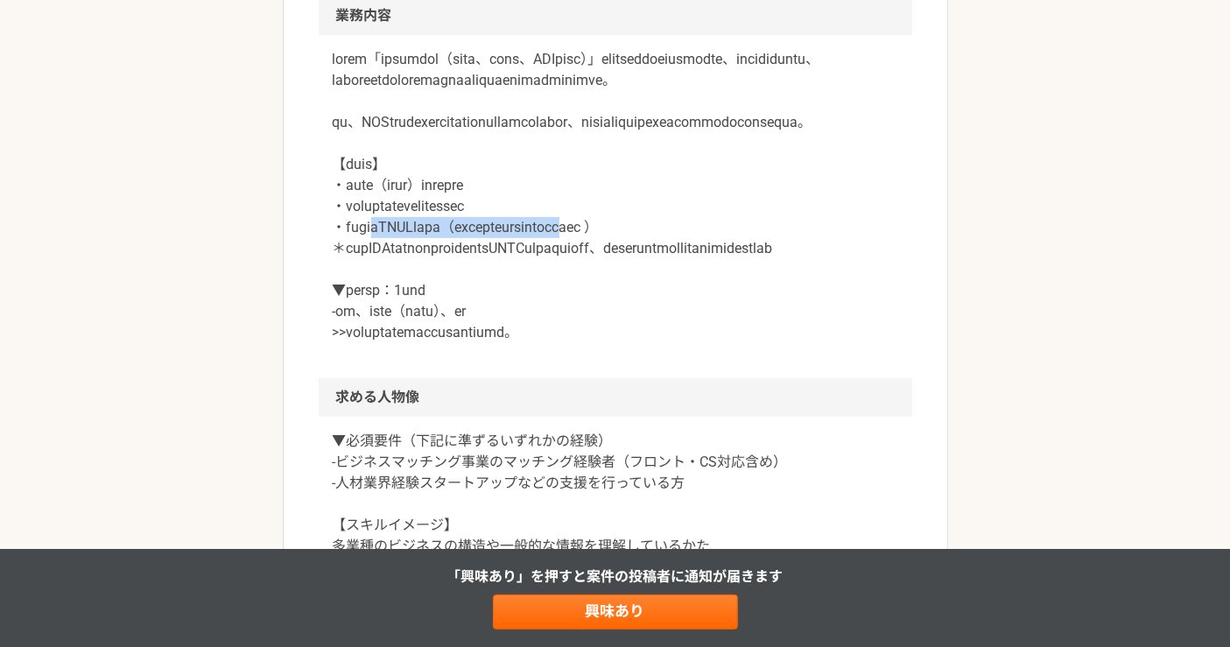
drag, startPoint x: 407, startPoint y: 271, endPoint x: 737, endPoint y: 269, distance: 330.1
click at [737, 269] on p at bounding box center [616, 196] width 566 height 294
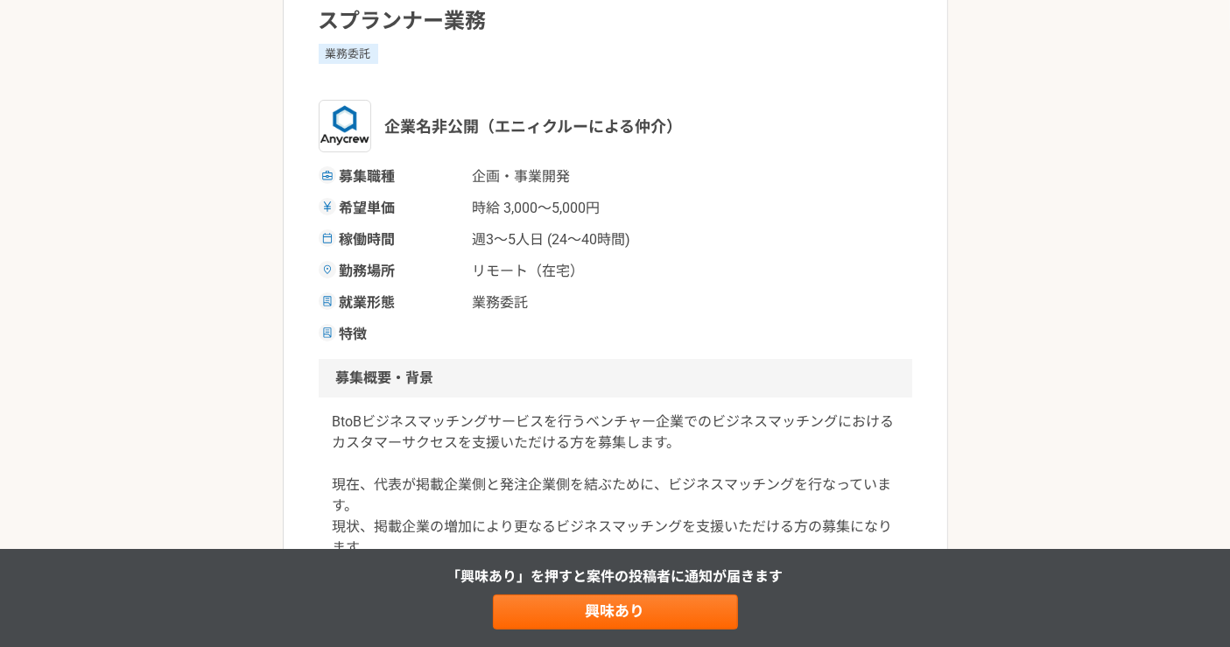
scroll to position [97, 0]
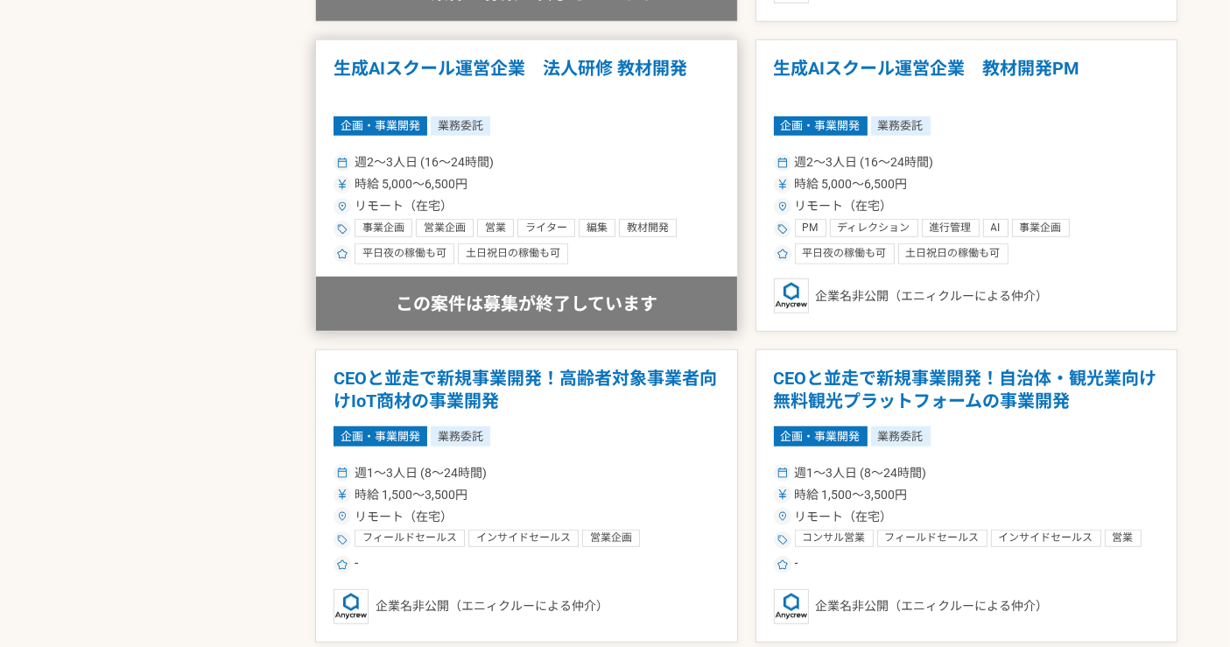
scroll to position [1459, 0]
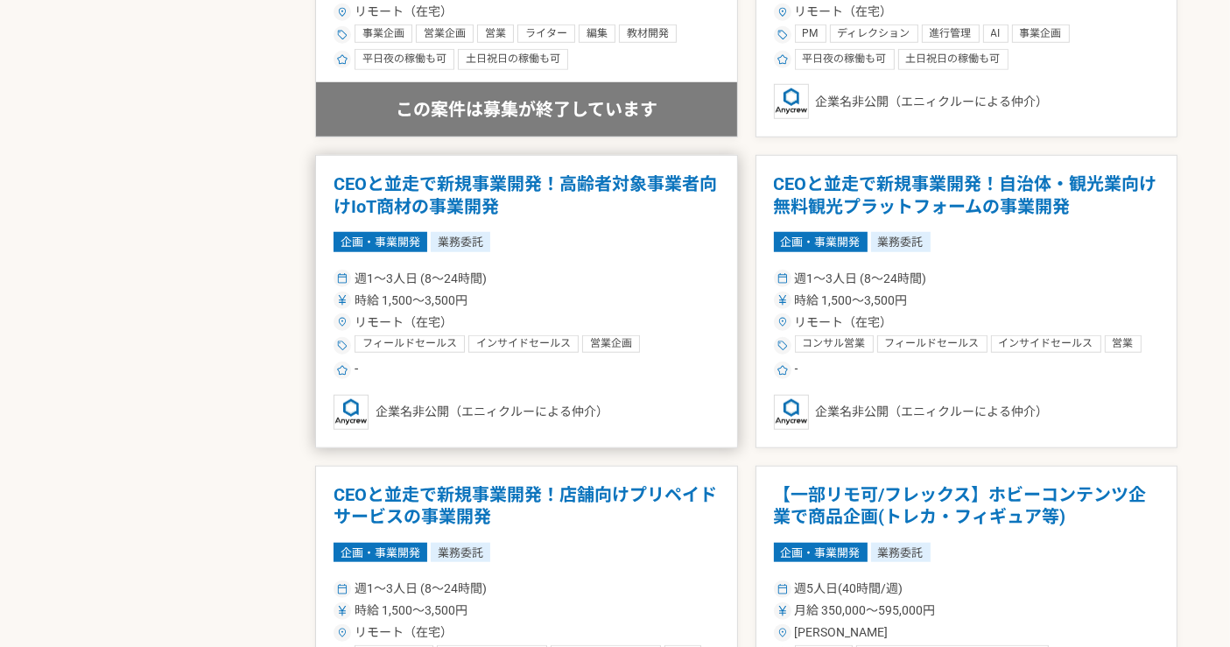
click at [687, 278] on div "週1〜3人日 (8〜24時間)" at bounding box center [527, 279] width 386 height 18
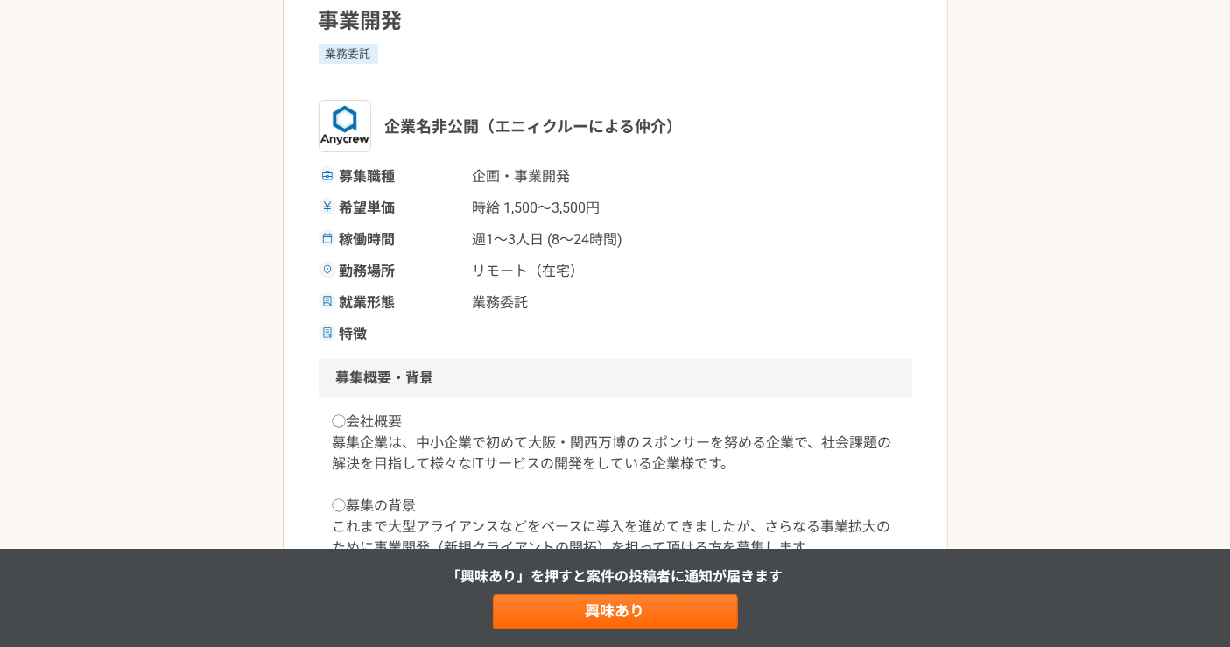
scroll to position [389, 0]
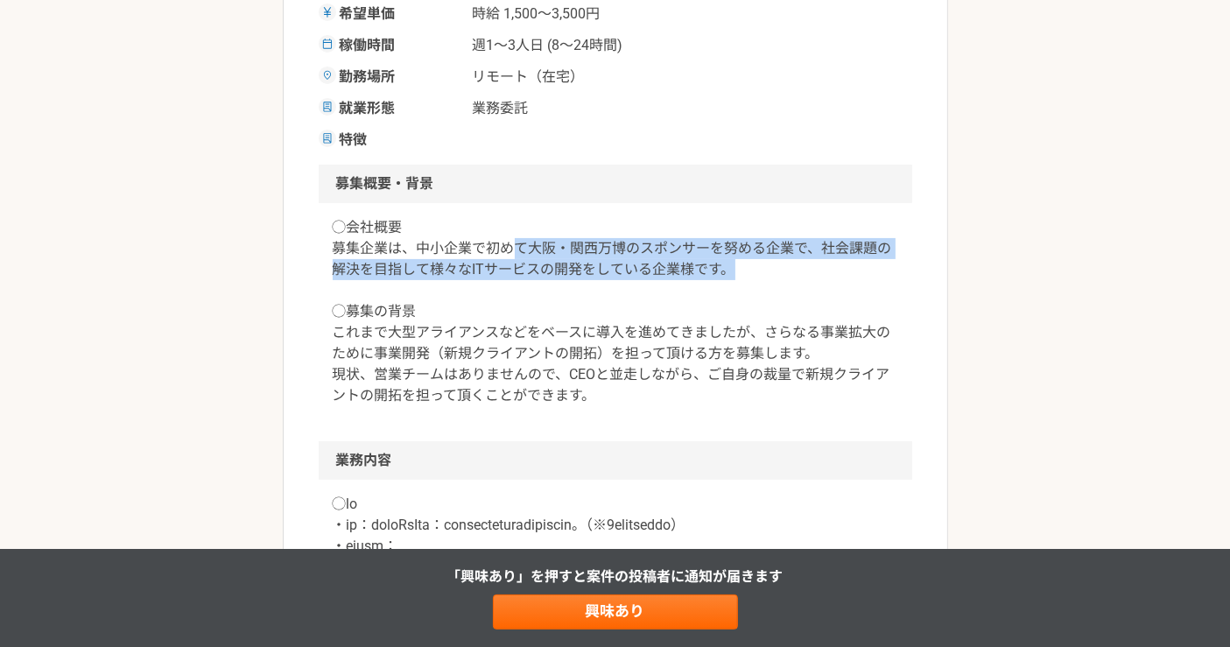
drag, startPoint x: 512, startPoint y: 248, endPoint x: 810, endPoint y: 278, distance: 299.2
click at [810, 269] on p "◯会社概要 募集企業は、中小企業で初めて大阪・関西万博のスポンサーを努める企業で、社会課題の解決を目指して様々なITサービスの開発をしている企業様です。 ◯募…" at bounding box center [616, 311] width 566 height 189
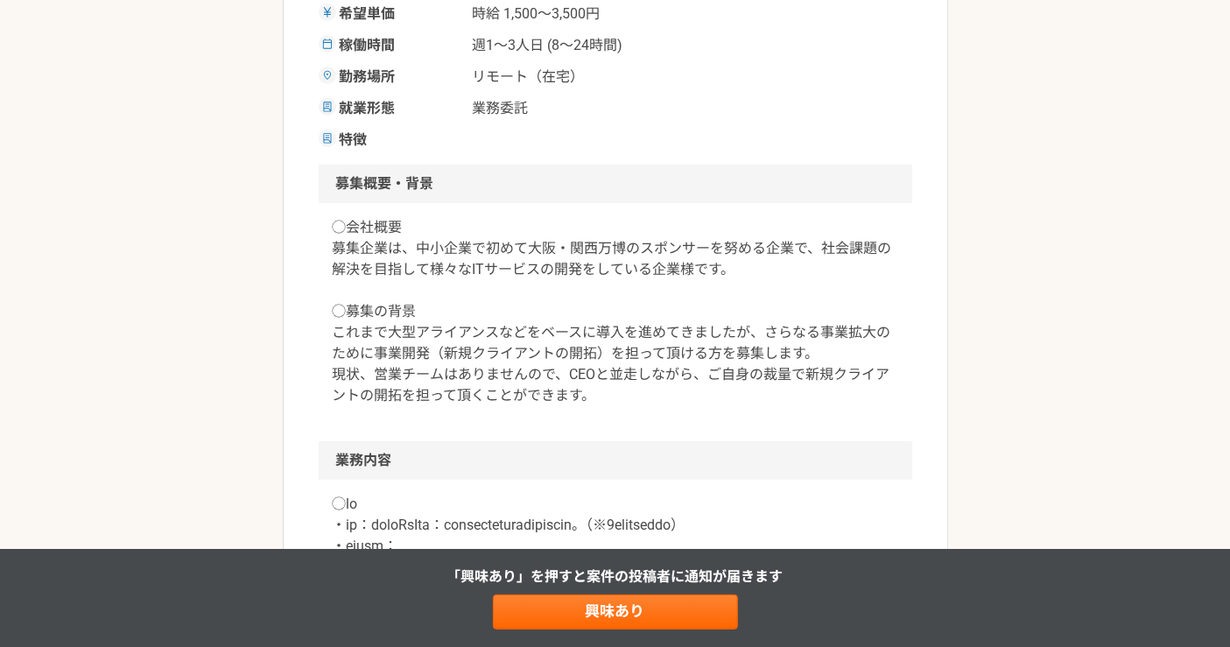
click at [765, 291] on p "◯会社概要 募集企業は、中小企業で初めて大阪・関西万博のスポンサーを努める企業で、社会課題の解決を目指して様々なITサービスの開発をしている企業様です。 ◯募…" at bounding box center [616, 311] width 566 height 189
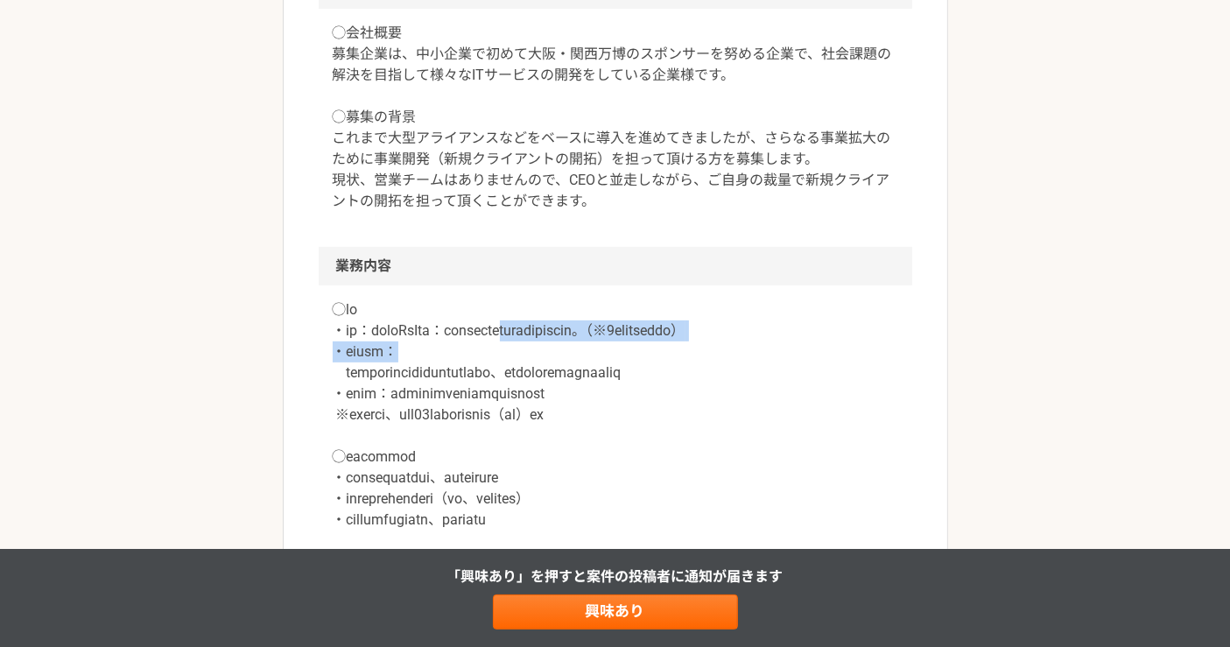
drag, startPoint x: 617, startPoint y: 328, endPoint x: 728, endPoint y: 362, distance: 116.3
click at [728, 362] on p at bounding box center [616, 509] width 566 height 420
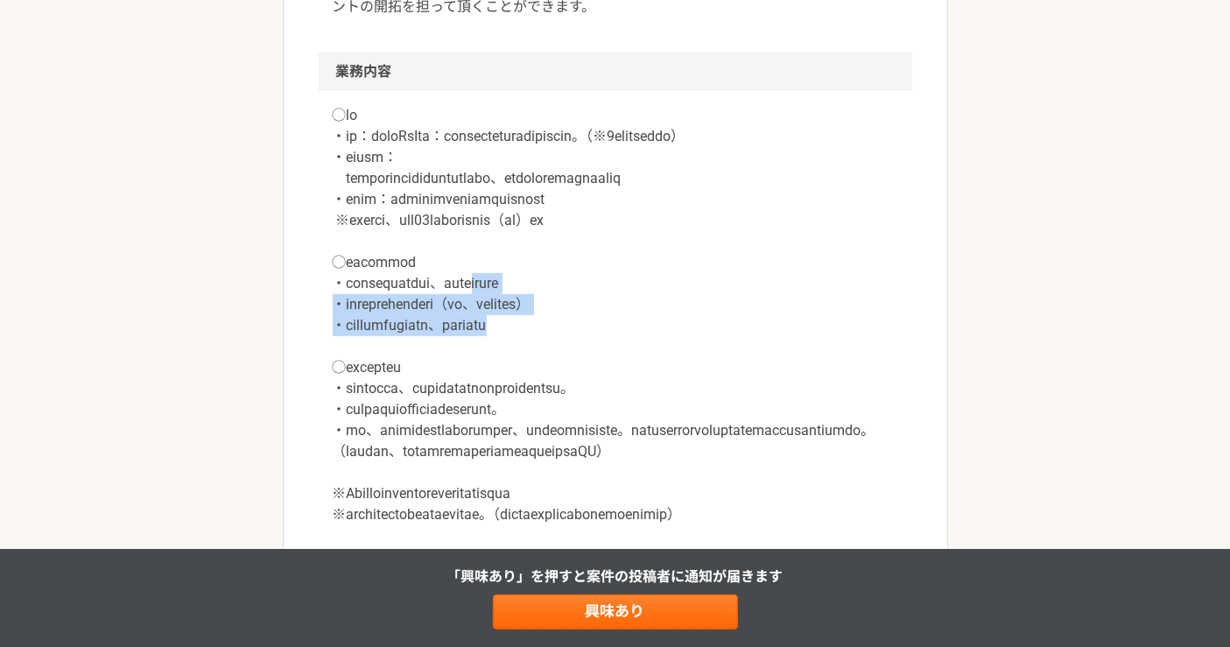
drag, startPoint x: 586, startPoint y: 327, endPoint x: 706, endPoint y: 369, distance: 126.8
click at [706, 369] on p at bounding box center [616, 315] width 566 height 420
click at [748, 369] on p at bounding box center [616, 315] width 566 height 420
click at [599, 351] on p at bounding box center [616, 315] width 566 height 420
drag, startPoint x: 560, startPoint y: 345, endPoint x: 725, endPoint y: 333, distance: 165.1
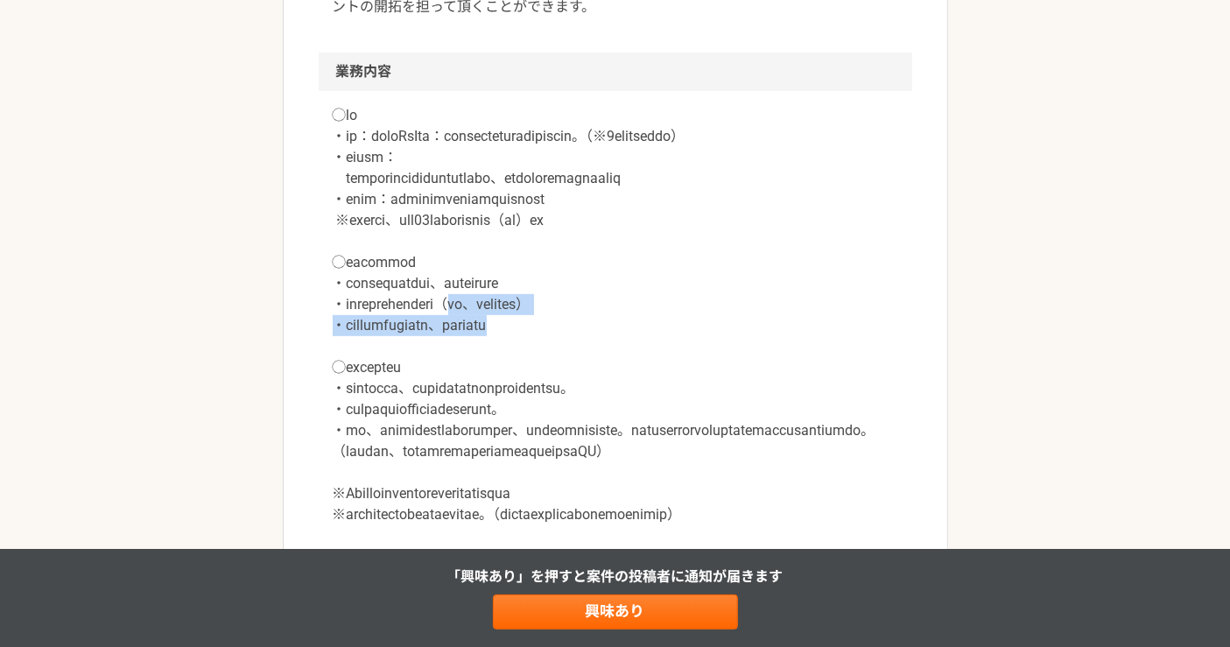
click at [710, 369] on p at bounding box center [616, 315] width 566 height 420
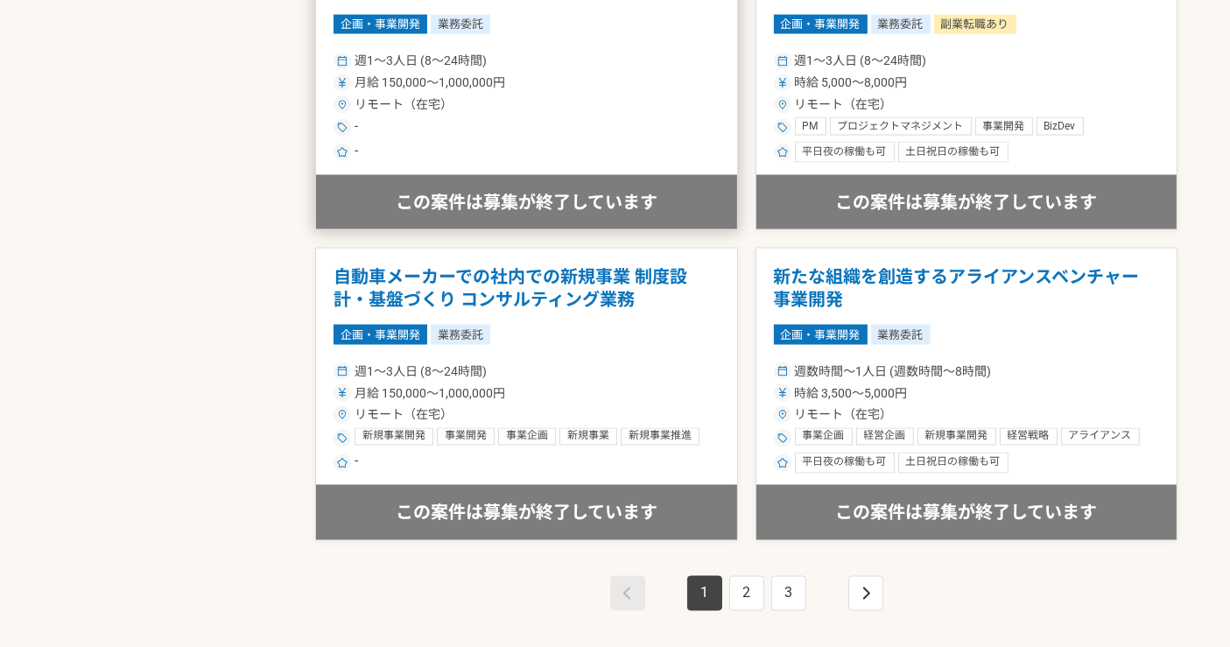
scroll to position [2627, 0]
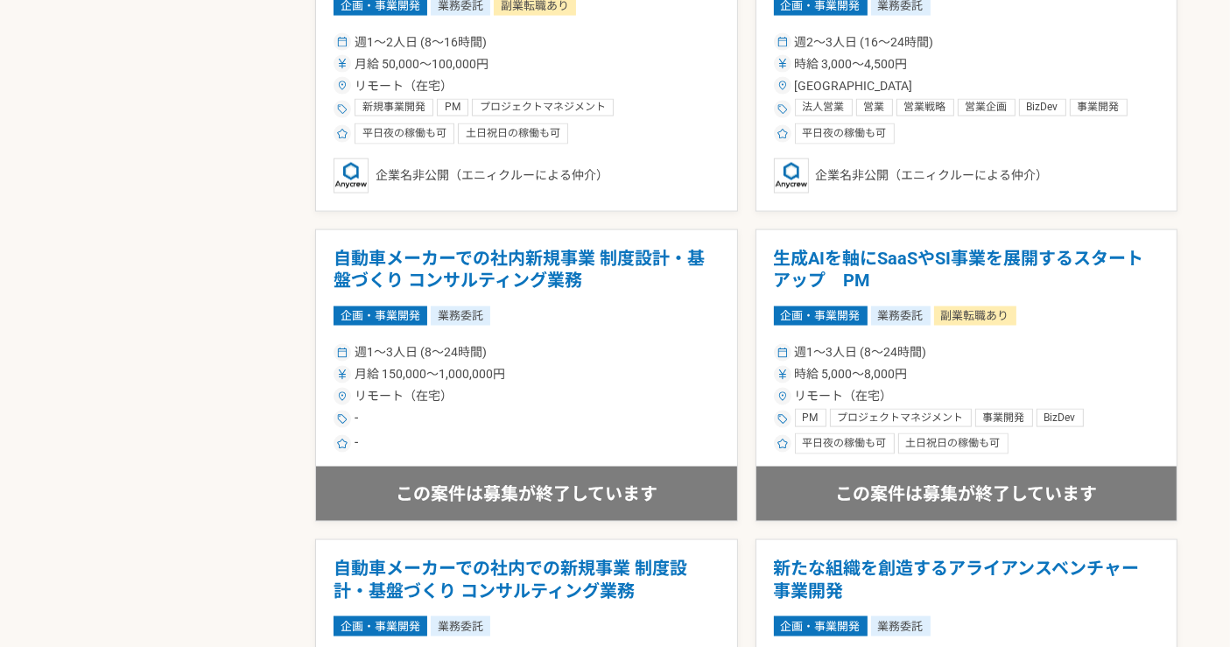
click at [615, 343] on div "週1〜3人日 (8〜24時間)" at bounding box center [527, 352] width 386 height 18
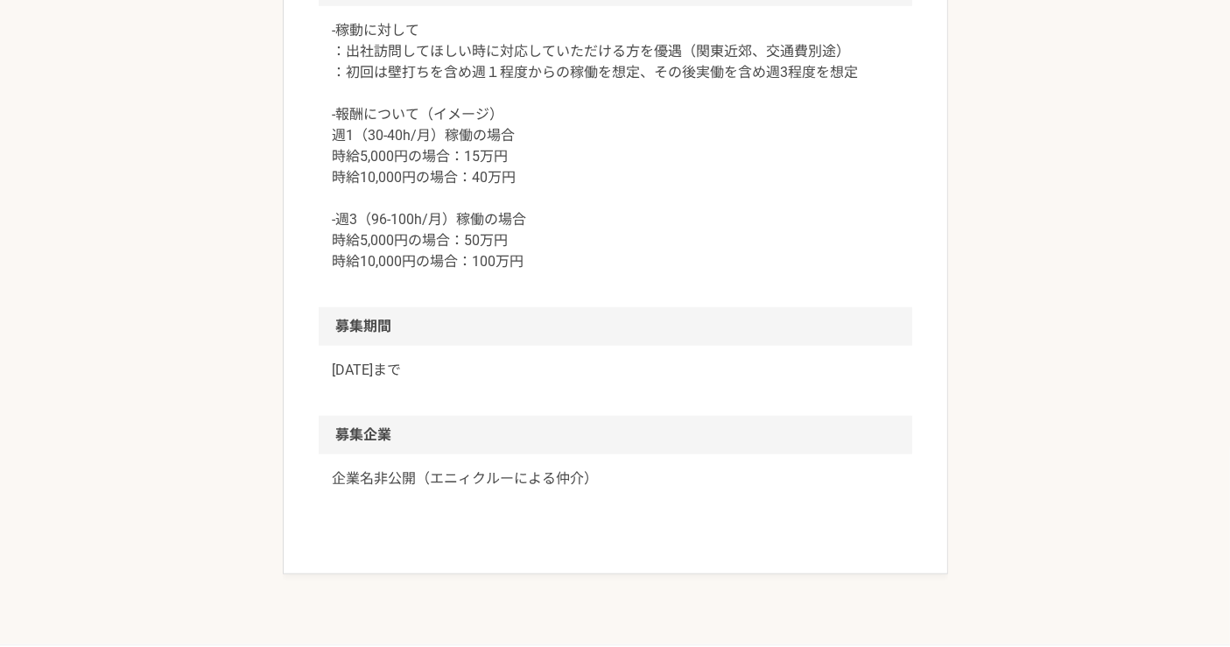
scroll to position [1703, 0]
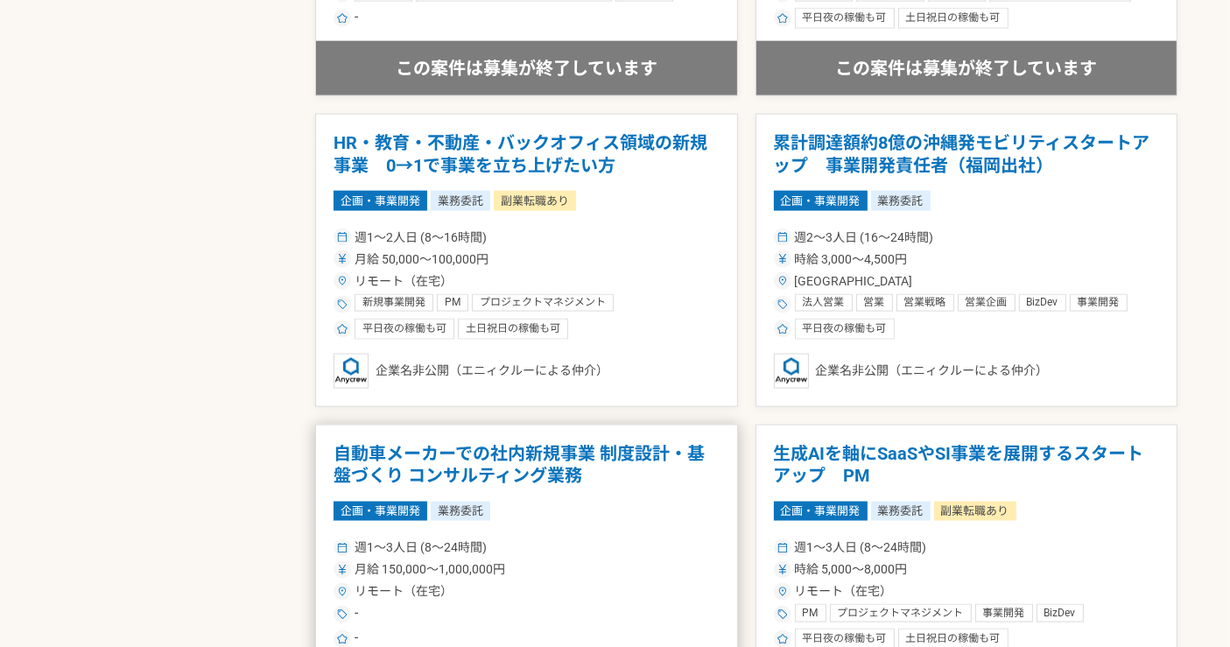
scroll to position [2627, 0]
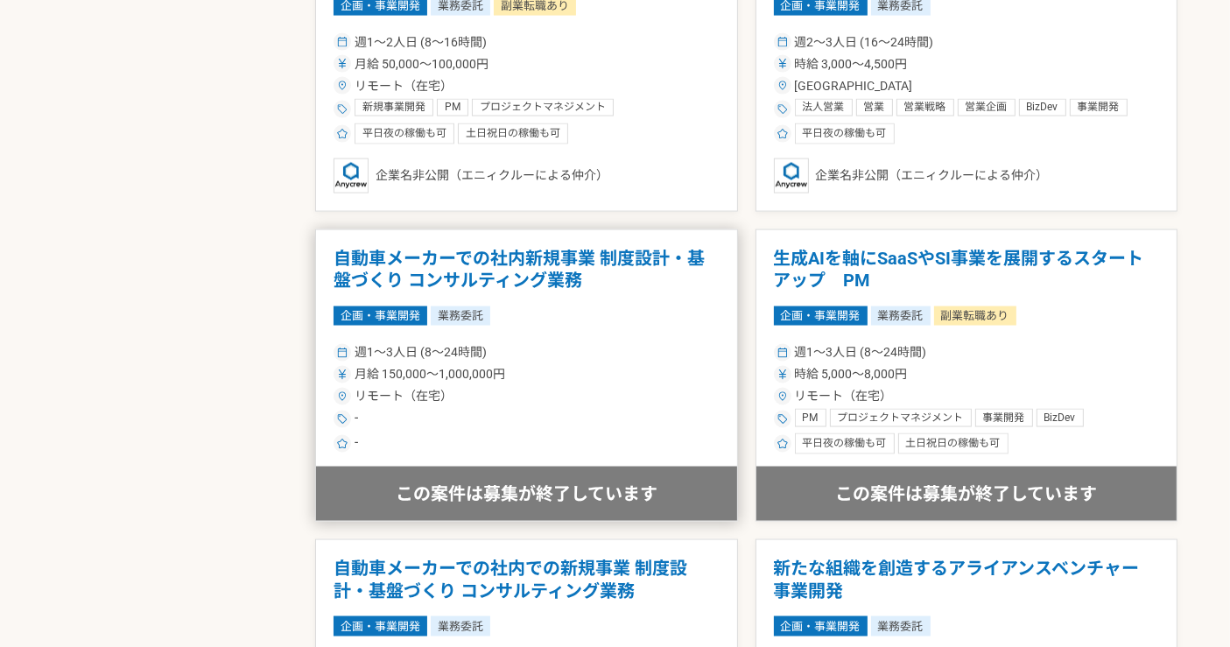
click at [657, 320] on div "企画・事業開発 業務委託" at bounding box center [527, 315] width 386 height 19
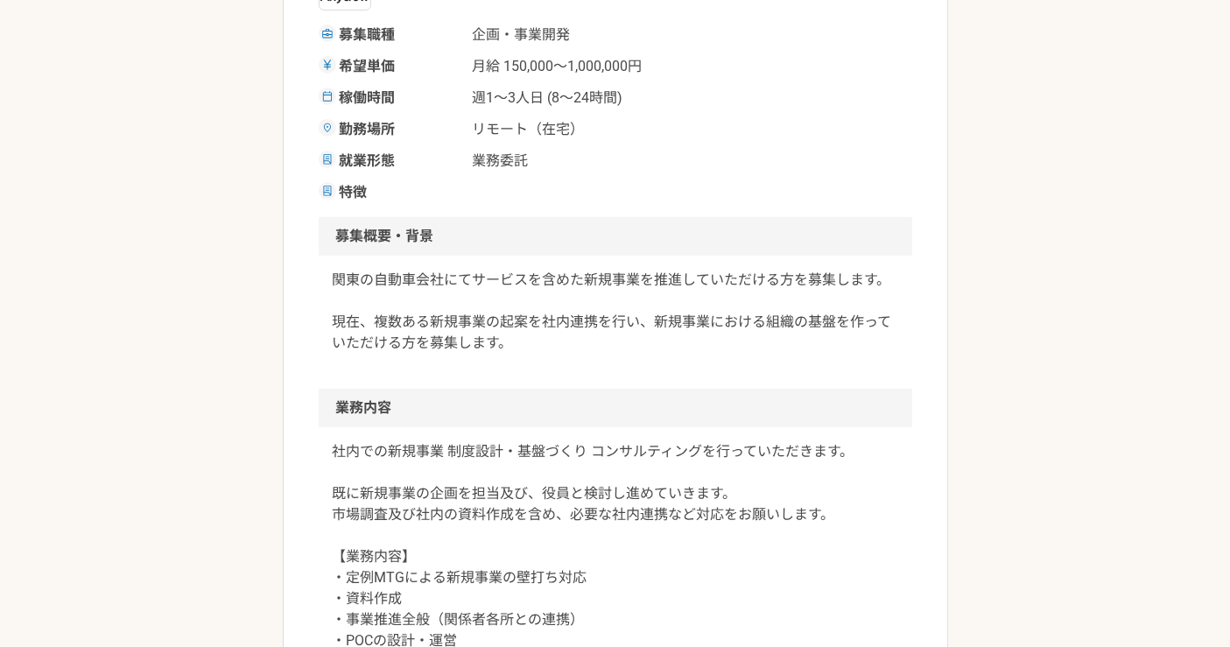
scroll to position [583, 0]
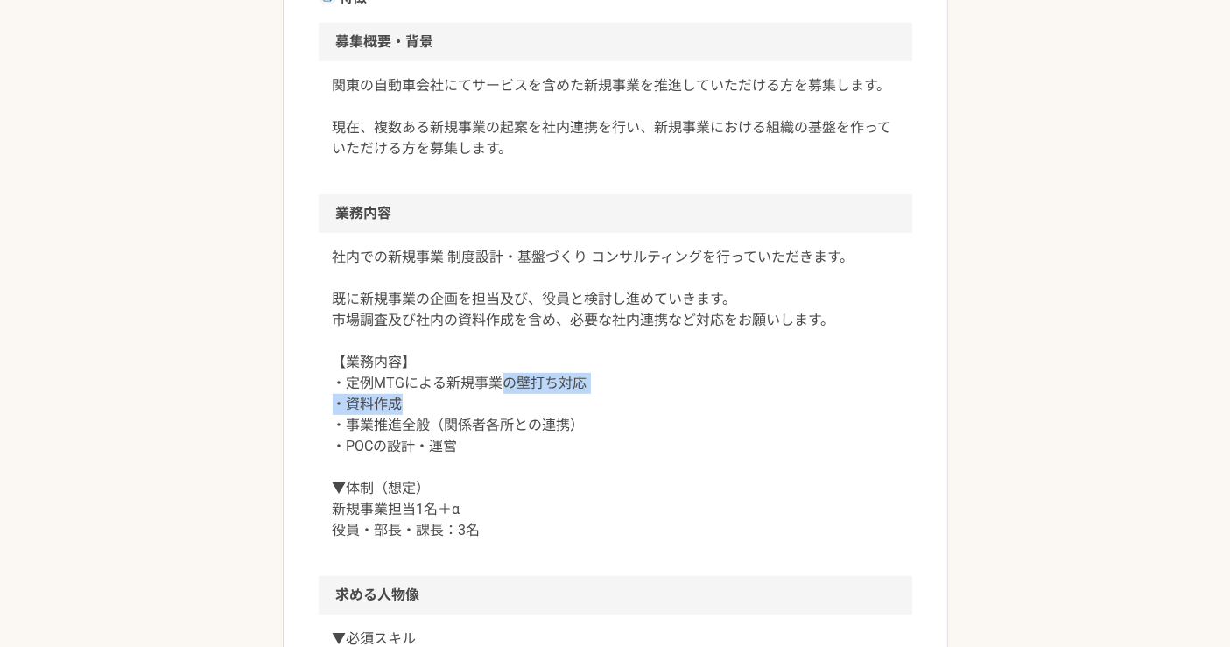
drag, startPoint x: 499, startPoint y: 386, endPoint x: 635, endPoint y: 401, distance: 136.5
click at [617, 404] on p "社内での新規事業 制度設計・基盤づくり コンサルティングを行っていただきます。 既に新規事業の企画を担当及び、役員と検討し進めていきます。 市場調査及び社内の…" at bounding box center [616, 394] width 566 height 294
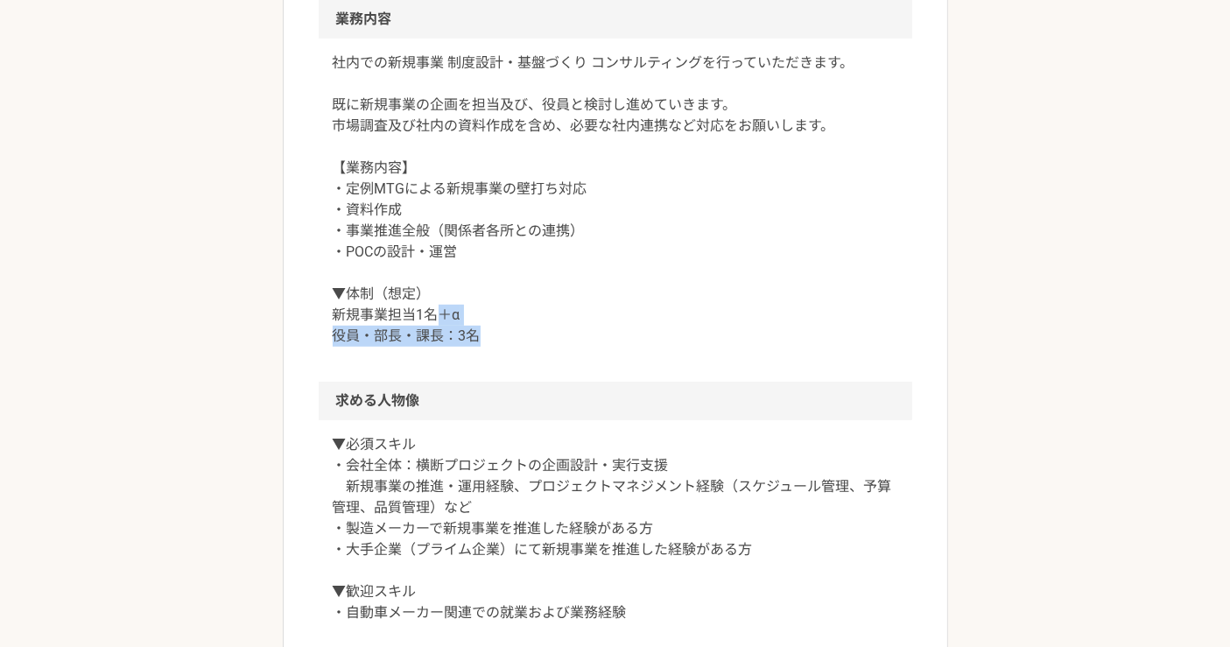
drag, startPoint x: 433, startPoint y: 316, endPoint x: 593, endPoint y: 332, distance: 161.0
click at [516, 334] on p "社内での新規事業 制度設計・基盤づくり コンサルティングを行っていただきます。 既に新規事業の企画を担当及び、役員と検討し進めていきます。 市場調査及び社内の…" at bounding box center [616, 200] width 566 height 294
click at [663, 322] on p "社内での新規事業 制度設計・基盤づくり コンサルティングを行っていただきます。 既に新規事業の企画を担当及び、役員と検討し進めていきます。 市場調査及び社内の…" at bounding box center [616, 200] width 566 height 294
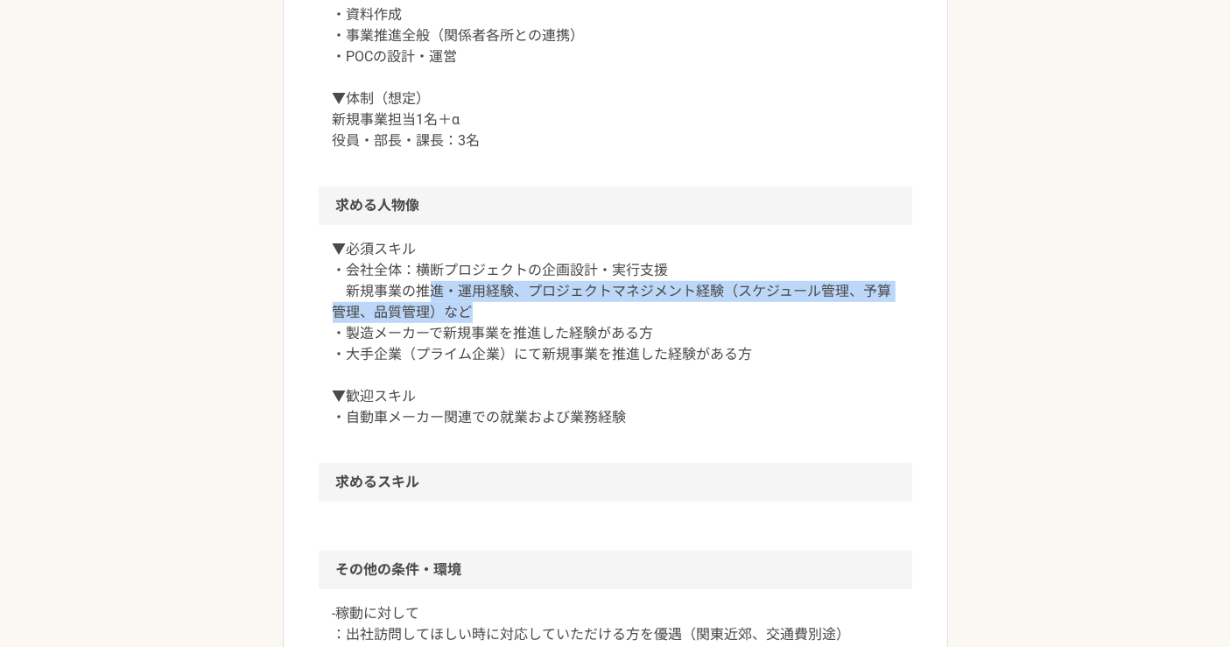
drag, startPoint x: 428, startPoint y: 284, endPoint x: 680, endPoint y: 329, distance: 256.2
click at [566, 311] on p "▼必須スキル ・会社全体：横断プロジェクトの企画設計・実行支援 新規事業の推進・運用経験、プロジェクトマネジメント経験（スケジュール管理、予算管理、品質管理）…" at bounding box center [616, 333] width 566 height 189
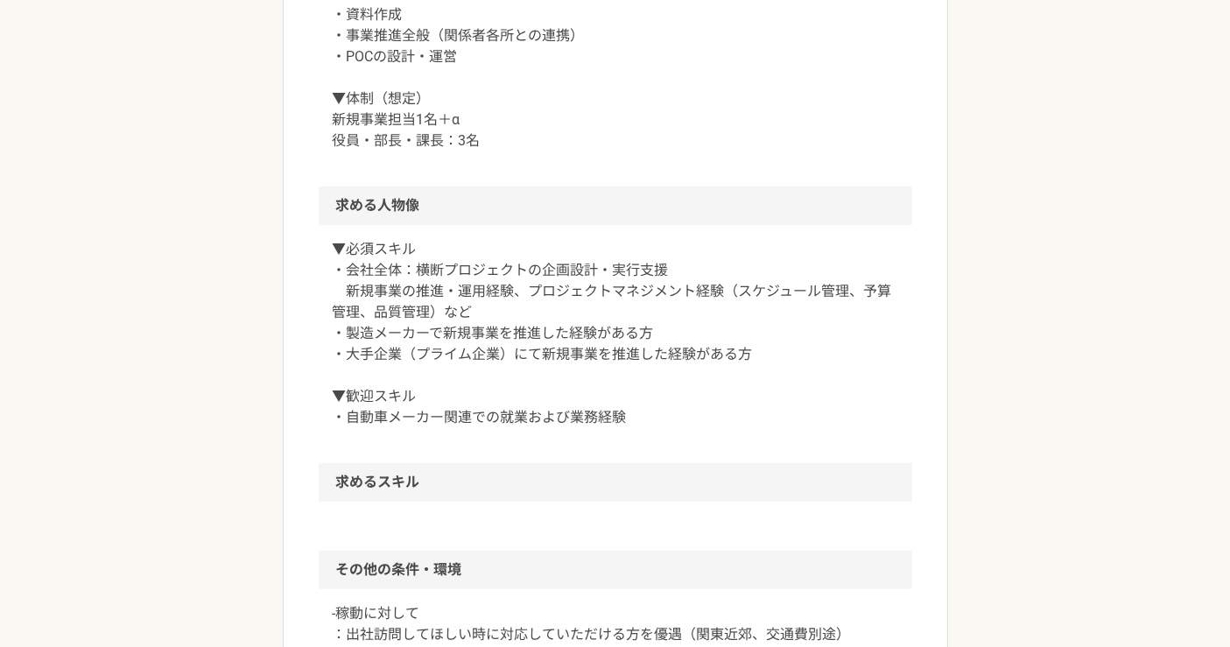
click at [690, 329] on p "▼必須スキル ・会社全体：横断プロジェクトの企画設計・実行支援 新規事業の推進・運用経験、プロジェクトマネジメント経験（スケジュール管理、予算管理、品質管理）…" at bounding box center [616, 333] width 566 height 189
drag, startPoint x: 446, startPoint y: 354, endPoint x: 706, endPoint y: 374, distance: 260.8
click at [693, 354] on p "▼必須スキル ・会社全体：横断プロジェクトの企画設計・実行支援 新規事業の推進・運用経験、プロジェクトマネジメント経験（スケジュール管理、予算管理、品質管理）…" at bounding box center [616, 333] width 566 height 189
drag, startPoint x: 390, startPoint y: 419, endPoint x: 713, endPoint y: 395, distance: 324.0
click at [661, 412] on p "▼必須スキル ・会社全体：横断プロジェクトの企画設計・実行支援 新規事業の推進・運用経験、プロジェクトマネジメント経験（スケジュール管理、予算管理、品質管理）…" at bounding box center [616, 333] width 566 height 189
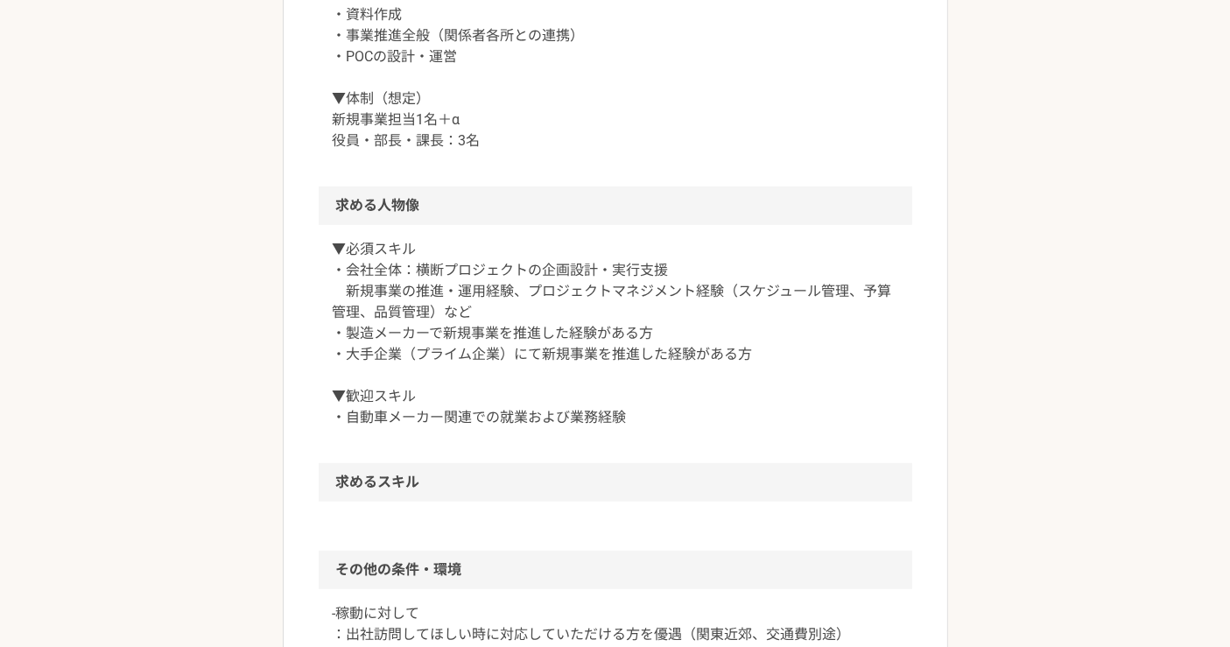
click at [760, 368] on p "▼必須スキル ・会社全体：横断プロジェクトの企画設計・実行支援 新規事業の推進・運用経験、プロジェクトマネジメント経験（スケジュール管理、予算管理、品質管理）…" at bounding box center [616, 333] width 566 height 189
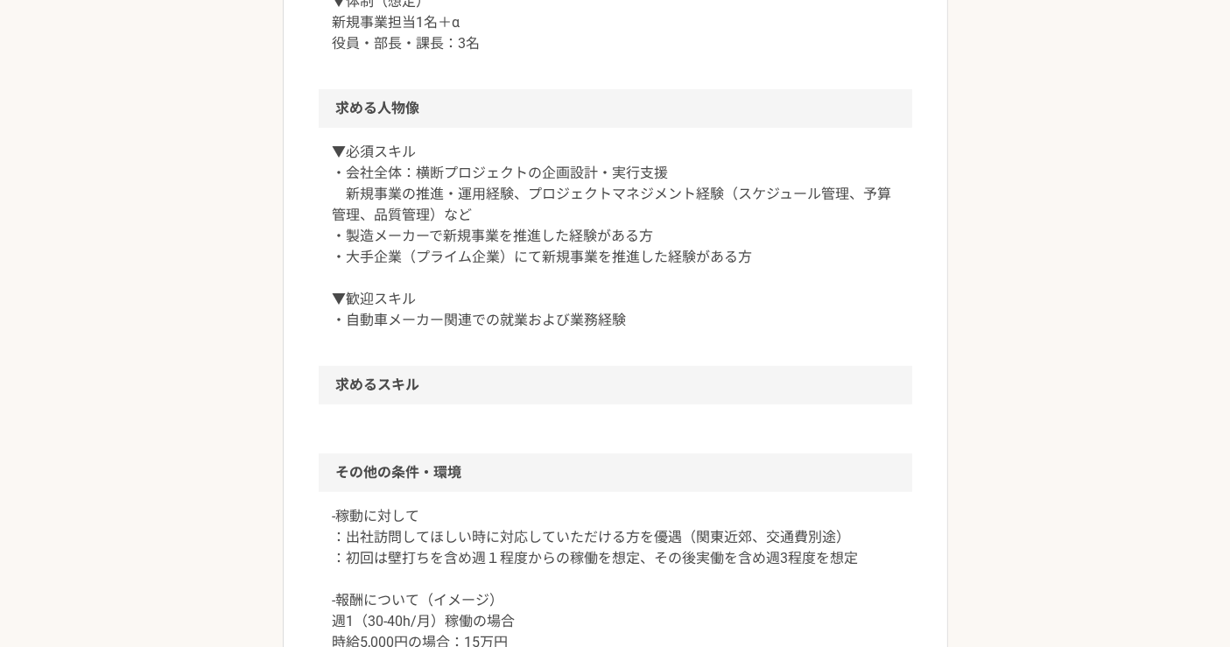
scroll to position [1167, 0]
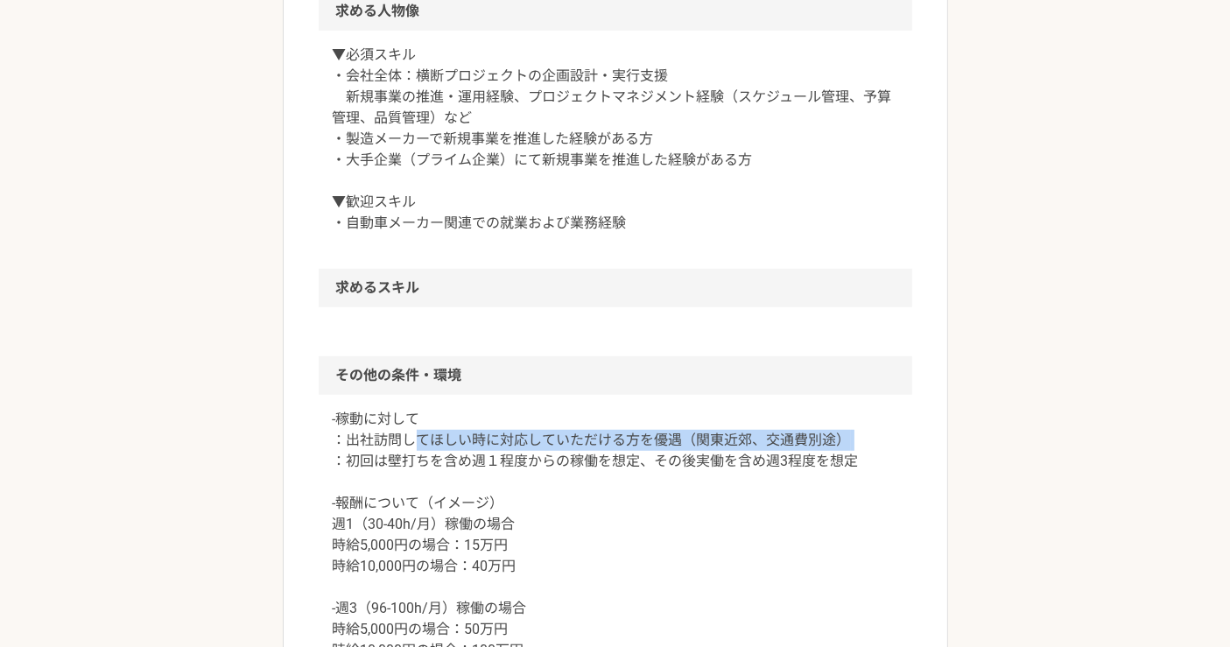
drag, startPoint x: 405, startPoint y: 447, endPoint x: 851, endPoint y: 456, distance: 446.6
click at [855, 449] on p "-稼動に対して ：出社訪問してほしい時に対応していただける方を優遇（関東近郊、交通費別途） ：初回は壁打ちを含め週１程度からの稼働を想定、その後実働を含め週3…" at bounding box center [616, 535] width 566 height 252
click at [764, 475] on p "-稼動に対して ：出社訪問してほしい時に対応していただける方を優遇（関東近郊、交通費別途） ：初回は壁打ちを含め週１程度からの稼働を想定、その後実働を含め週3…" at bounding box center [616, 535] width 566 height 252
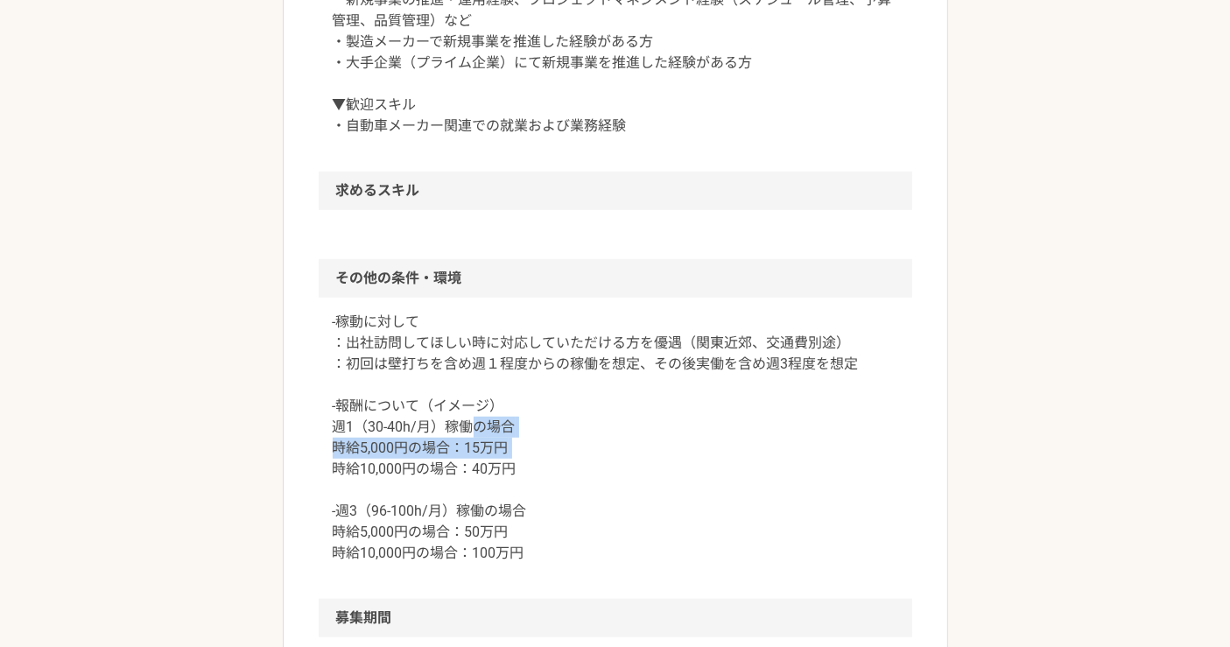
drag, startPoint x: 465, startPoint y: 426, endPoint x: 685, endPoint y: 433, distance: 219.9
click at [630, 439] on p "-稼動に対して ：出社訪問してほしい時に対応していただける方を優遇（関東近郊、交通費別途） ：初回は壁打ちを含め週１程度からの稼働を想定、その後実働を含め週3…" at bounding box center [616, 438] width 566 height 252
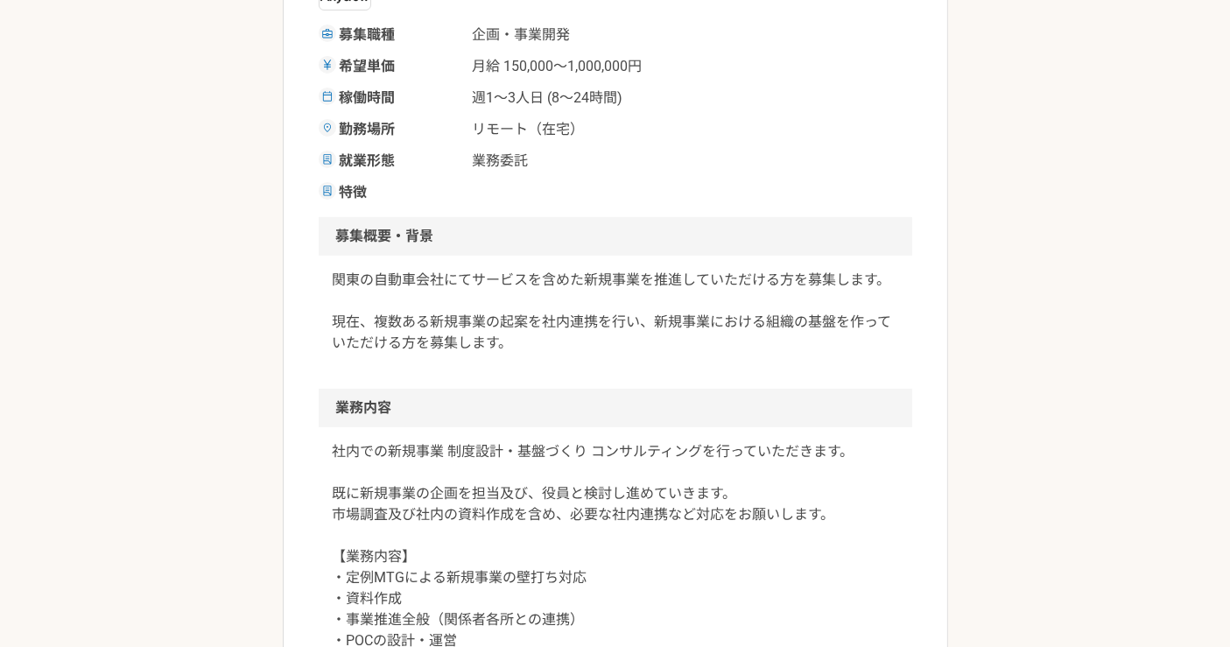
scroll to position [0, 0]
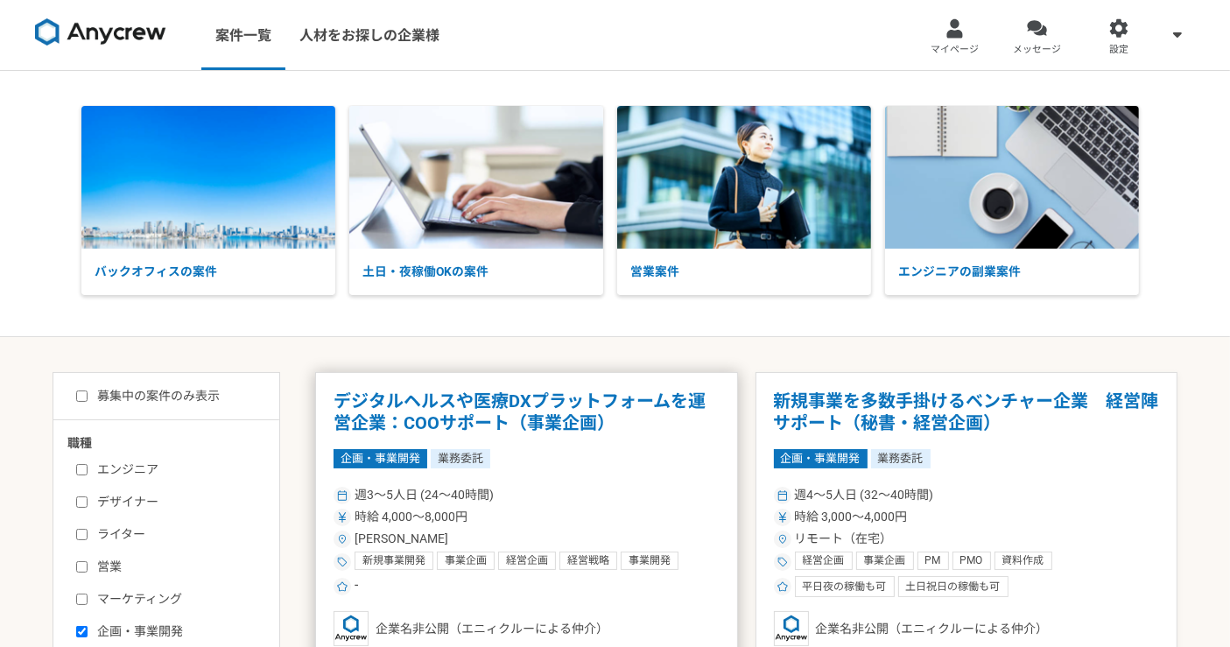
scroll to position [194, 0]
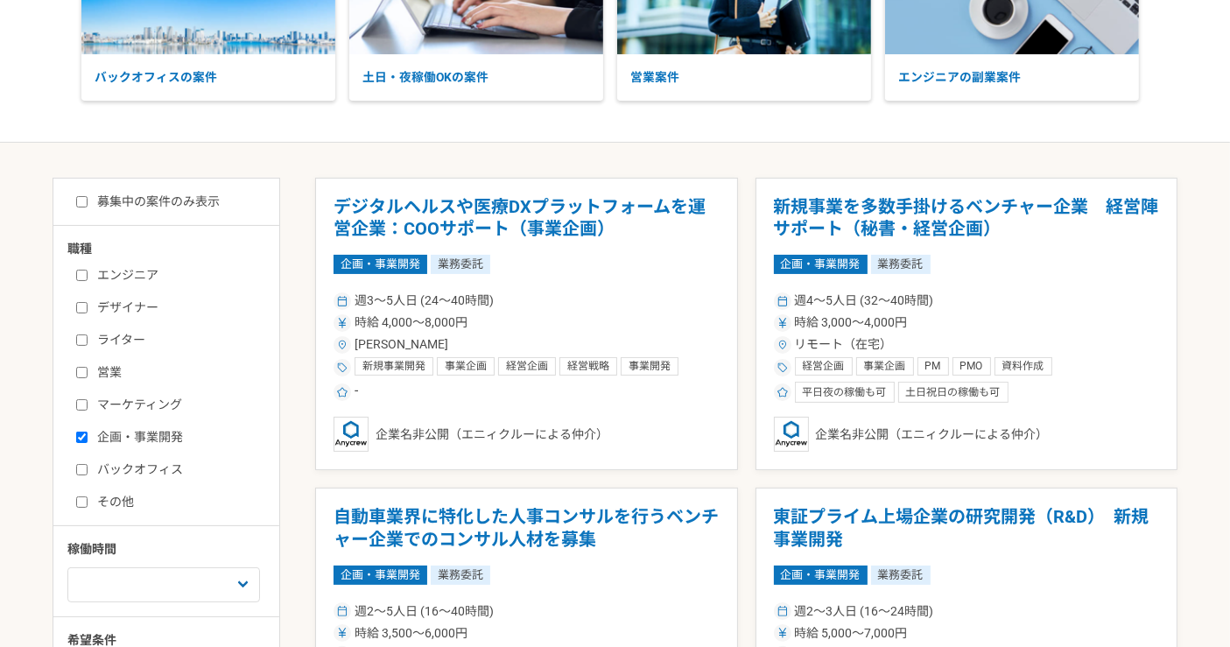
click at [82, 435] on input "企画・事業開発" at bounding box center [81, 437] width 11 height 11
checkbox input "false"
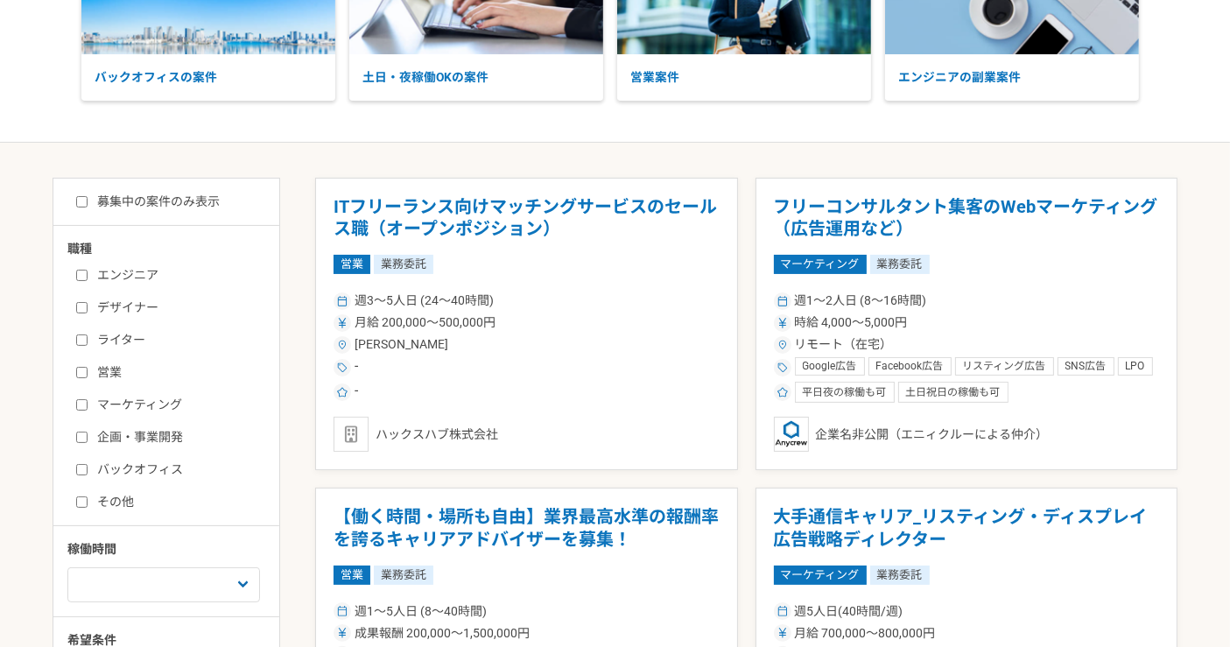
drag, startPoint x: 75, startPoint y: 495, endPoint x: 104, endPoint y: 486, distance: 30.2
click at [77, 496] on input "その他" at bounding box center [81, 501] width 11 height 11
checkbox input "true"
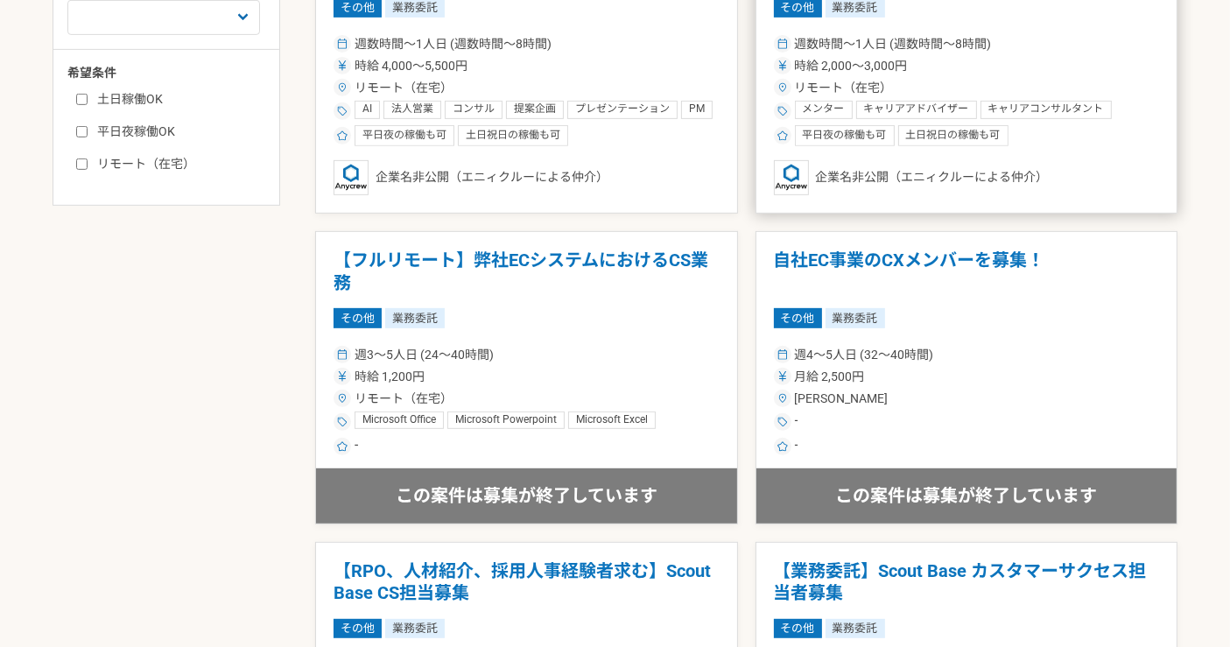
scroll to position [665, 0]
